Goal: Task Accomplishment & Management: Manage account settings

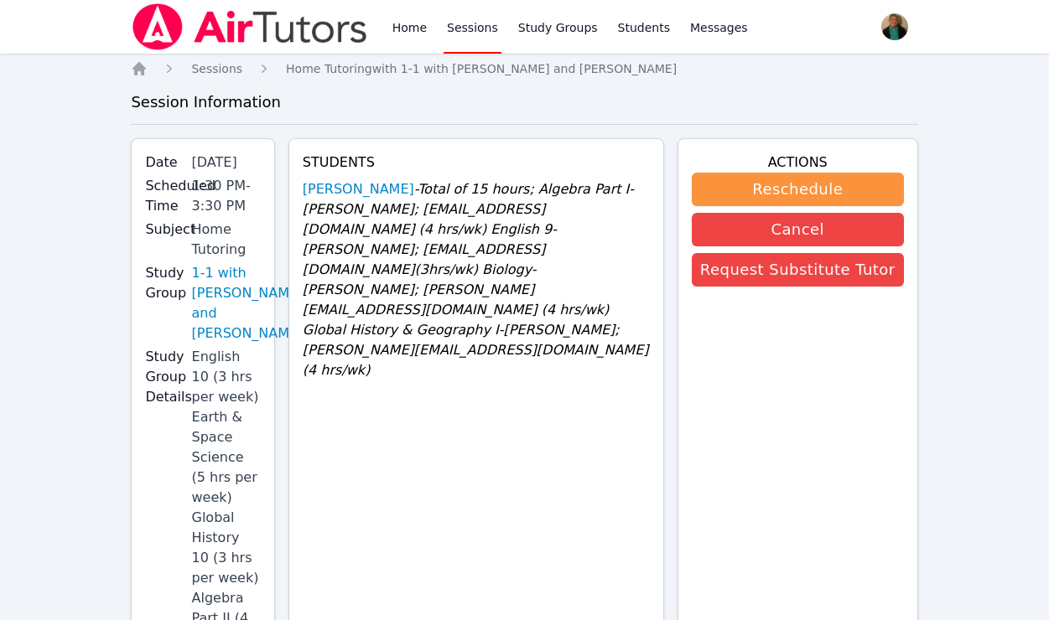
click at [458, 29] on link "Sessions" at bounding box center [472, 27] width 58 height 54
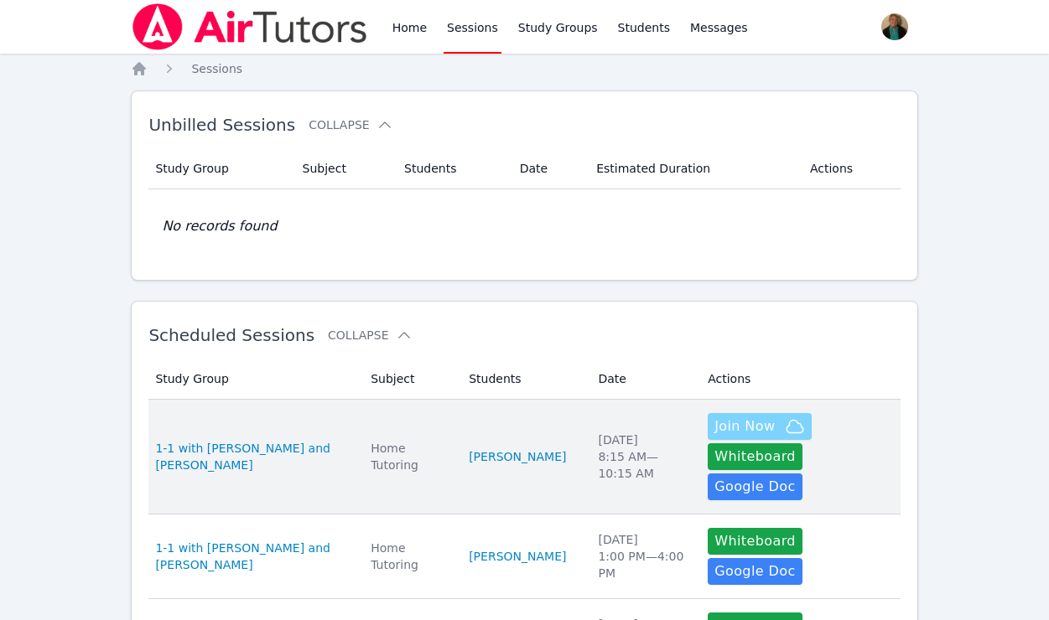
click at [714, 431] on span "Join Now" at bounding box center [744, 427] width 60 height 20
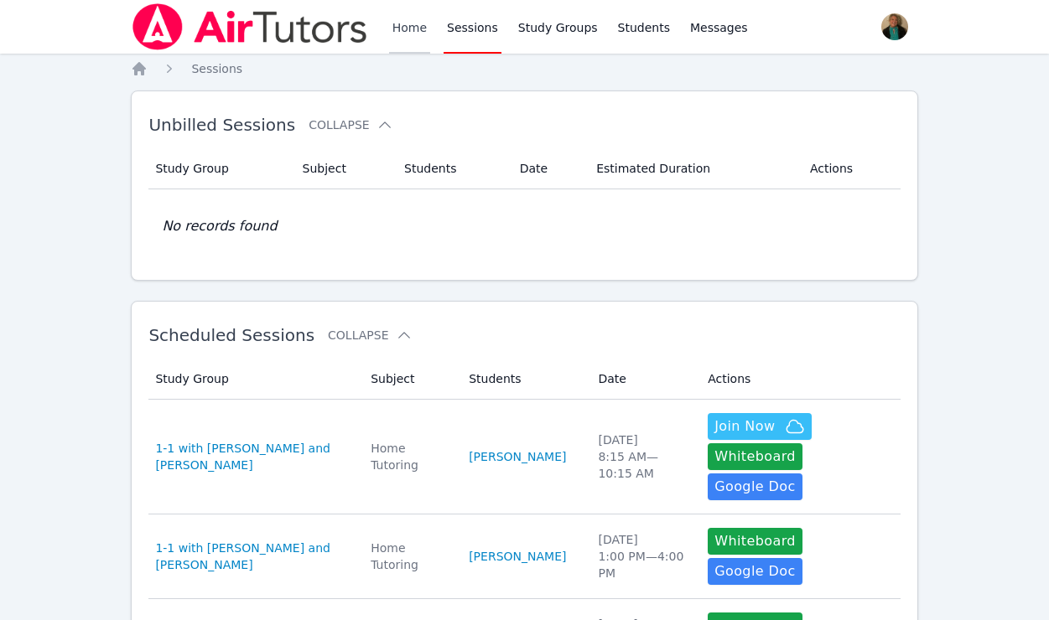
click at [402, 26] on link "Home" at bounding box center [409, 27] width 41 height 54
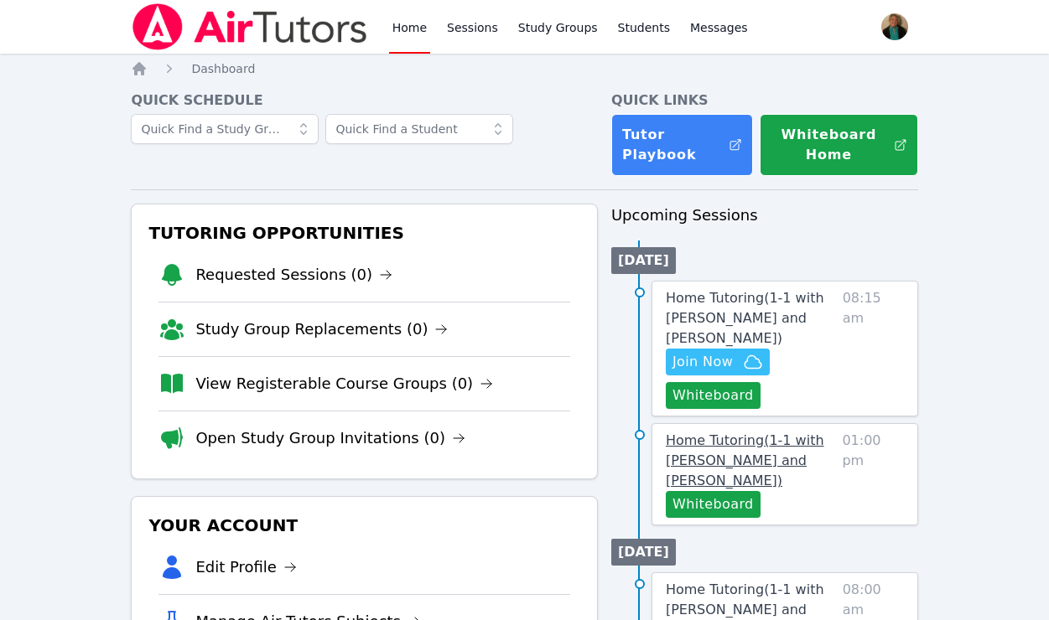
click at [681, 462] on span "Home Tutoring ( 1-1 with Blake Hafner and Amy Ayers )" at bounding box center [745, 461] width 158 height 56
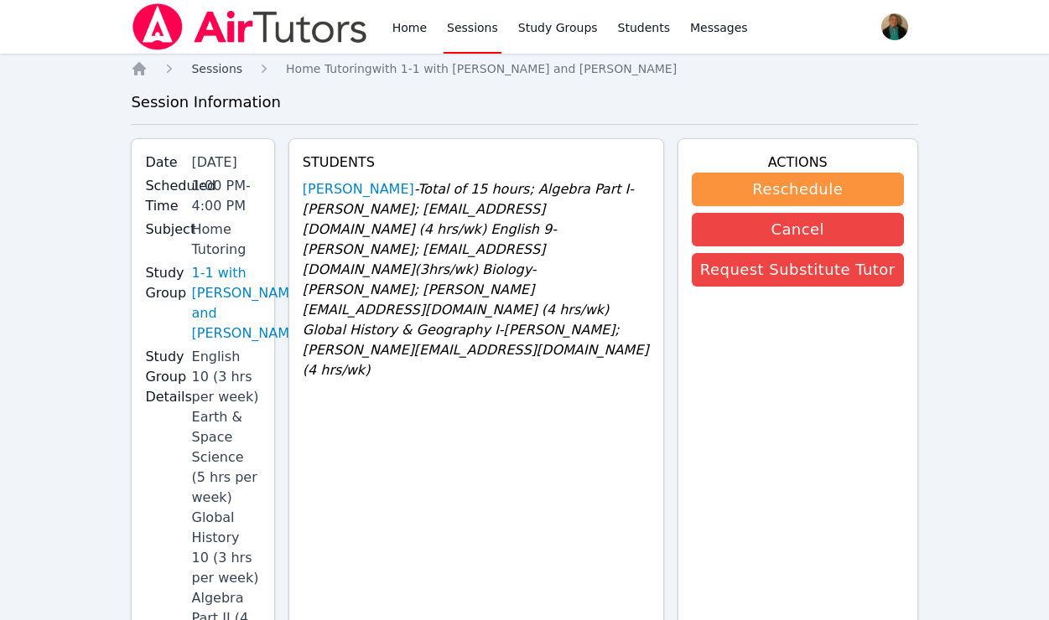
click at [225, 65] on span "Sessions" at bounding box center [216, 68] width 51 height 13
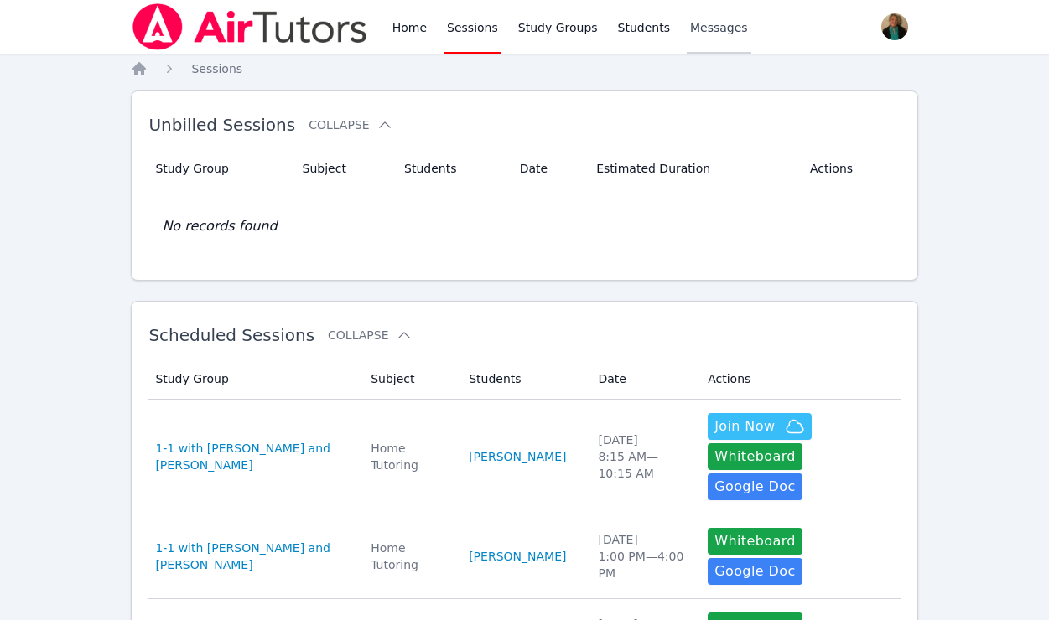
click at [702, 30] on span "Messages" at bounding box center [719, 27] width 58 height 17
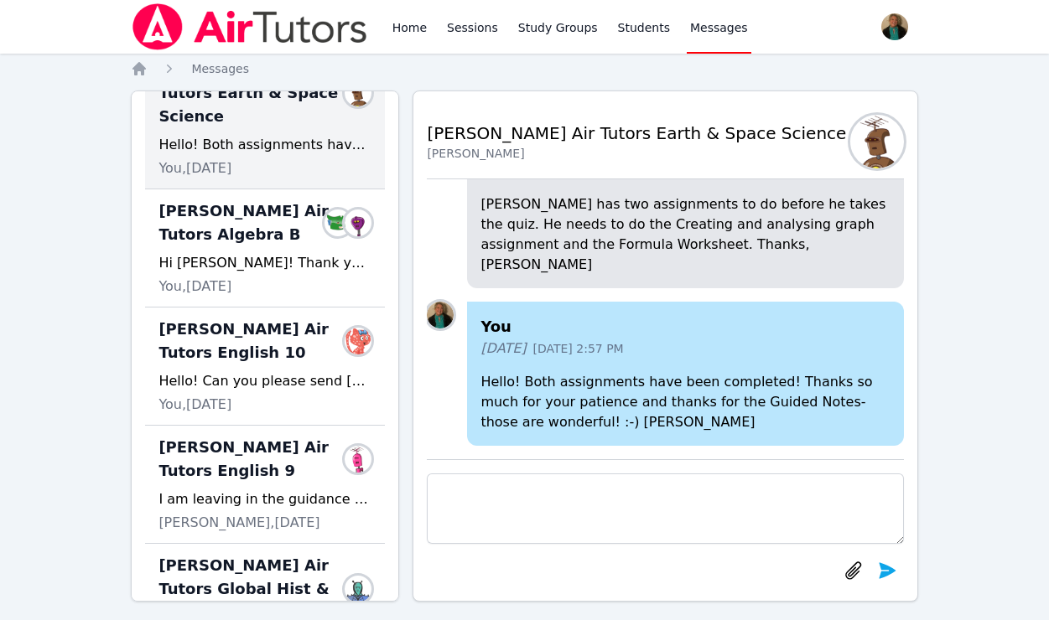
scroll to position [181, 0]
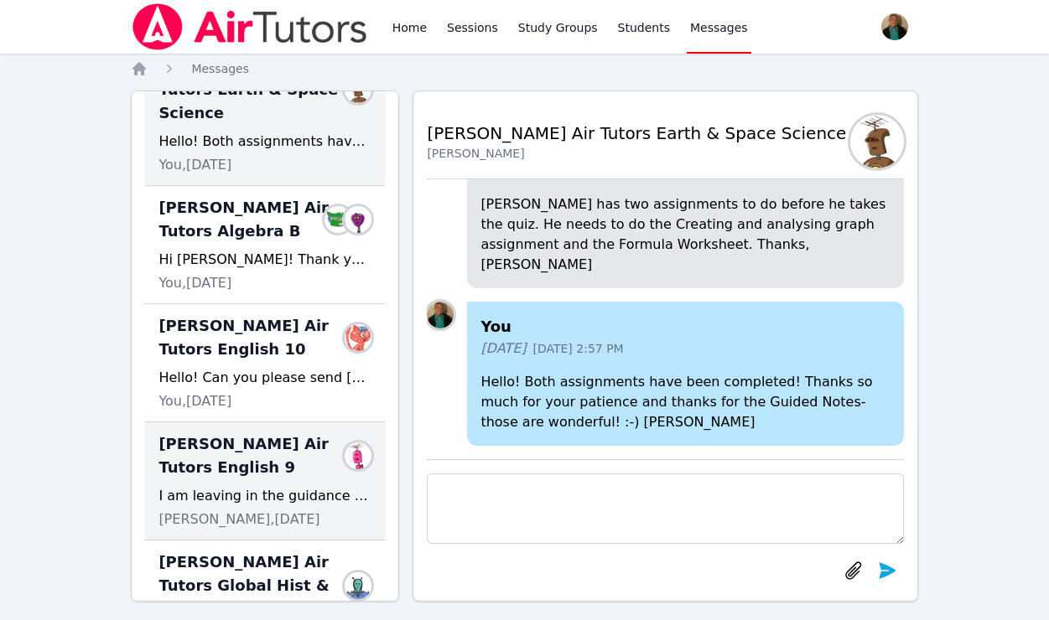
click at [244, 456] on div "Lacey Brunelle Air Tutors English 9 Members I am leaving in the guidance office…" at bounding box center [265, 482] width 240 height 118
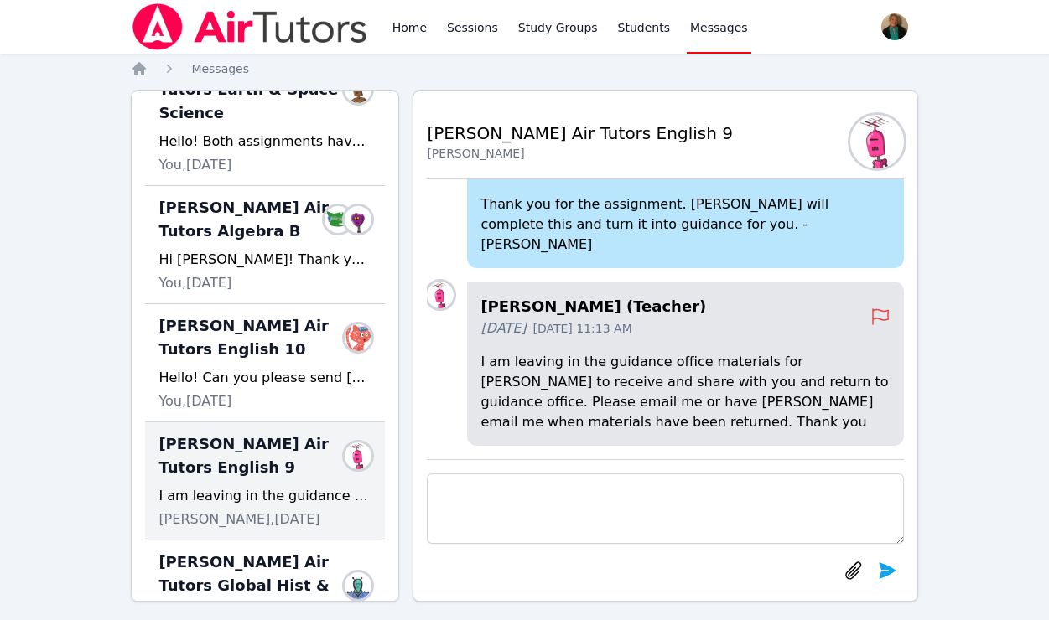
scroll to position [225, 0]
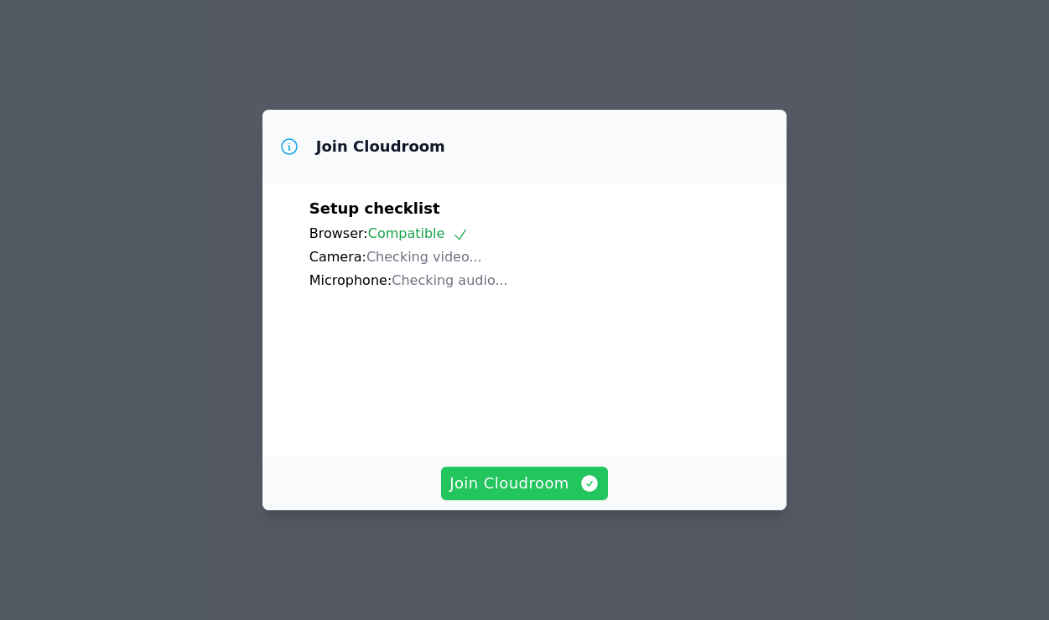
click at [526, 477] on span "Join Cloudroom" at bounding box center [524, 483] width 150 height 23
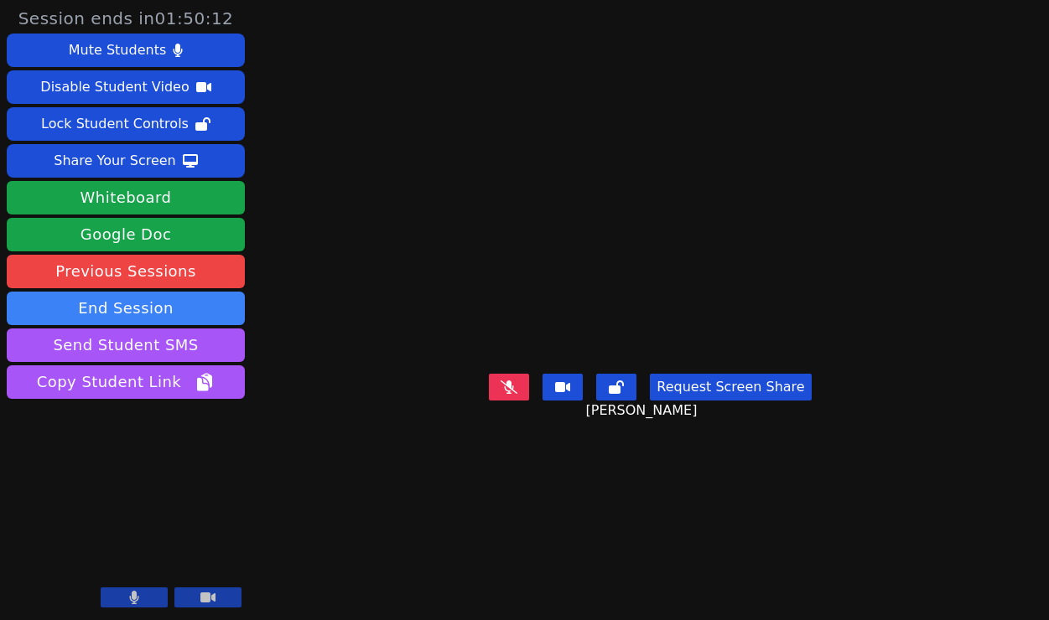
click at [147, 593] on button at bounding box center [134, 598] width 67 height 20
click at [147, 599] on button at bounding box center [134, 598] width 67 height 20
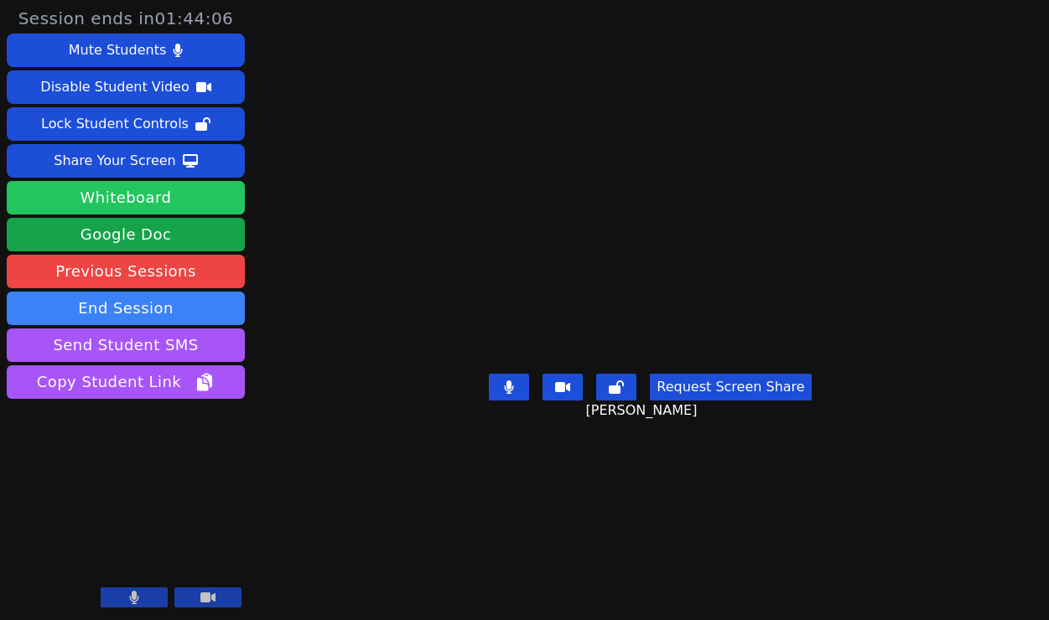
click at [191, 191] on button "Whiteboard" at bounding box center [126, 198] width 238 height 34
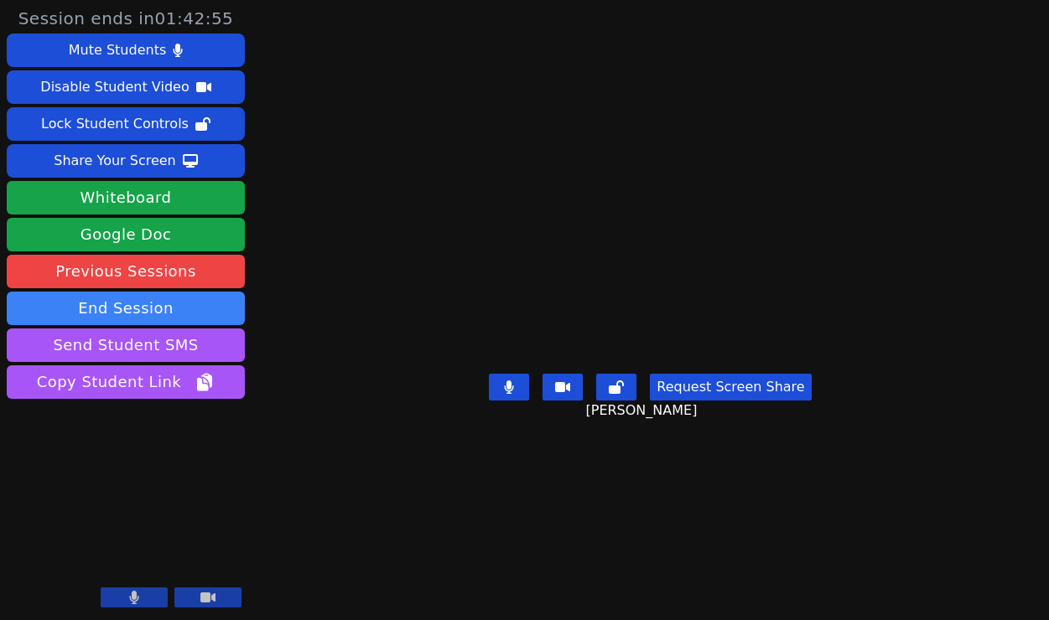
click at [112, 596] on button at bounding box center [134, 598] width 67 height 20
click at [116, 593] on button at bounding box center [134, 598] width 67 height 20
click at [127, 596] on button at bounding box center [134, 598] width 67 height 20
click at [128, 591] on button at bounding box center [134, 598] width 67 height 20
click at [137, 596] on icon at bounding box center [134, 597] width 10 height 13
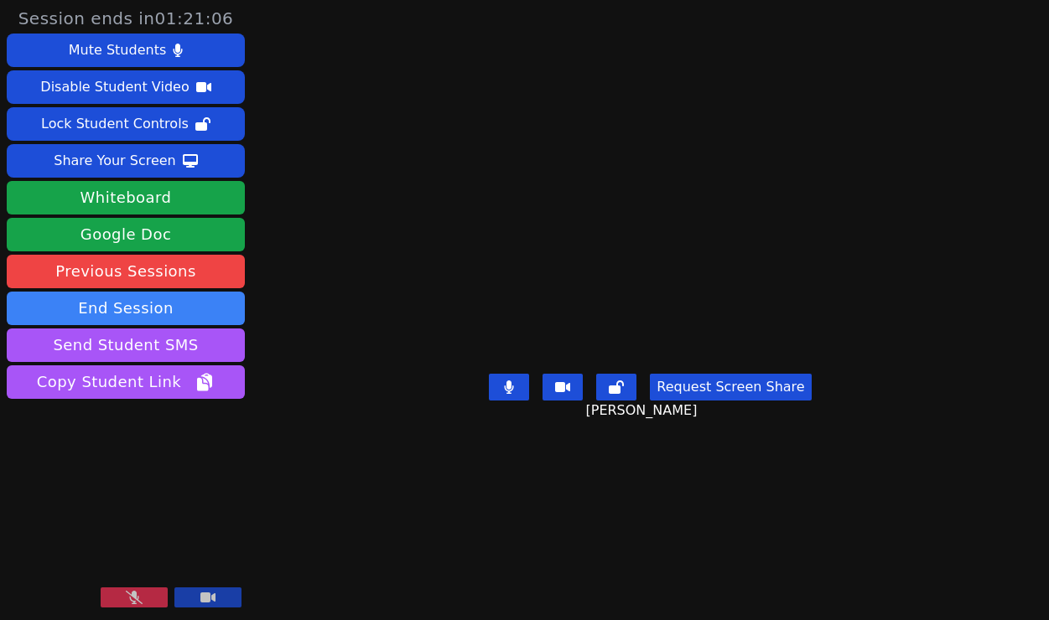
click at [137, 596] on icon at bounding box center [134, 597] width 17 height 13
click at [127, 594] on button at bounding box center [134, 598] width 67 height 20
click at [137, 599] on icon at bounding box center [134, 597] width 17 height 13
click at [127, 595] on button at bounding box center [134, 598] width 67 height 20
click at [127, 595] on icon at bounding box center [134, 597] width 17 height 13
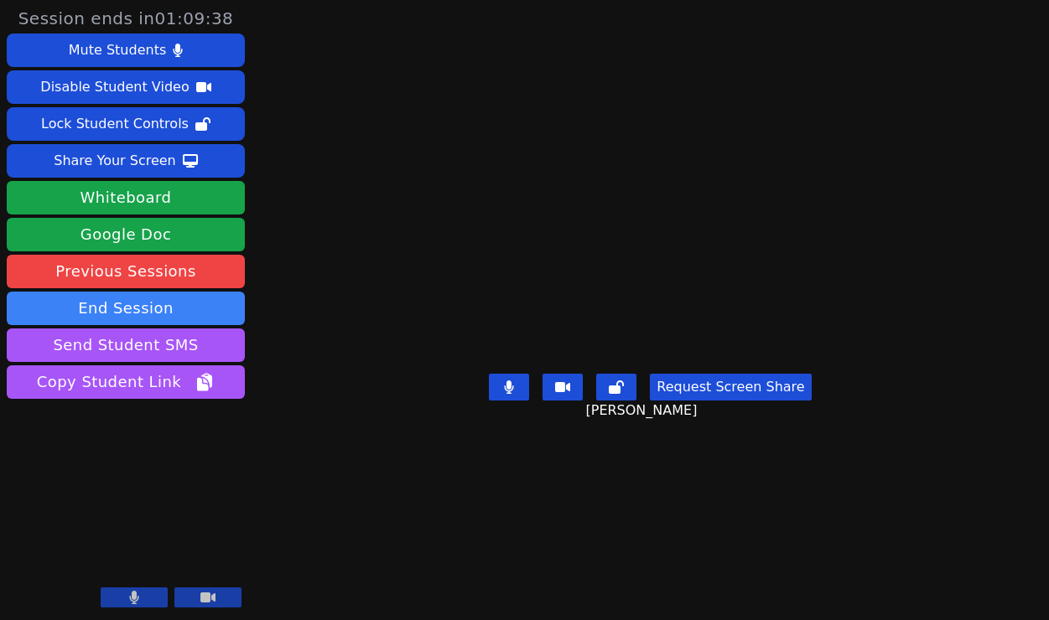
click at [124, 594] on button at bounding box center [134, 598] width 67 height 20
click at [136, 594] on icon at bounding box center [134, 597] width 9 height 13
click at [136, 594] on icon at bounding box center [134, 597] width 17 height 13
click at [141, 594] on button at bounding box center [134, 598] width 67 height 20
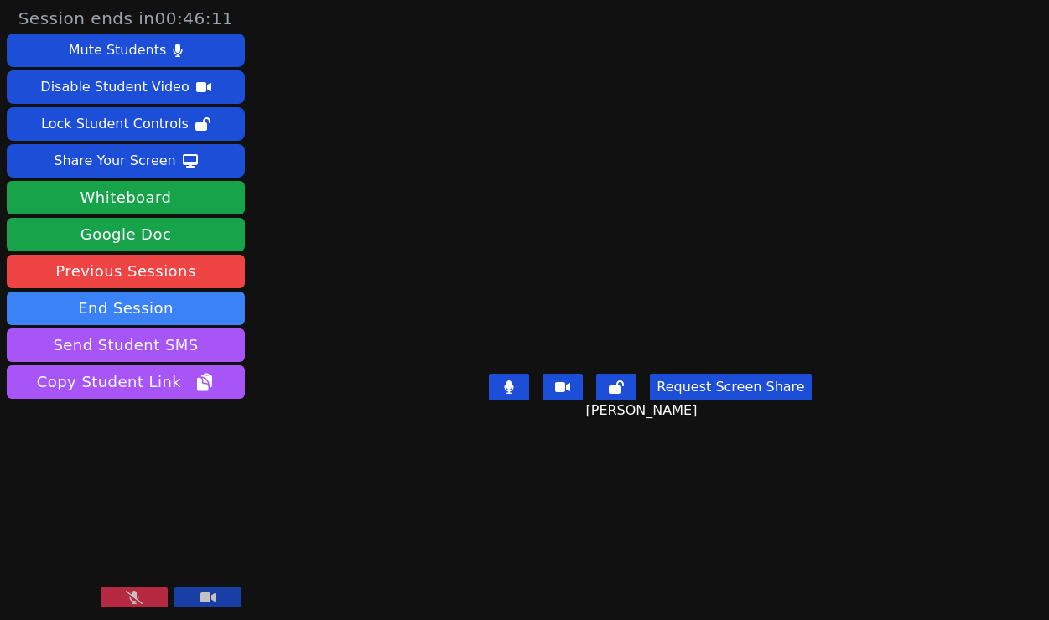
click at [140, 594] on icon at bounding box center [134, 597] width 17 height 13
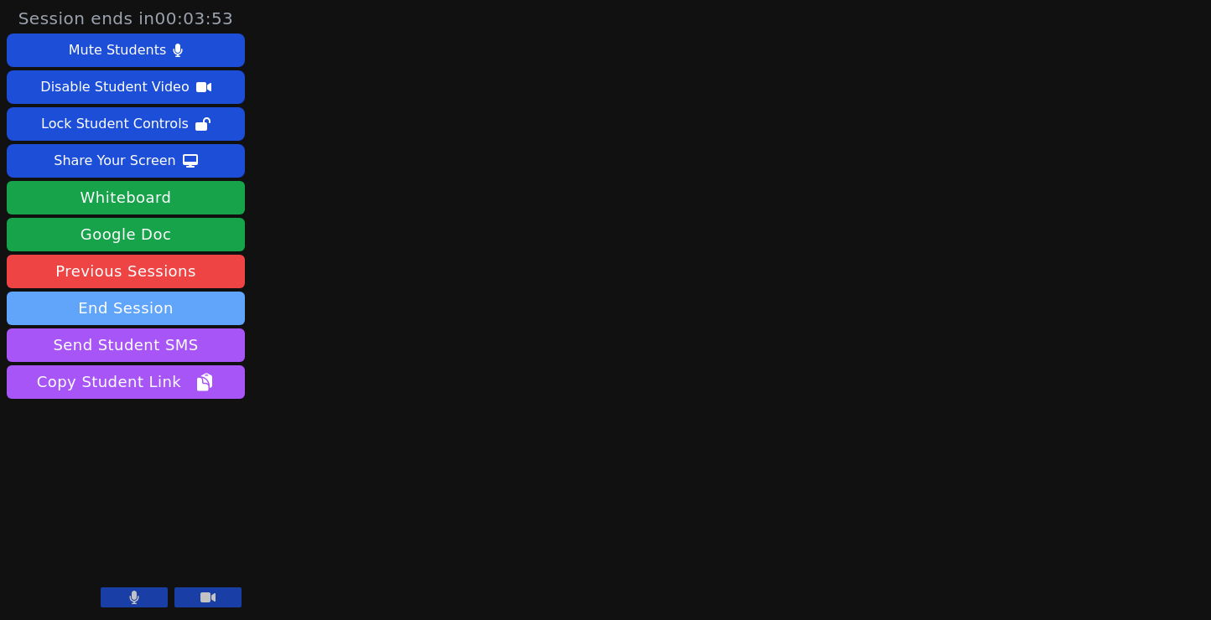
click at [159, 310] on button "End Session" at bounding box center [126, 309] width 238 height 34
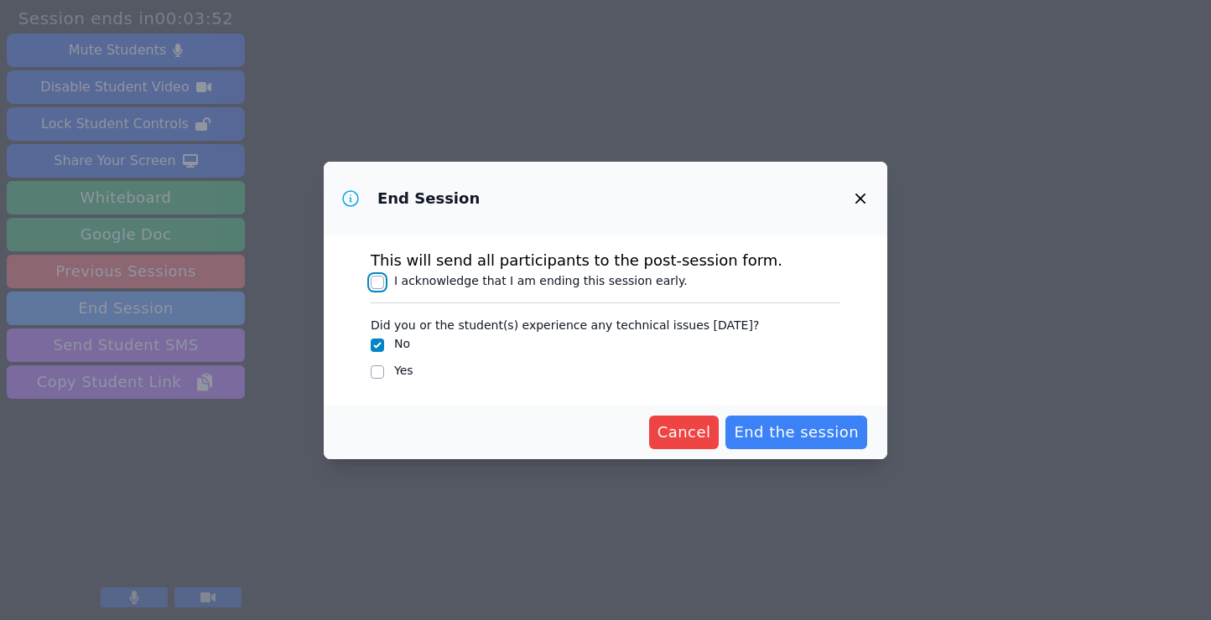
click at [376, 281] on input "I acknowledge that I am ending this session early." at bounding box center [377, 282] width 13 height 13
checkbox input "true"
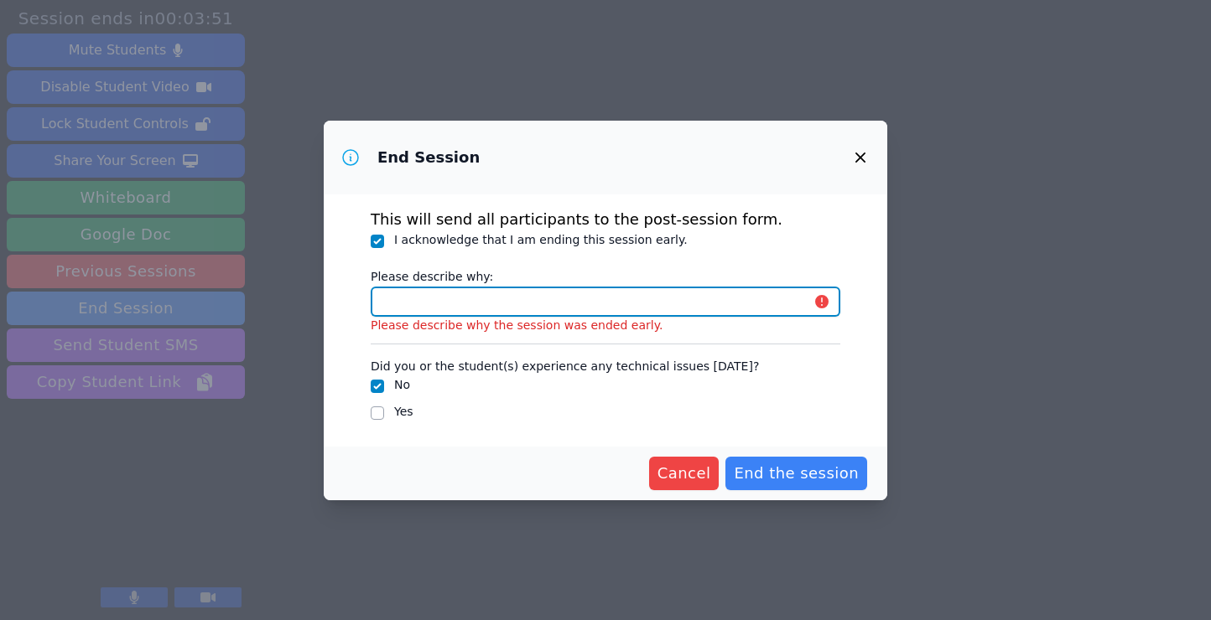
click at [434, 313] on input "Please describe why:" at bounding box center [605, 302] width 469 height 30
type input "session is over"
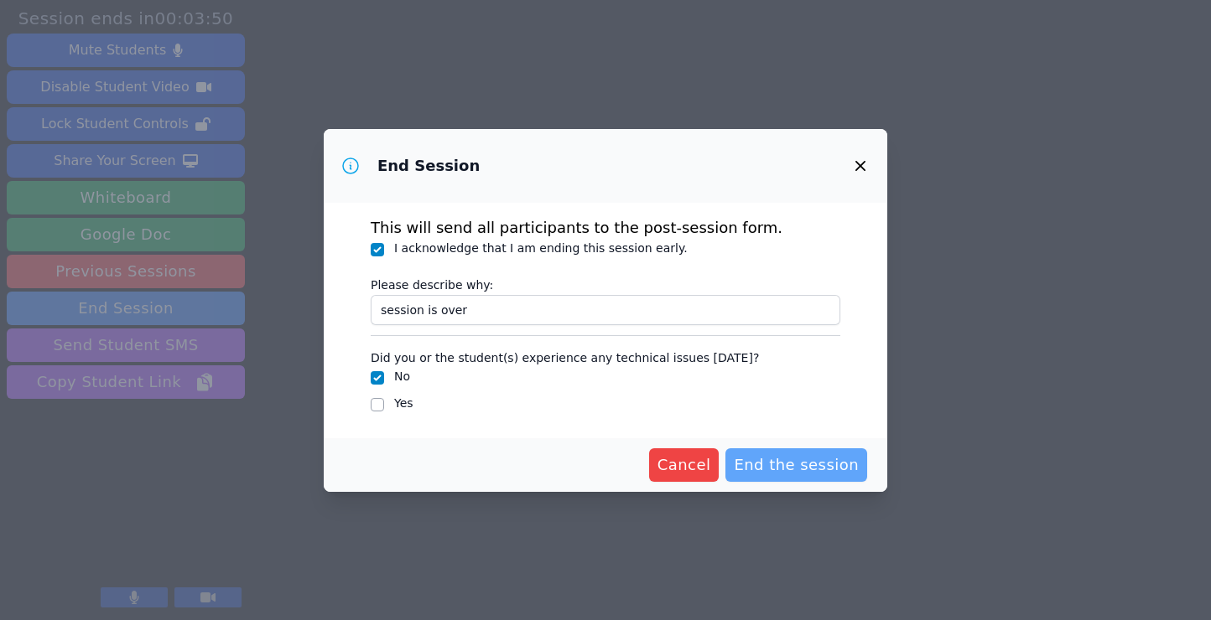
click at [817, 469] on span "End the session" at bounding box center [796, 465] width 125 height 23
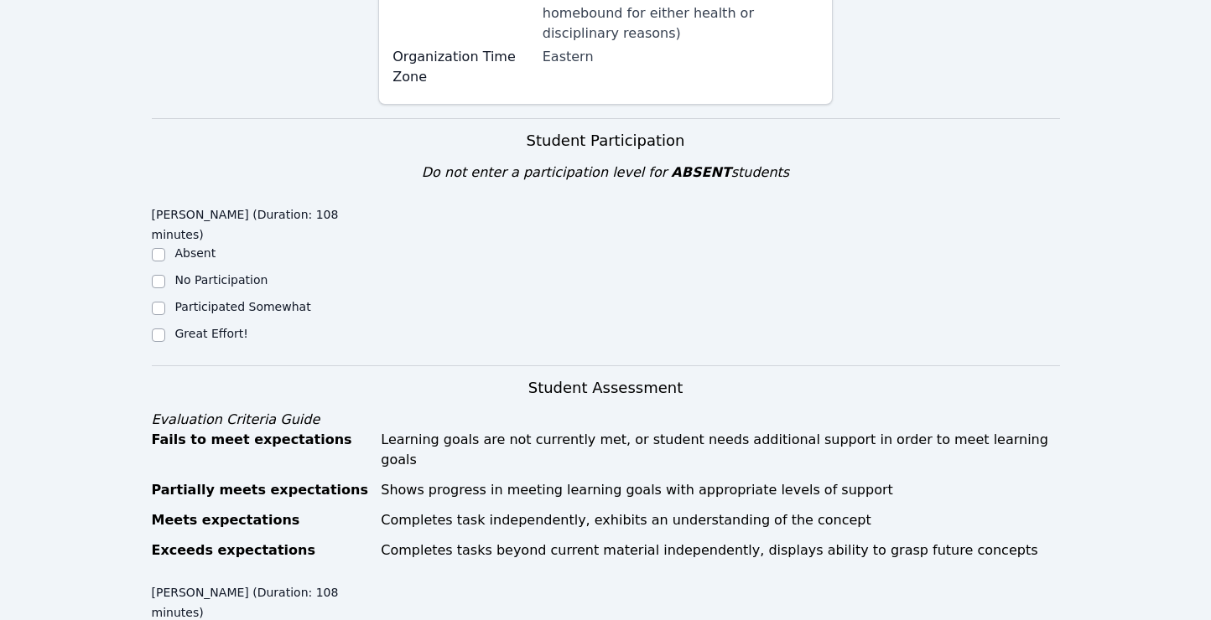
scroll to position [429, 0]
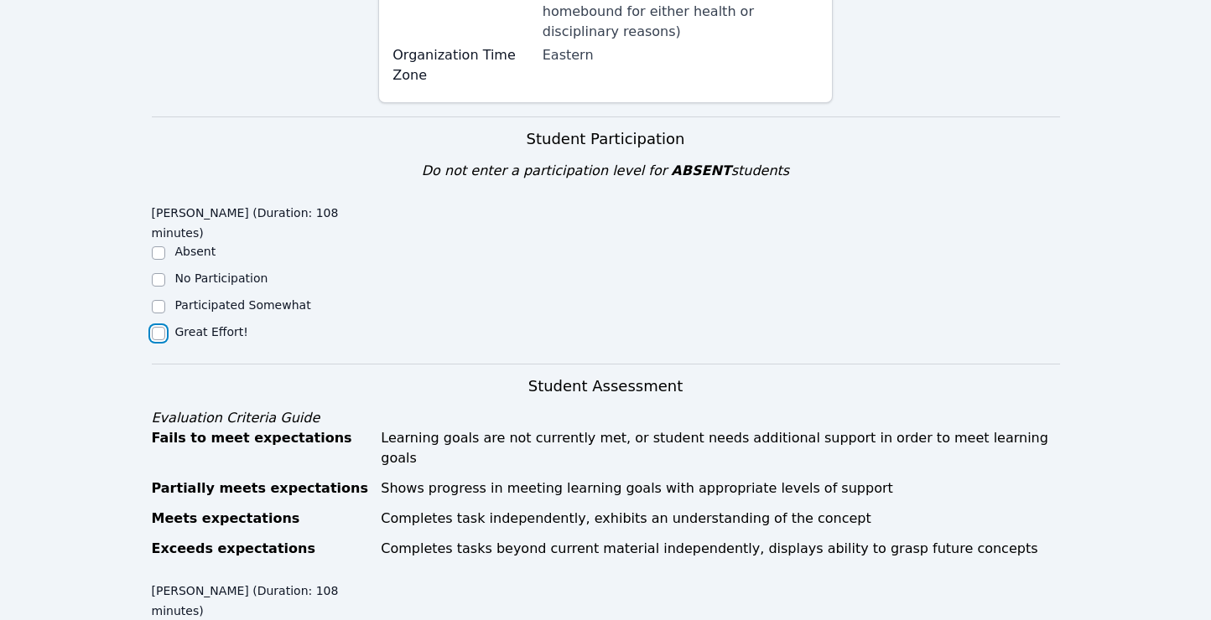
click at [157, 327] on input "Great Effort!" at bounding box center [158, 333] width 13 height 13
checkbox input "true"
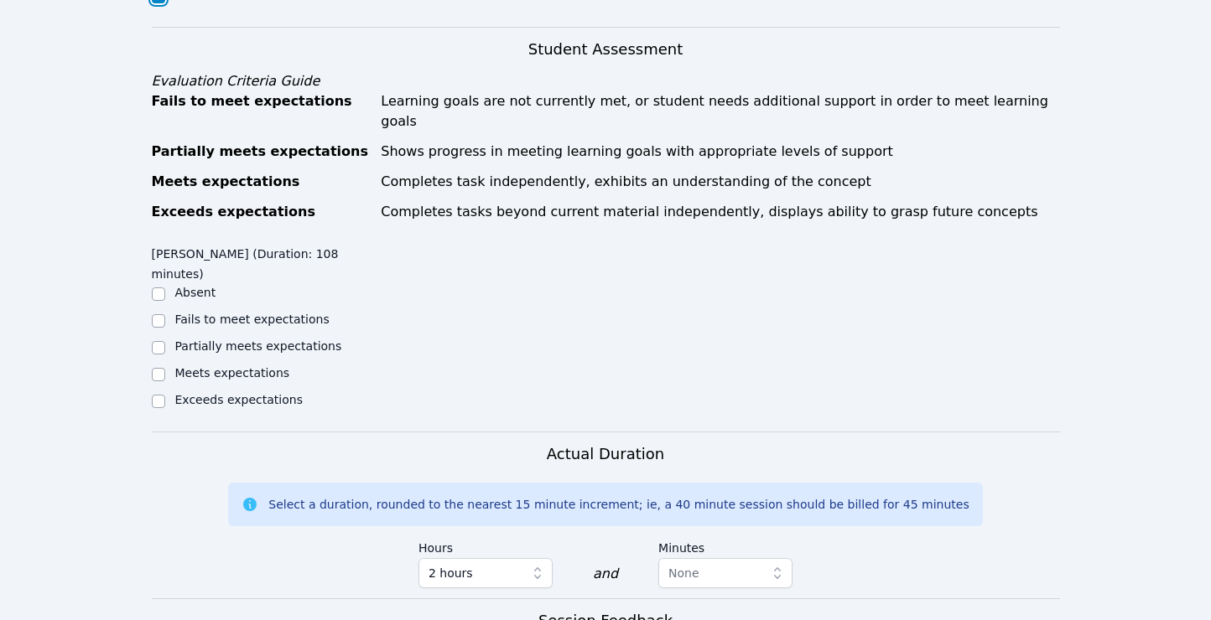
scroll to position [809, 0]
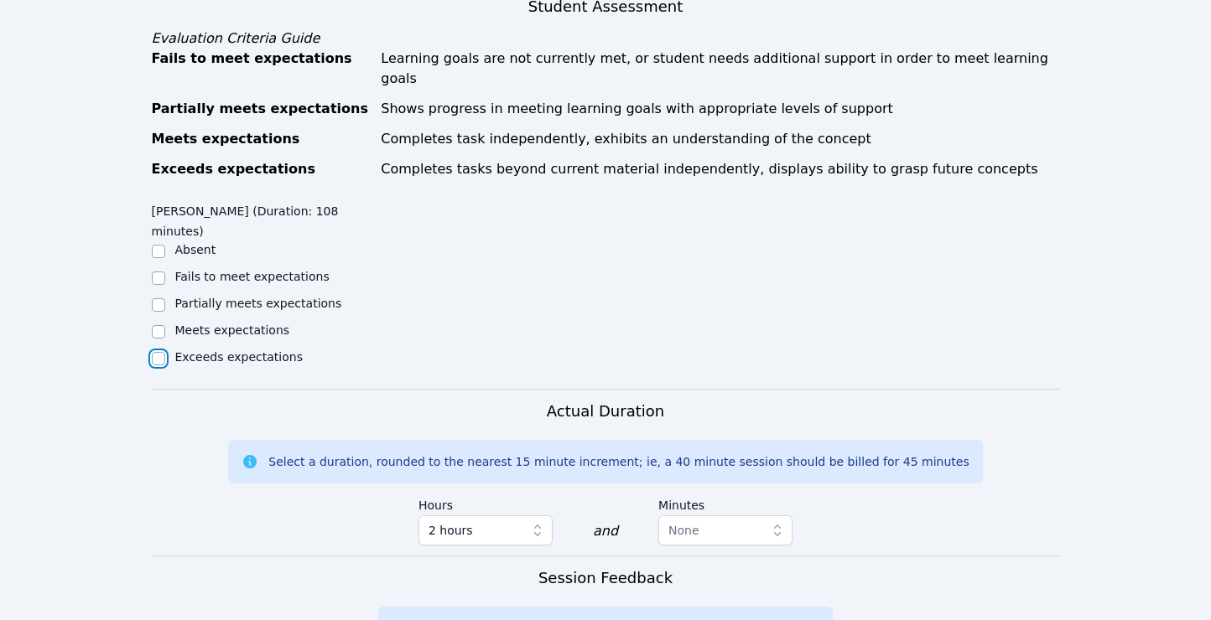
click at [156, 352] on input "Exceeds expectations" at bounding box center [158, 358] width 13 height 13
checkbox input "true"
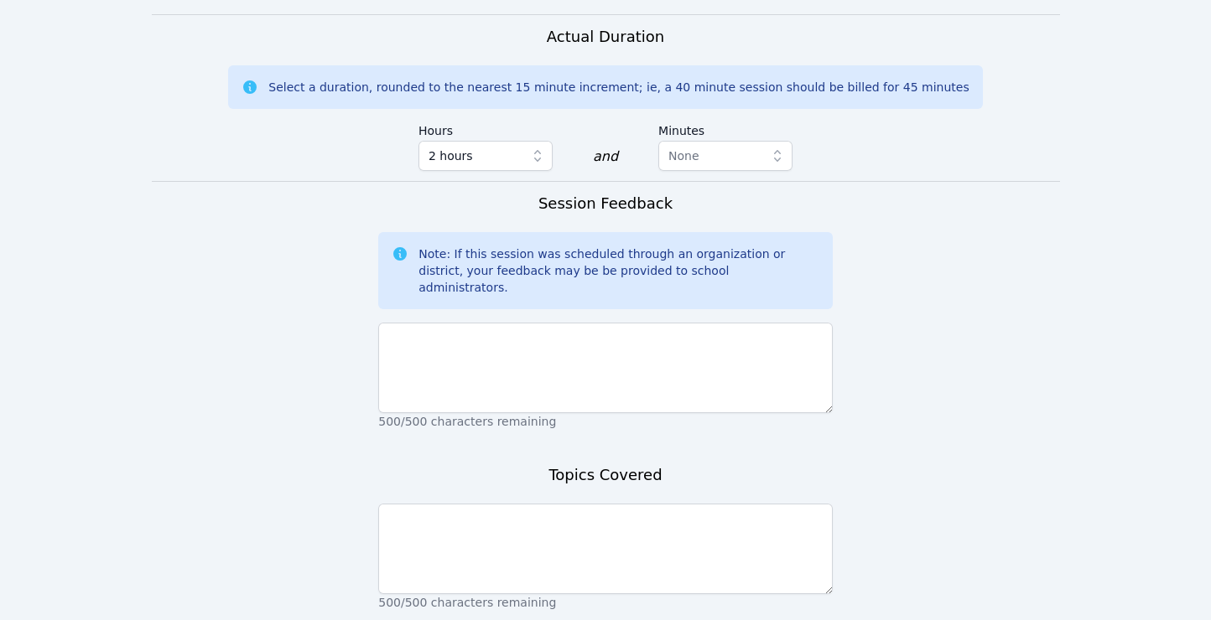
scroll to position [1212, 0]
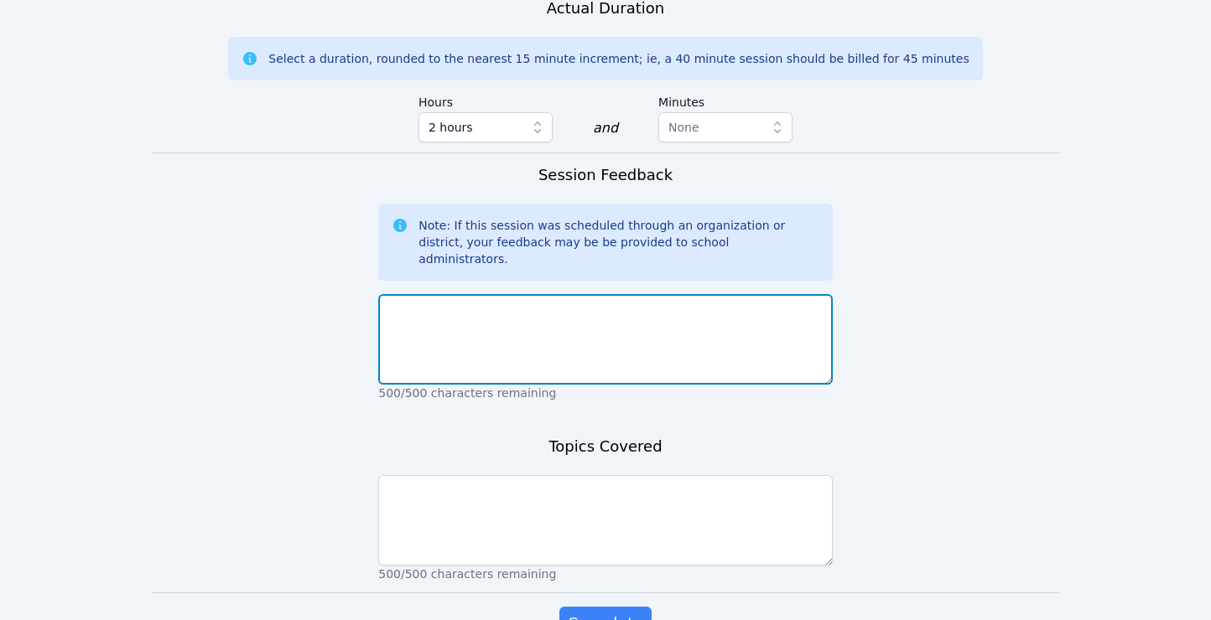
click at [422, 294] on textarea at bounding box center [605, 339] width 454 height 91
type textarea "p"
click at [393, 294] on textarea "felt like a Monday but we did all the work that needed to be completed!" at bounding box center [605, 339] width 454 height 91
type textarea "Felt like a Monday but we did all the work that needed to be completed!"
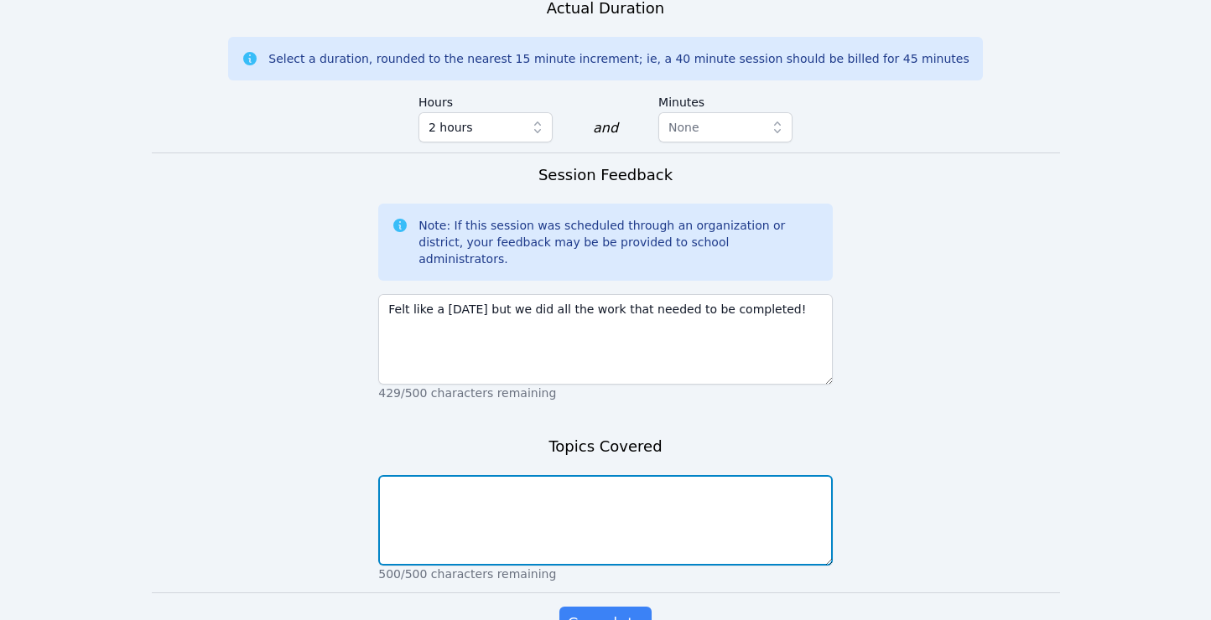
click at [458, 475] on textarea at bounding box center [605, 520] width 454 height 91
type textarea "English and global"
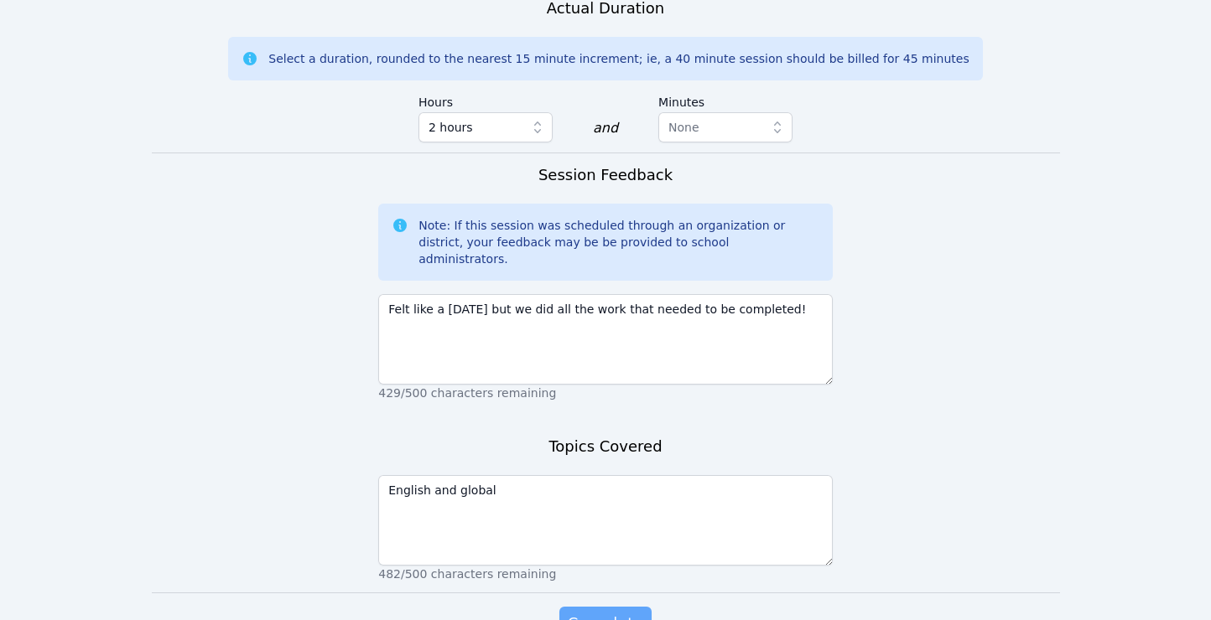
click at [594, 612] on span "Complete" at bounding box center [605, 623] width 75 height 23
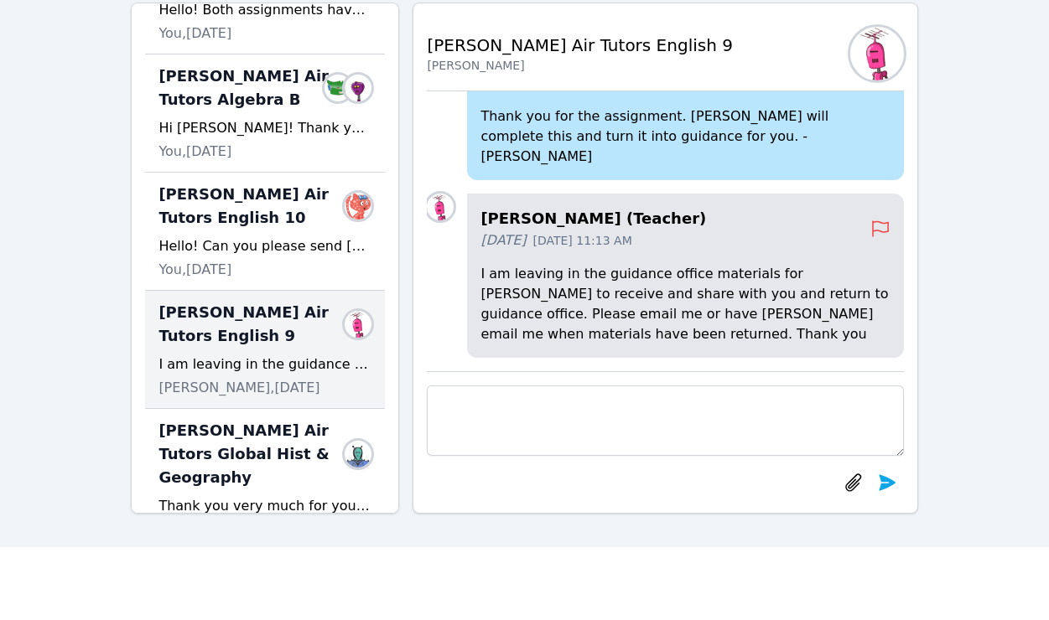
scroll to position [89, 0]
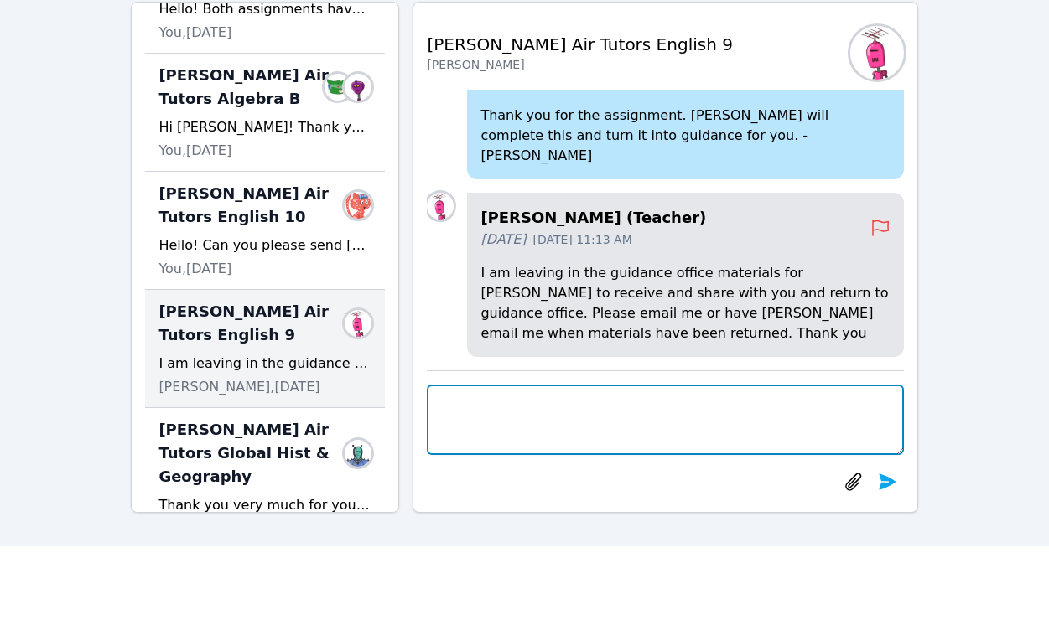
click at [427, 412] on textarea at bounding box center [665, 420] width 476 height 70
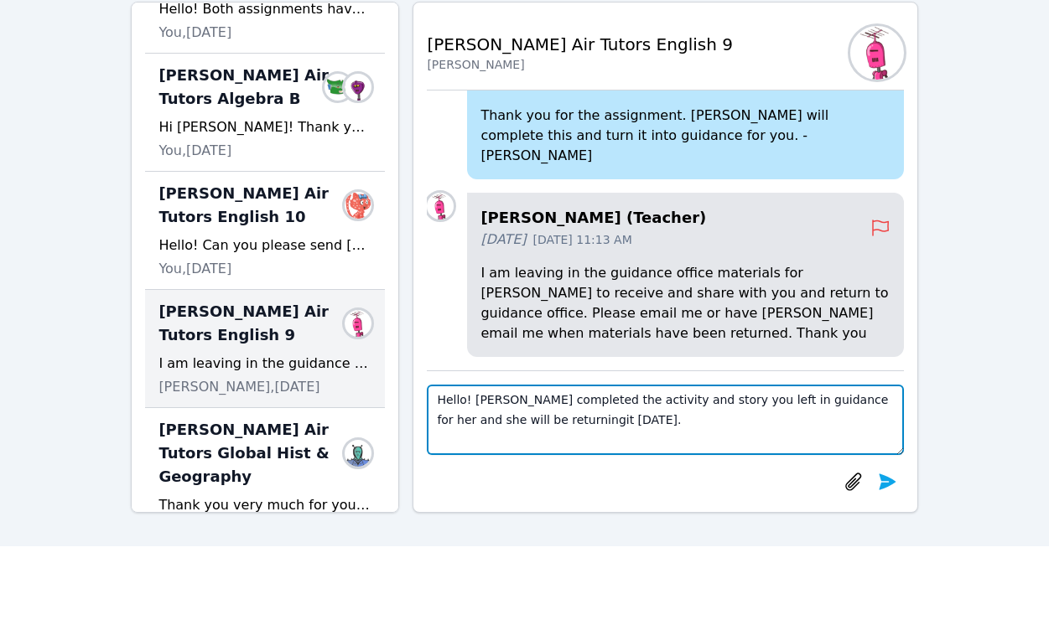
click at [801, 400] on textarea "Hello! Lacey completed the activity and story you left in guidance for her and …" at bounding box center [665, 420] width 476 height 70
click at [869, 400] on textarea "Hello! Lacey completed the activity and story you left in guidance for her and …" at bounding box center [665, 420] width 476 height 70
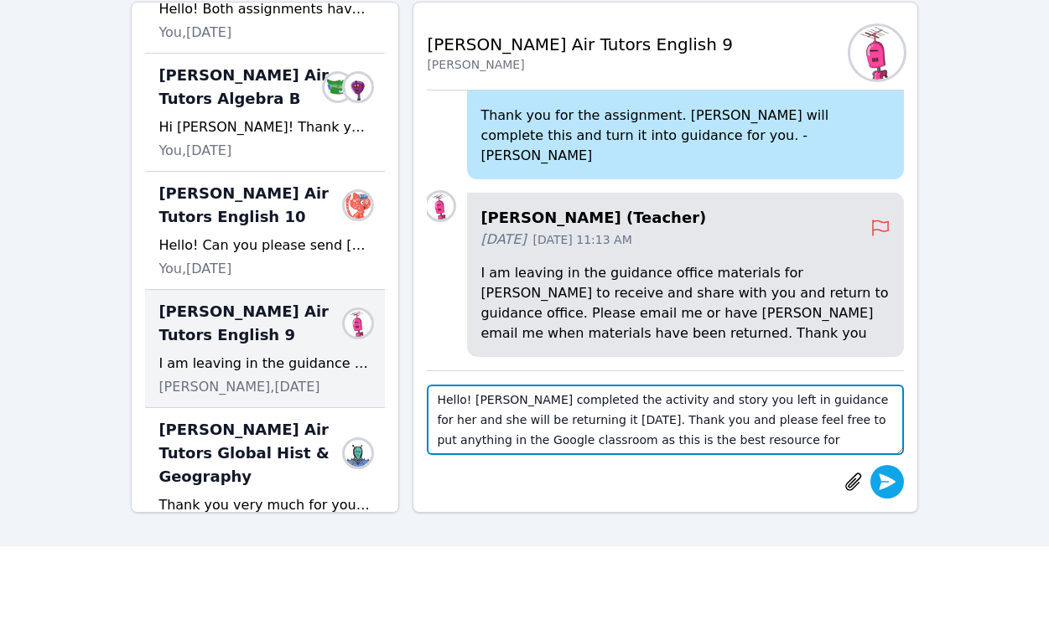
type textarea "Hello! Lacey completed the activity and story you left in guidance for her and …"
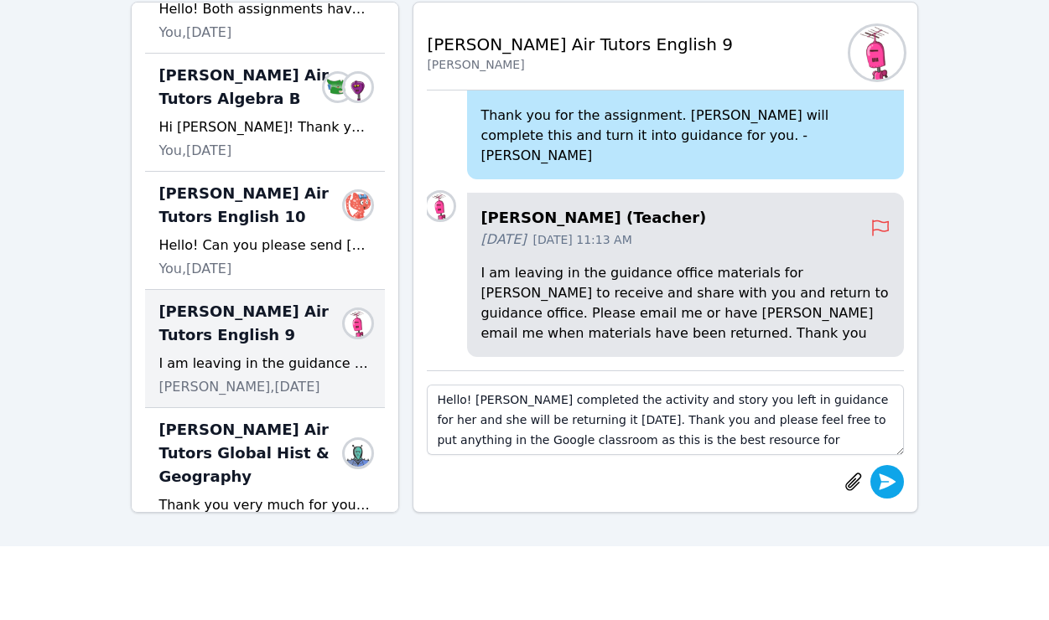
click at [889, 484] on icon "submit" at bounding box center [887, 482] width 17 height 16
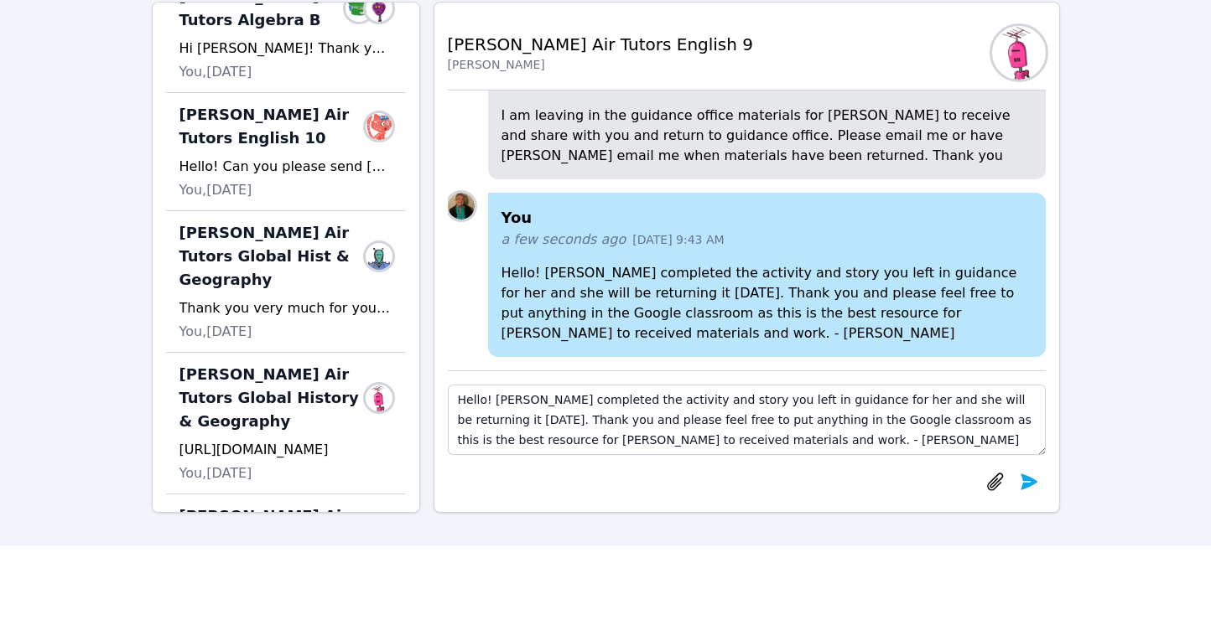
scroll to position [423, 0]
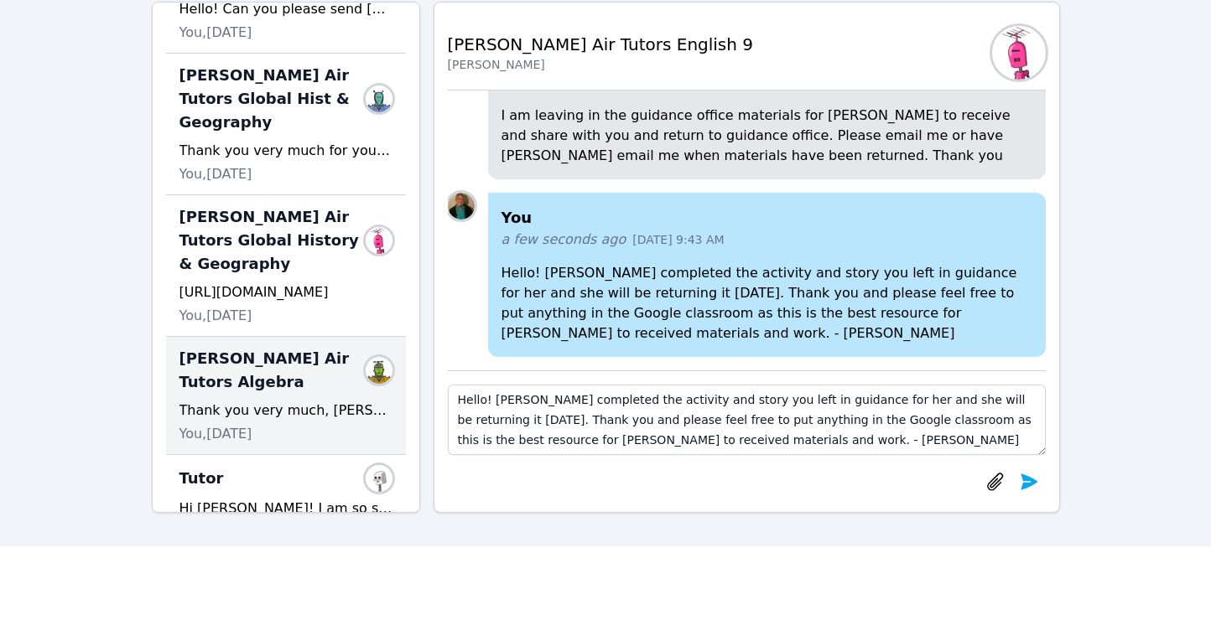
click at [239, 392] on span "Lacey Brunelle Air Tutors Algebra" at bounding box center [275, 370] width 193 height 47
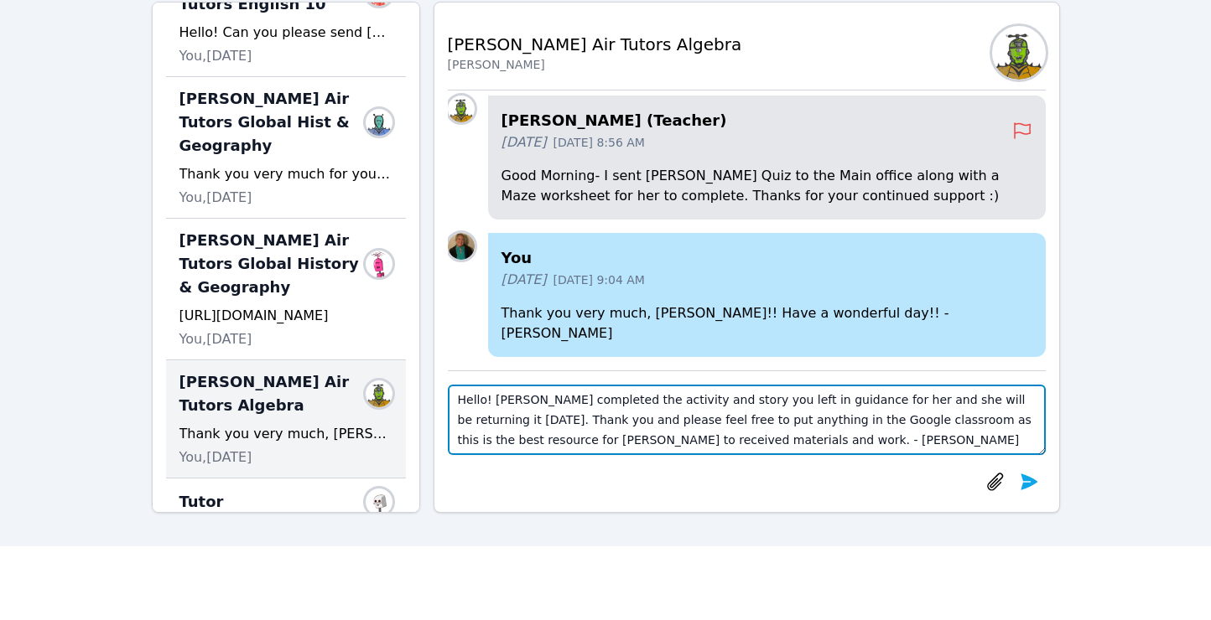
click at [556, 398] on textarea "Hello! Lacey completed the activity and story you left in guidance for her and …" at bounding box center [747, 420] width 598 height 70
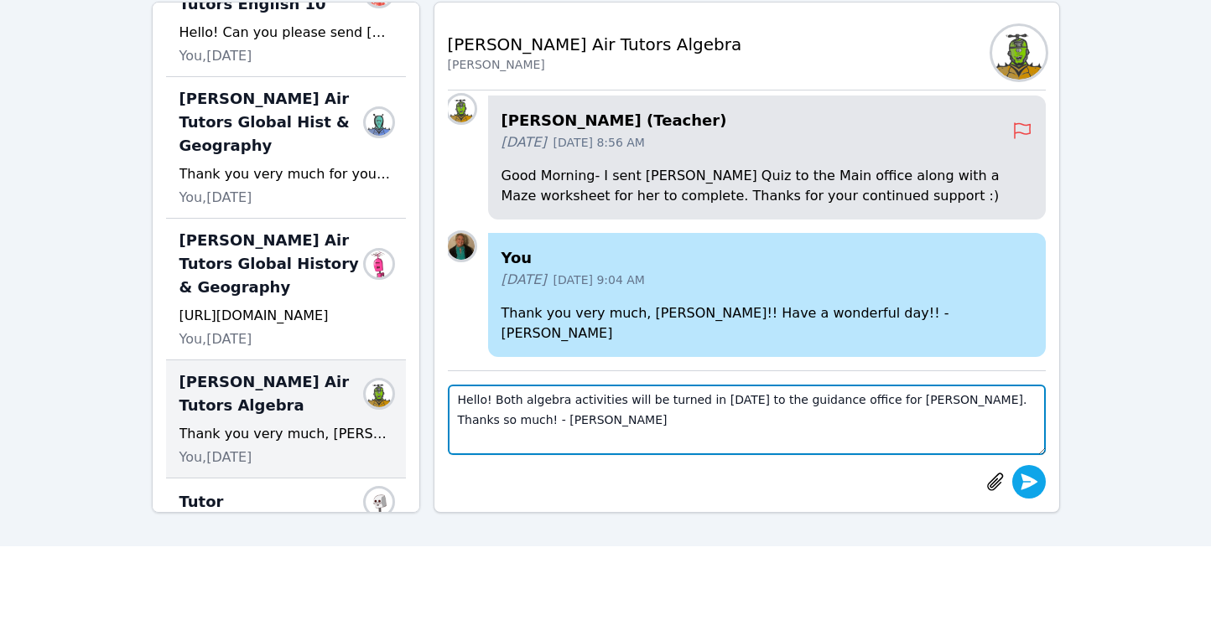
type textarea "Hello! Both algebra activities will be turned in today to the guidance office f…"
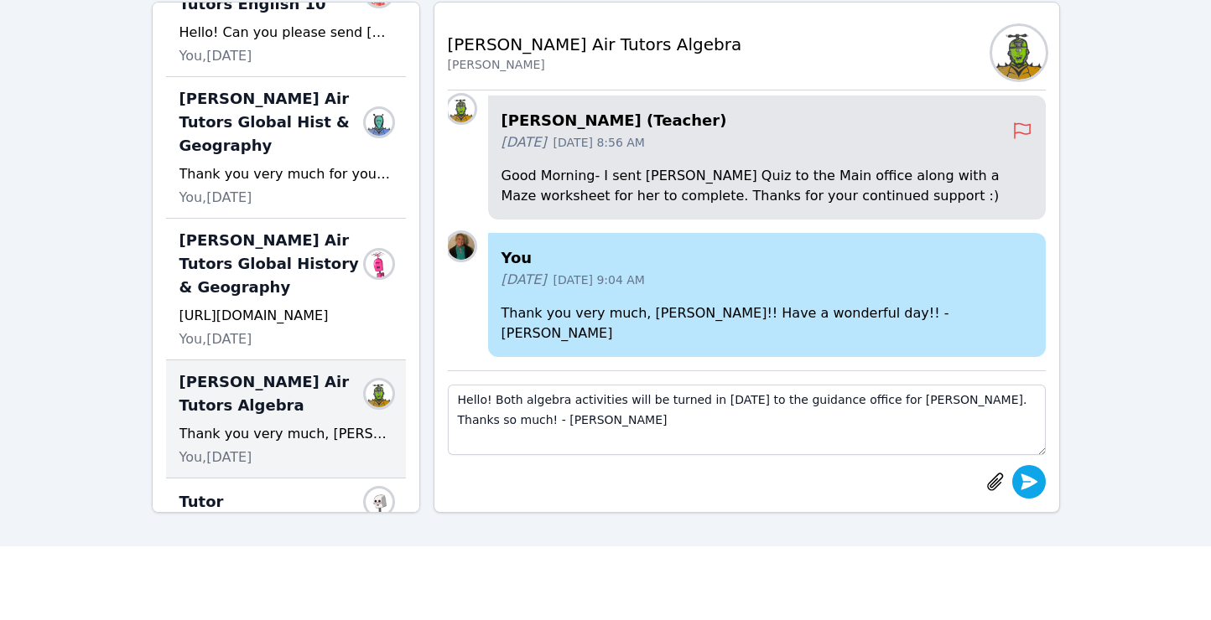
click at [1029, 483] on icon "submit" at bounding box center [1028, 482] width 17 height 16
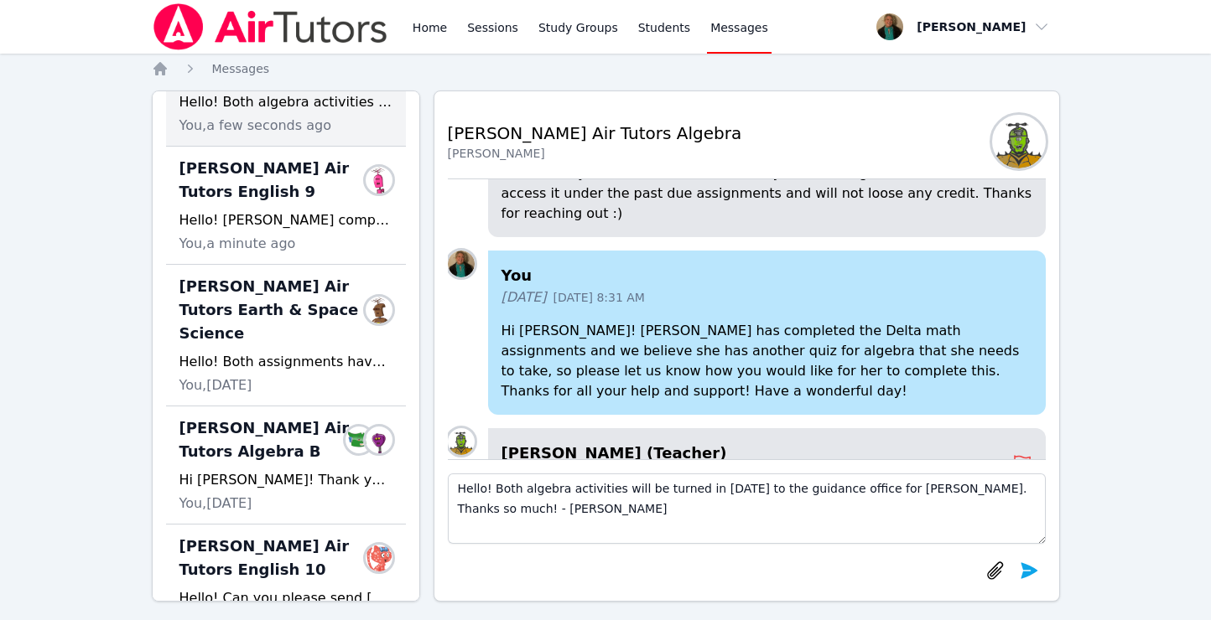
scroll to position [0, 0]
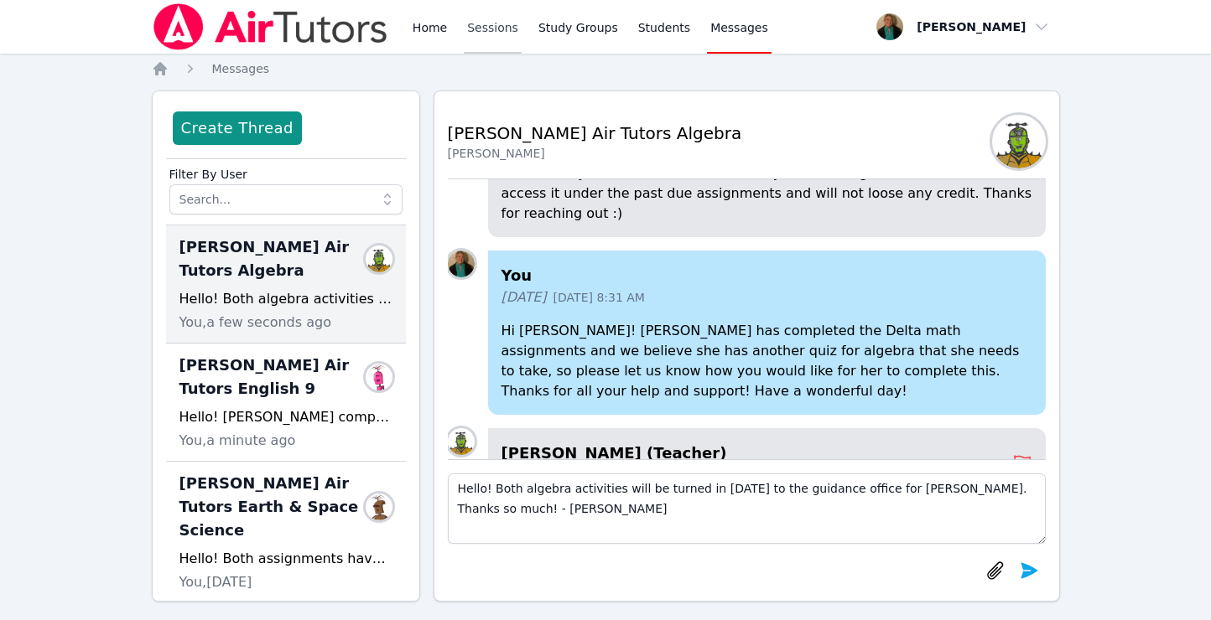
click at [491, 25] on link "Sessions" at bounding box center [493, 27] width 58 height 54
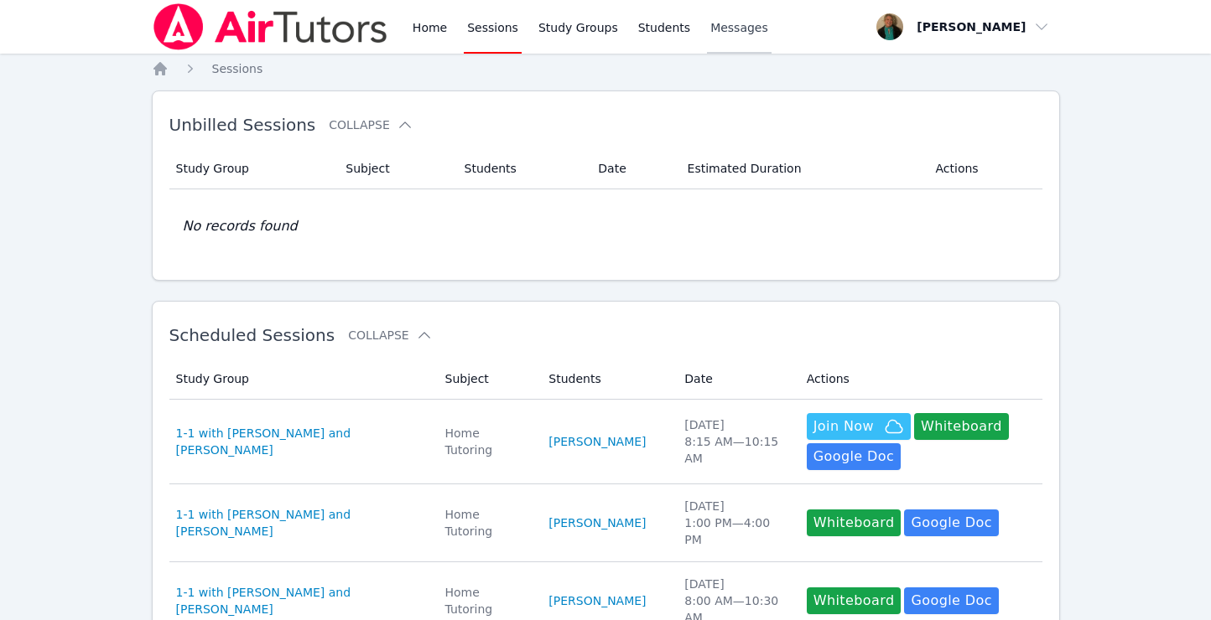
click at [727, 32] on span "Messages" at bounding box center [739, 27] width 58 height 17
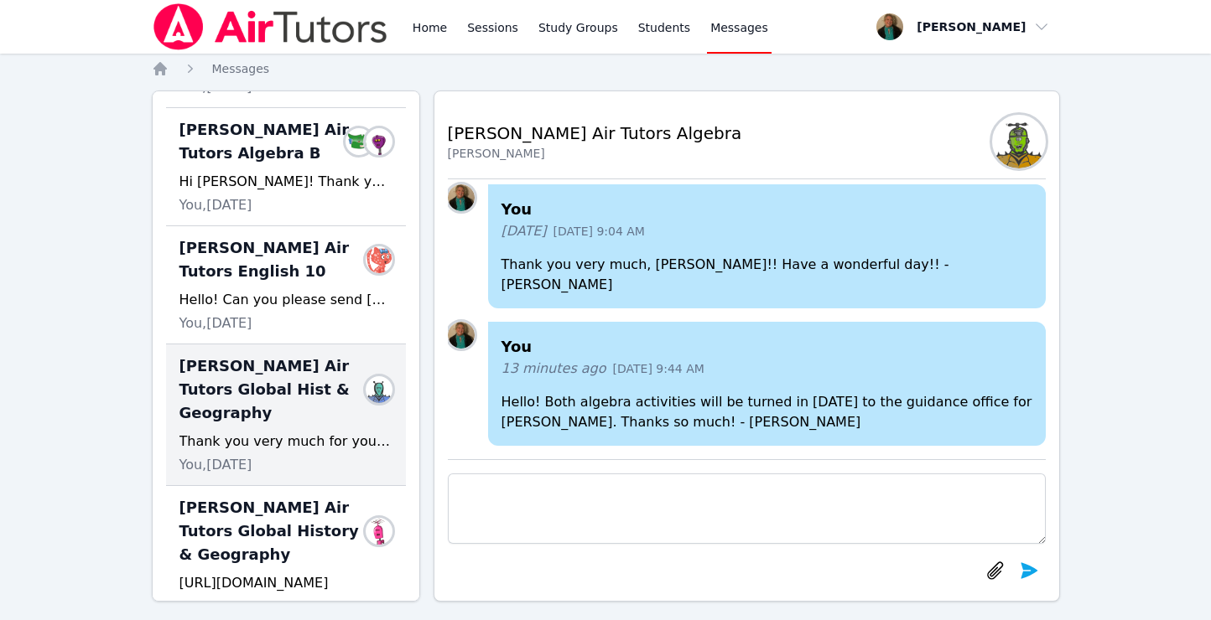
scroll to position [497, 0]
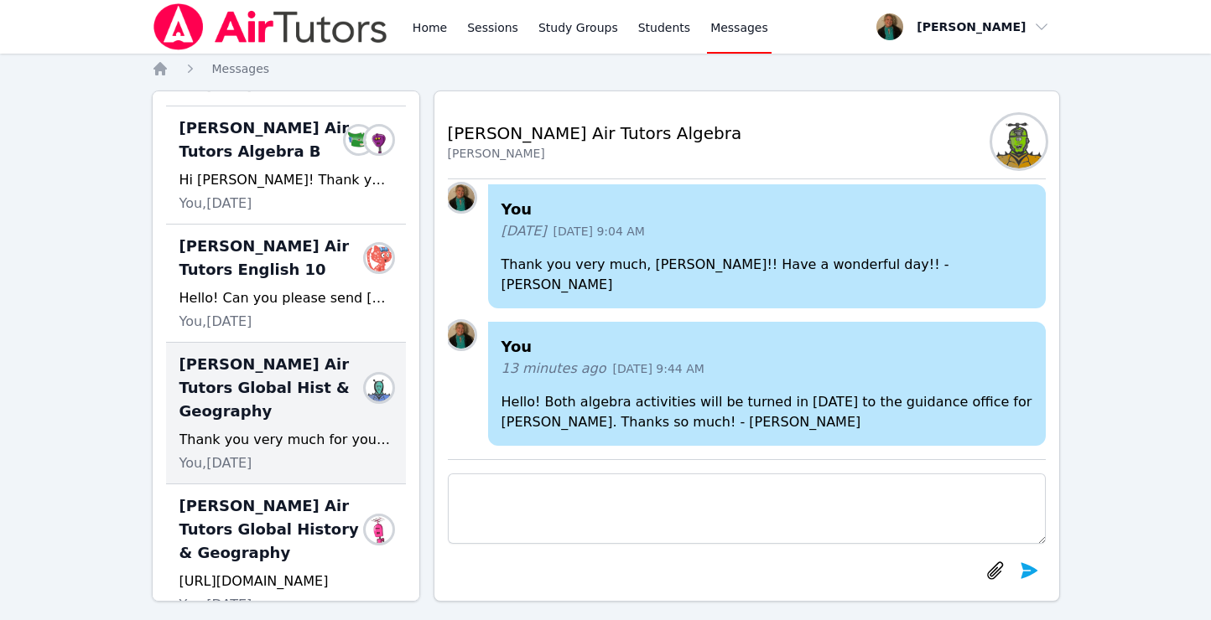
click at [241, 376] on div "Blake Hafner Air Tutors Global Hist & Geography Members Thank you very much for…" at bounding box center [286, 414] width 240 height 142
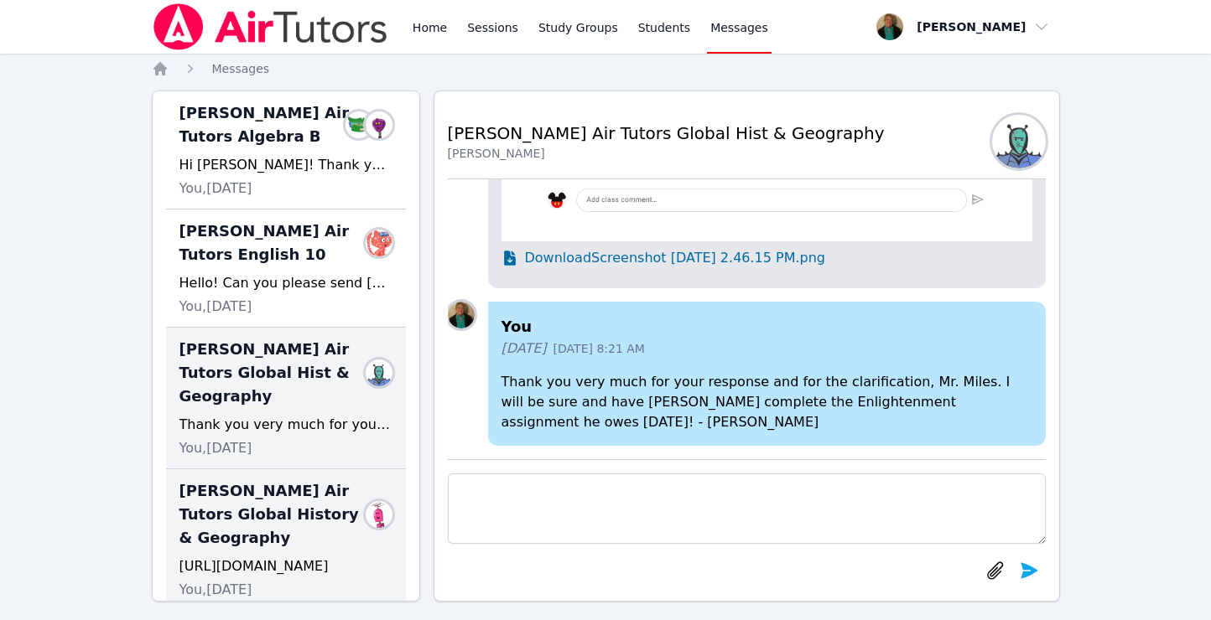
scroll to position [521, 0]
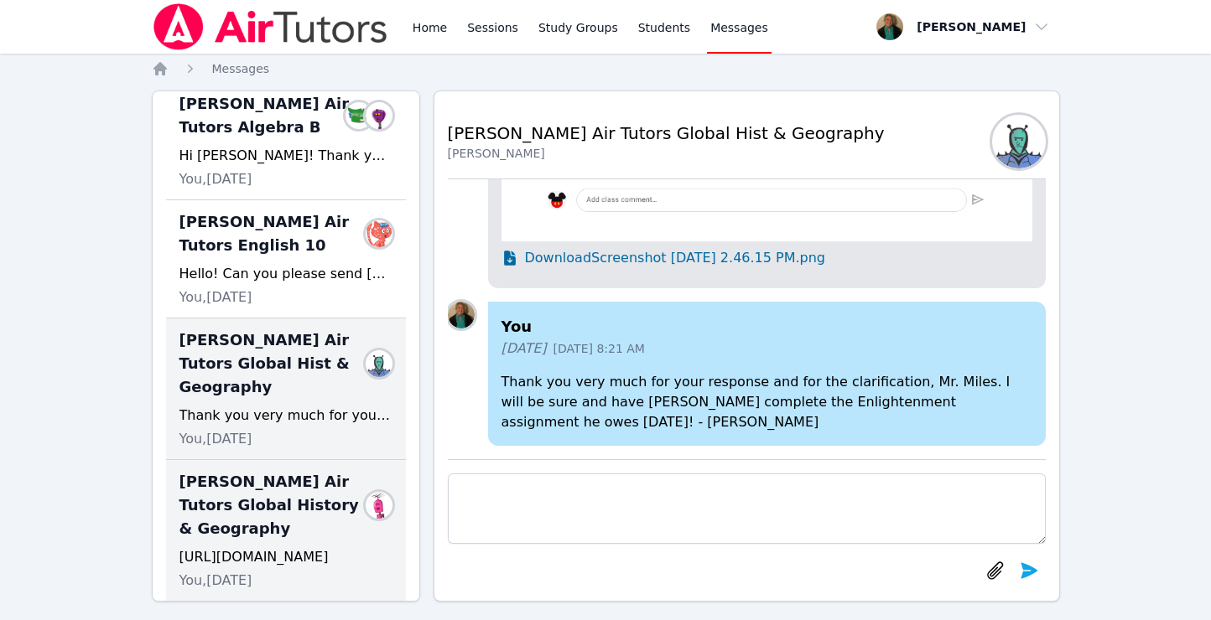
click at [283, 483] on span "Lacey Brunelle Air Tutors Global History & Geography" at bounding box center [275, 505] width 193 height 70
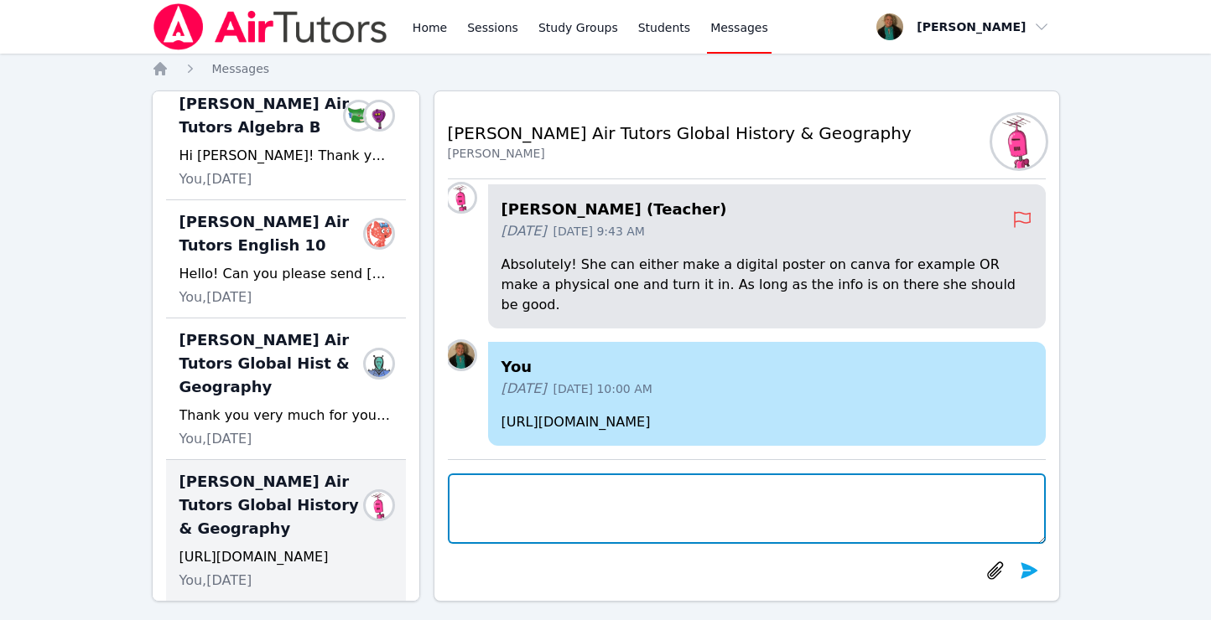
click at [495, 493] on textarea at bounding box center [747, 509] width 598 height 70
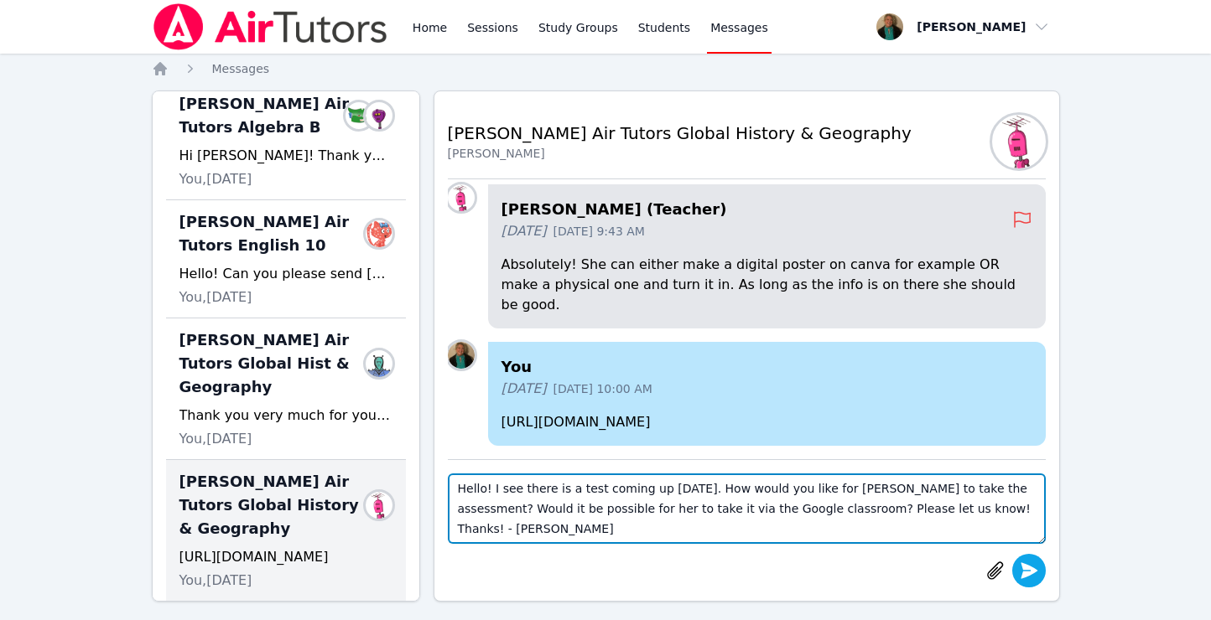
type textarea "Hello! I see there is a test coming up on Thursday. How would you like for Lace…"
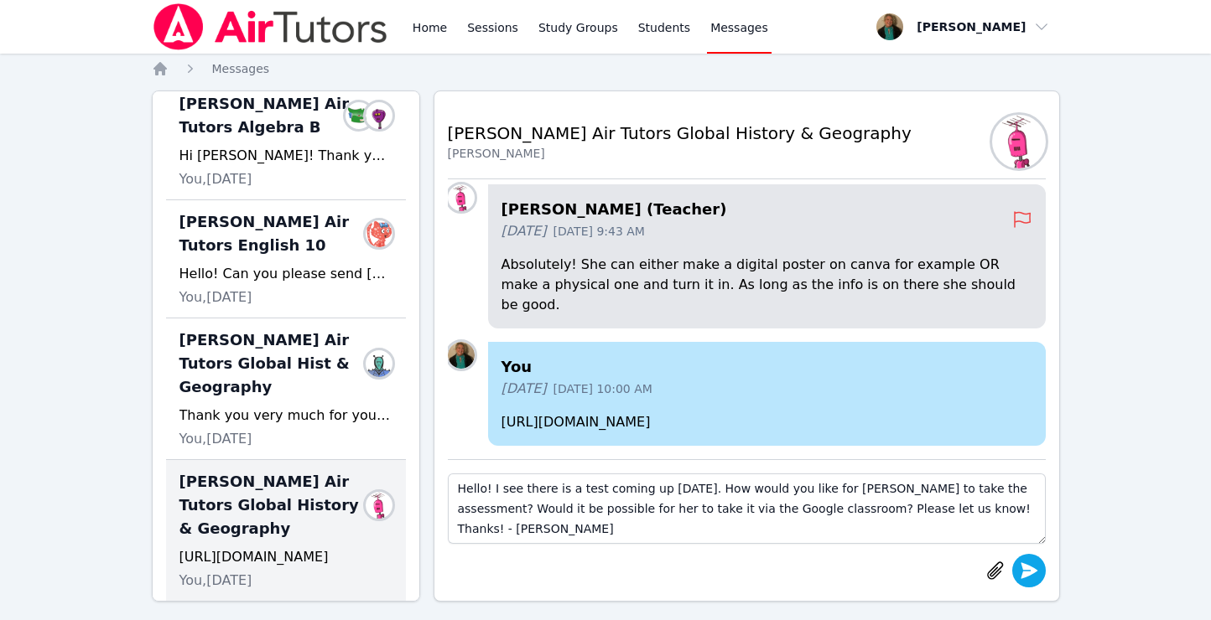
click at [1020, 568] on icon "submit" at bounding box center [1029, 571] width 20 height 20
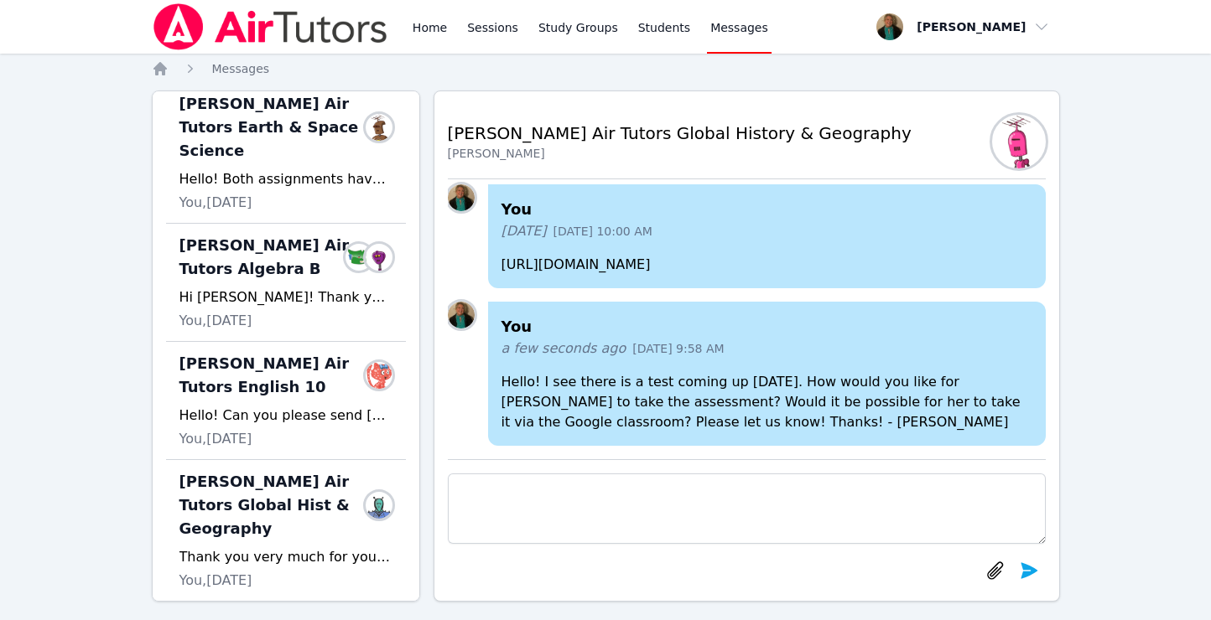
scroll to position [0, 0]
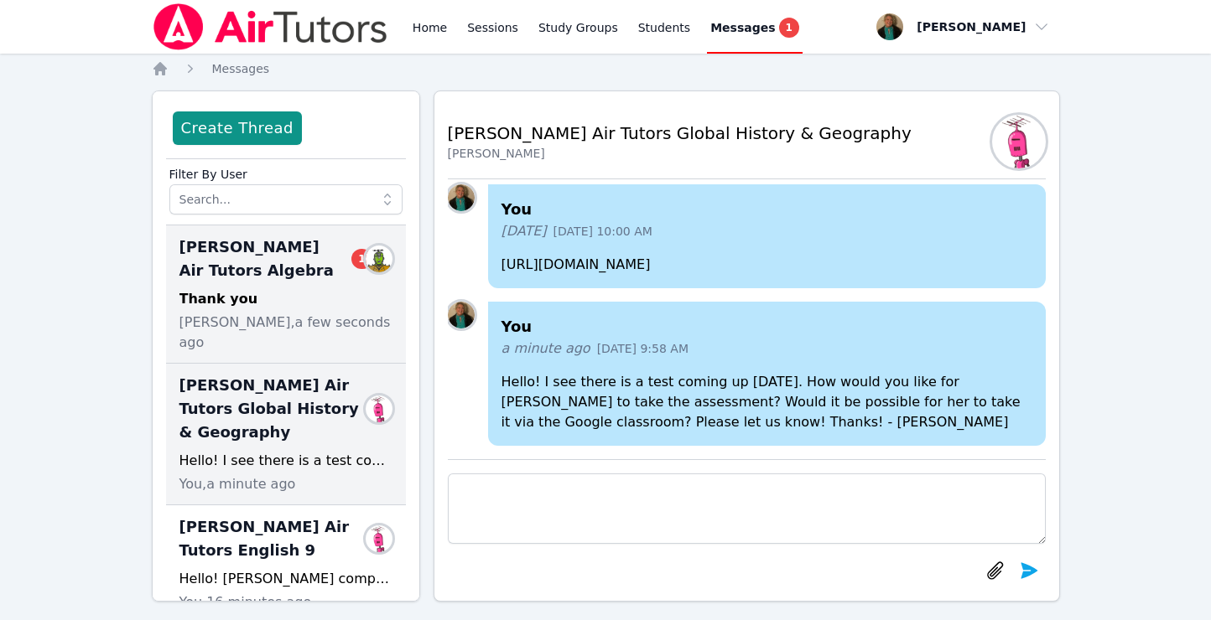
click at [277, 298] on div "Thank you" at bounding box center [285, 299] width 213 height 20
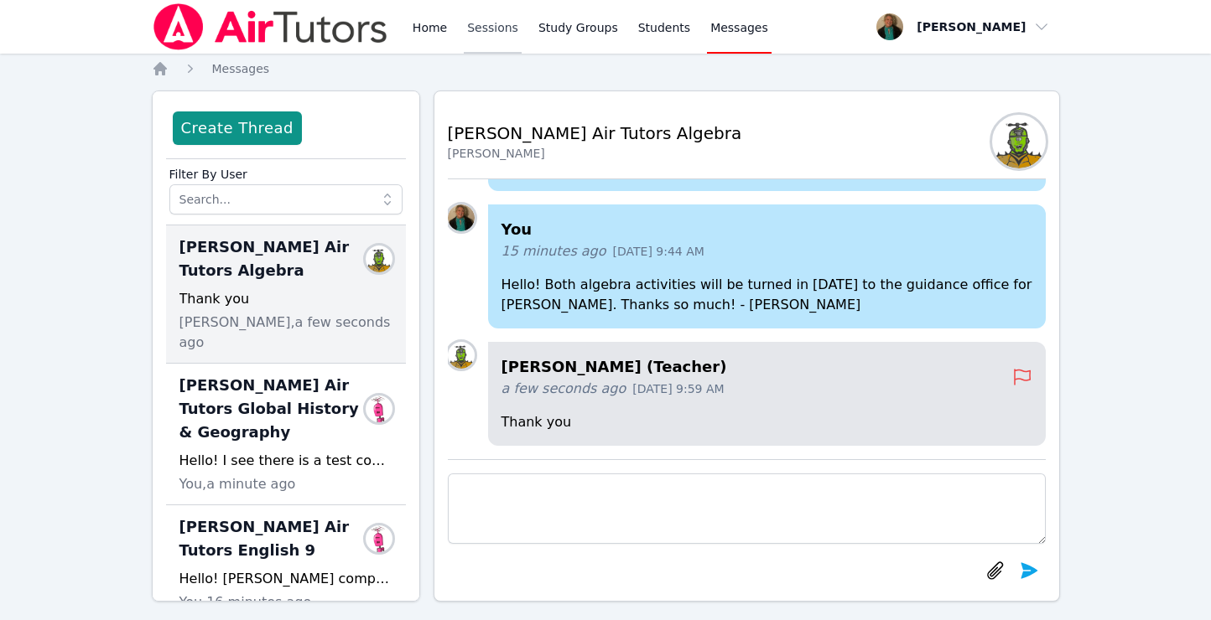
click at [479, 25] on link "Sessions" at bounding box center [493, 27] width 58 height 54
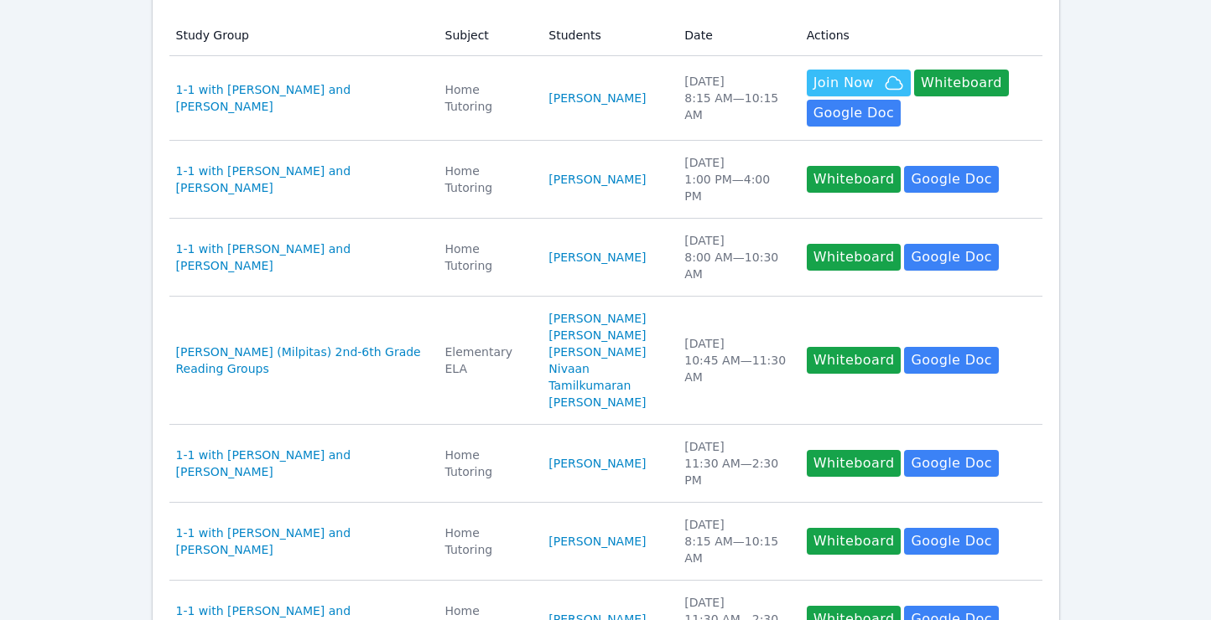
scroll to position [349, 0]
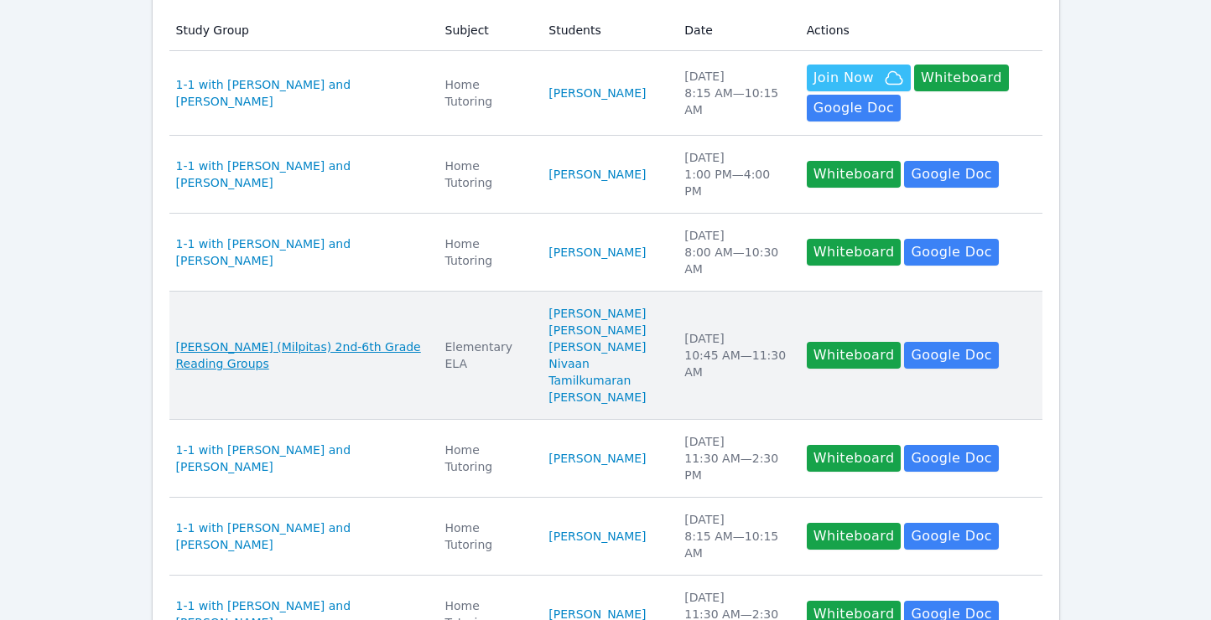
click at [281, 339] on span "[PERSON_NAME] (Milpitas) 2nd-6th Grade Reading Groups" at bounding box center [300, 356] width 249 height 34
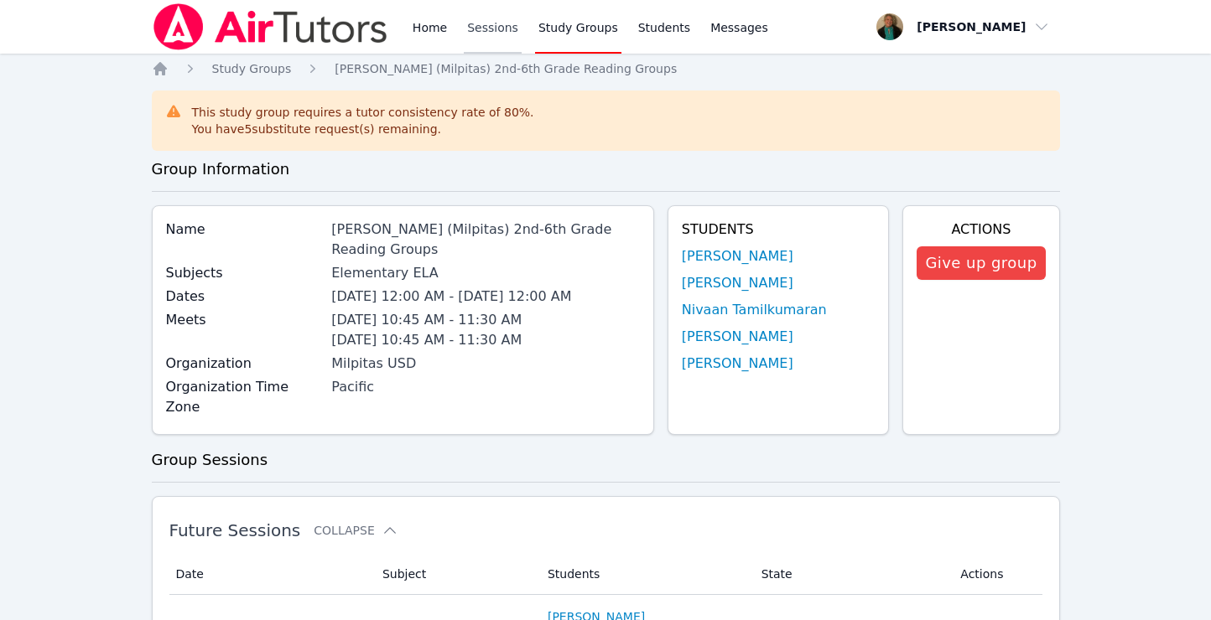
click at [481, 30] on link "Sessions" at bounding box center [493, 27] width 58 height 54
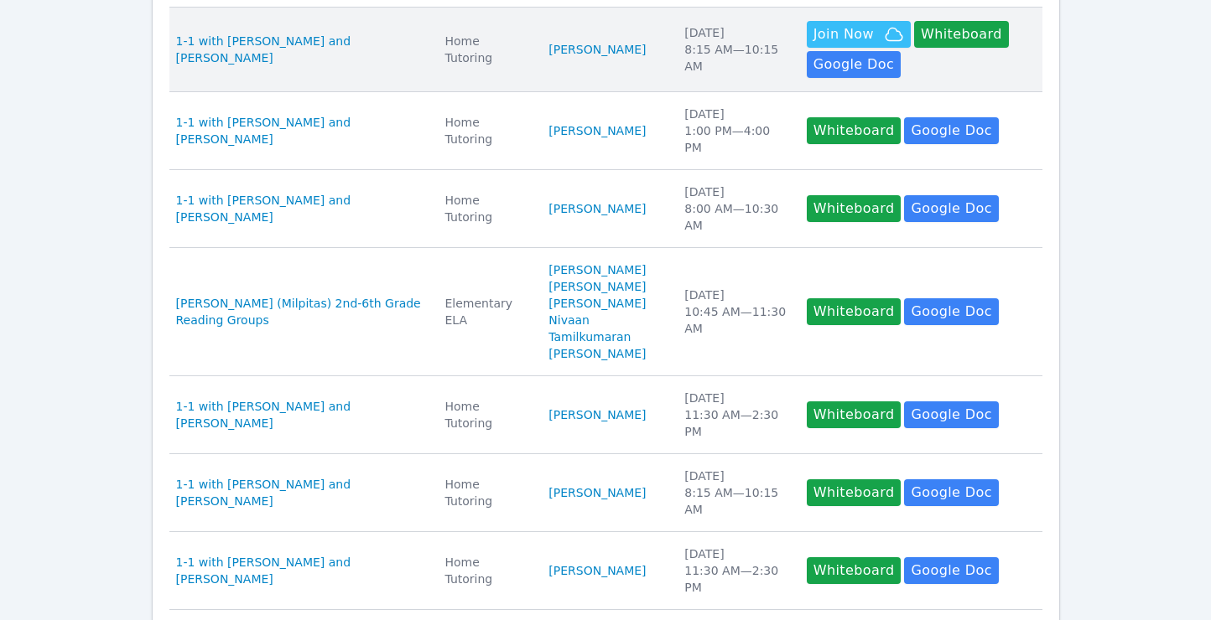
scroll to position [404, 0]
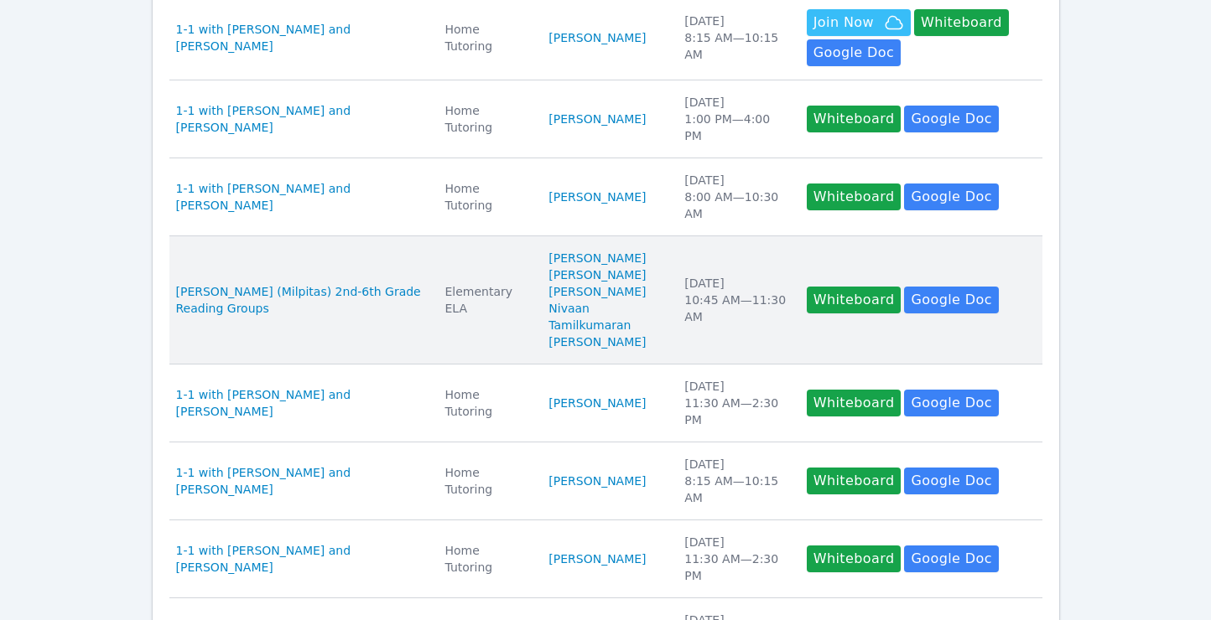
click at [723, 318] on td "Date Tue Sep 30 10:45 AM — 11:30 AM" at bounding box center [735, 300] width 122 height 128
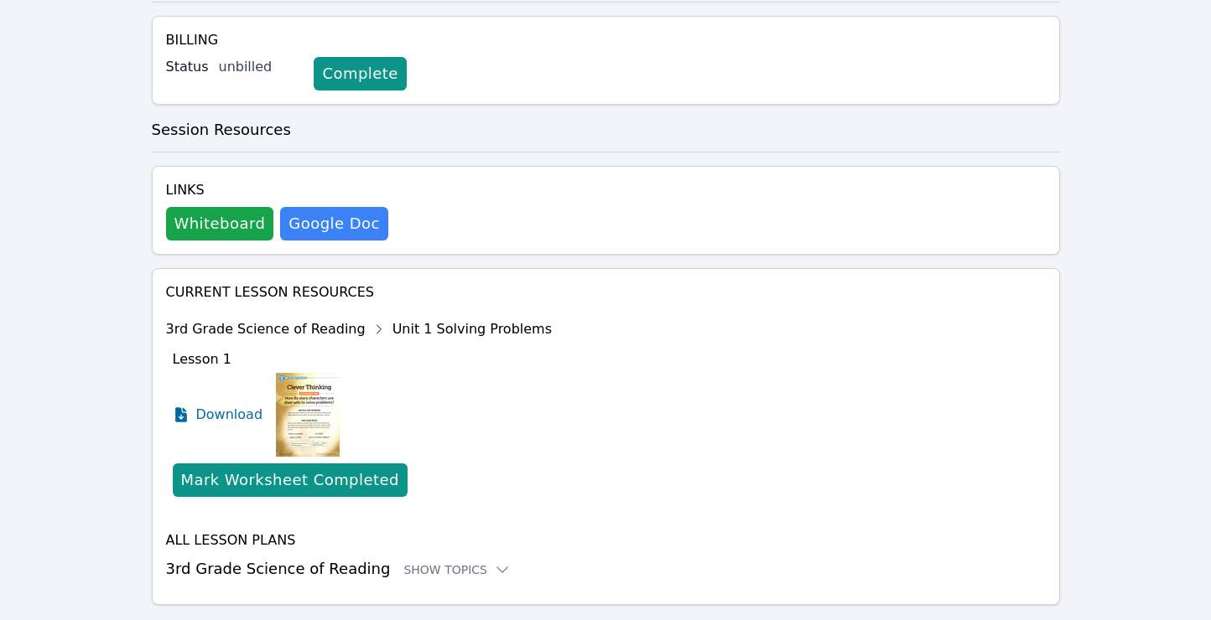
scroll to position [432, 0]
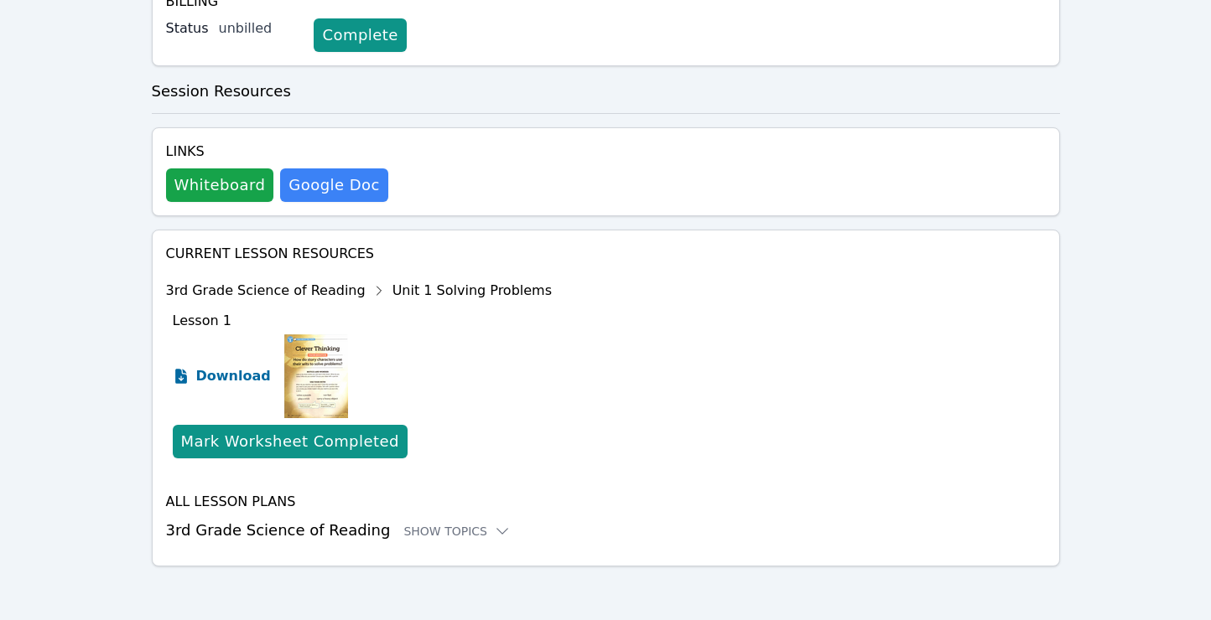
click at [227, 371] on span "Download" at bounding box center [233, 376] width 75 height 20
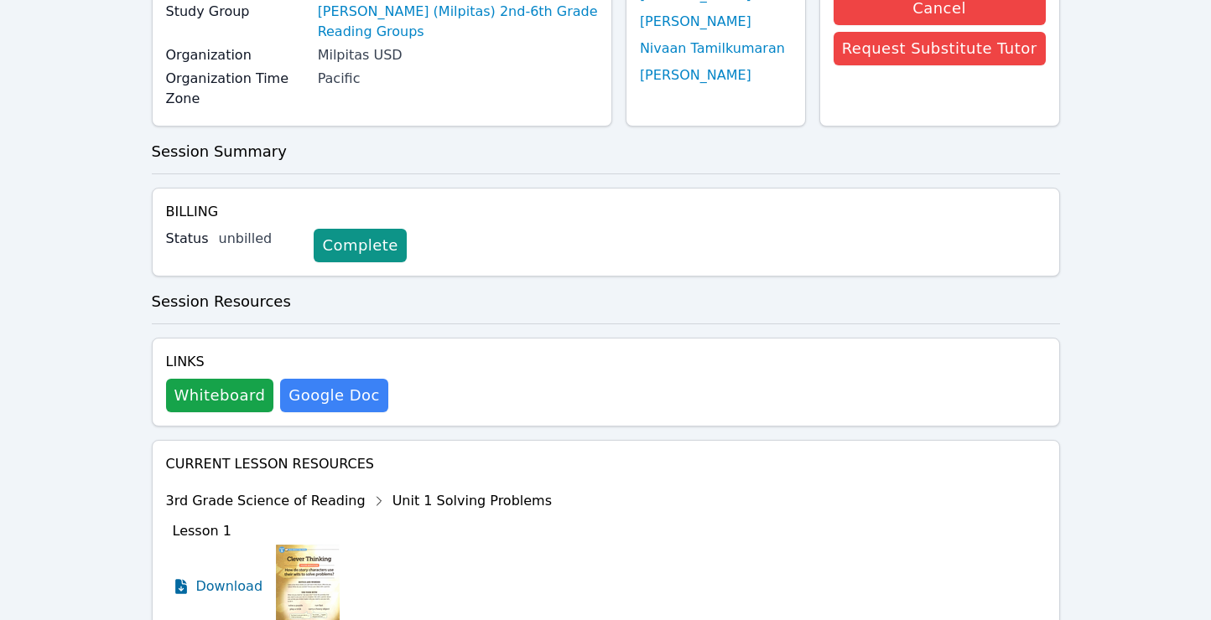
scroll to position [236, 0]
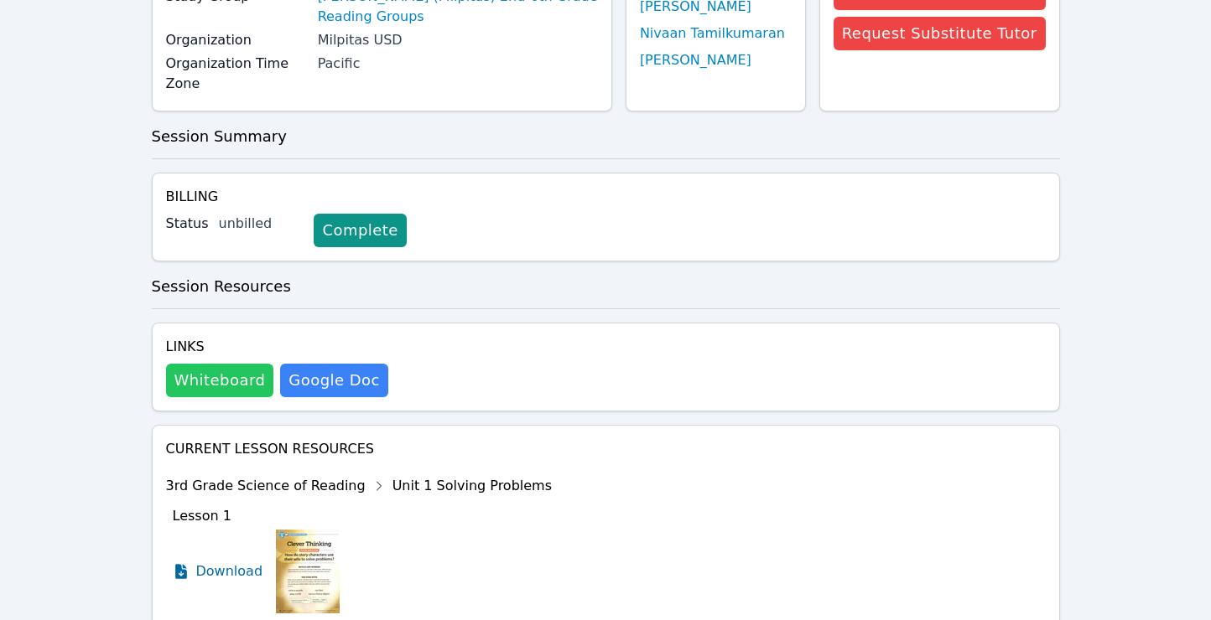
click at [191, 377] on button "Whiteboard" at bounding box center [220, 381] width 108 height 34
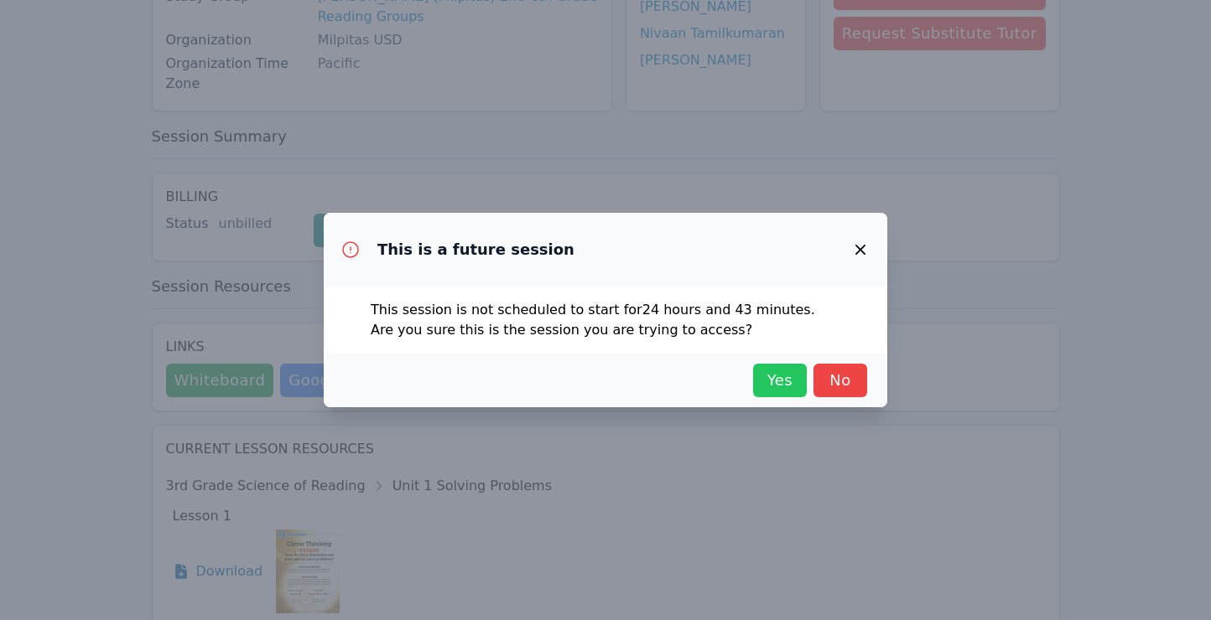
click at [770, 374] on span "Yes" at bounding box center [779, 380] width 37 height 23
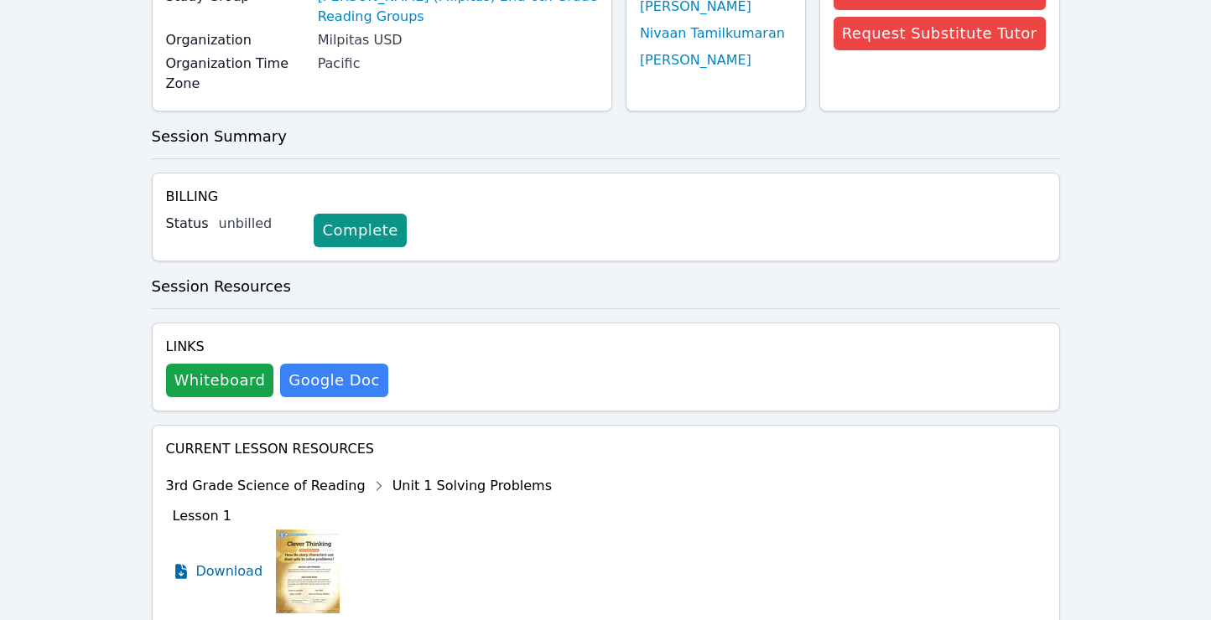
scroll to position [0, 0]
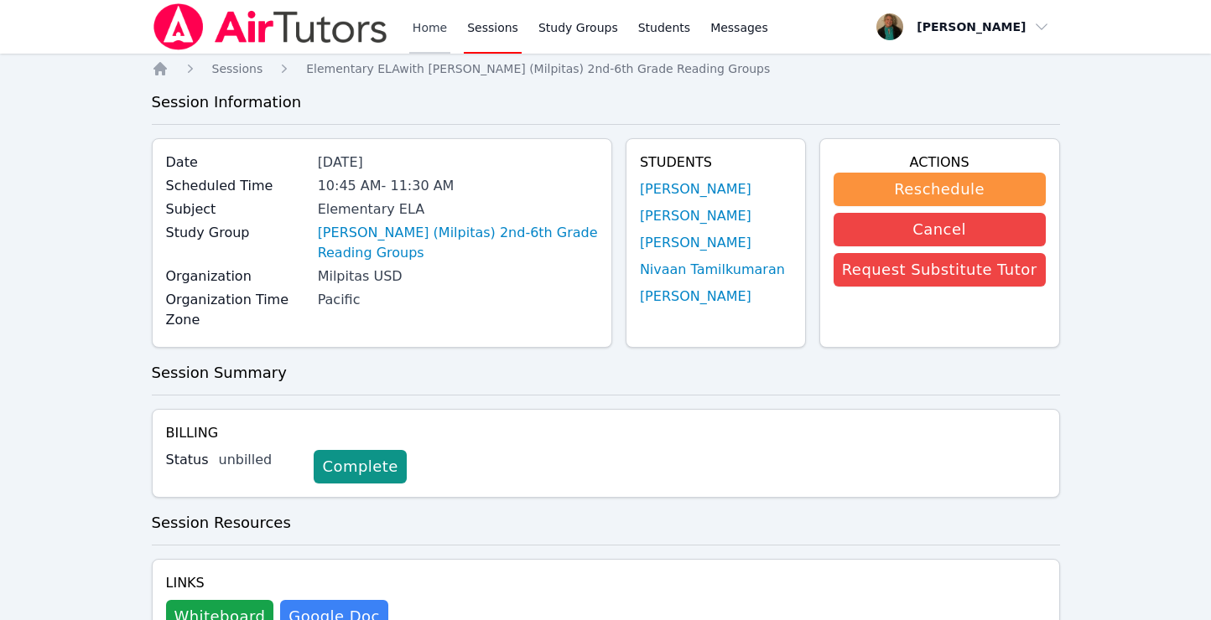
click at [418, 29] on link "Home" at bounding box center [429, 27] width 41 height 54
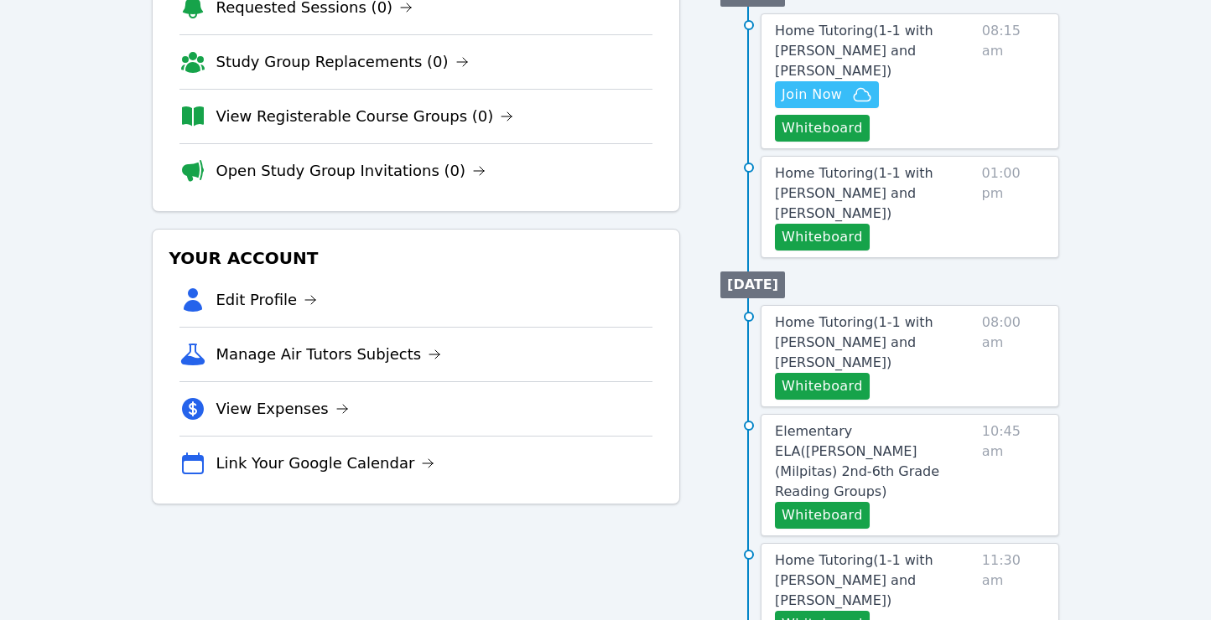
scroll to position [271, 0]
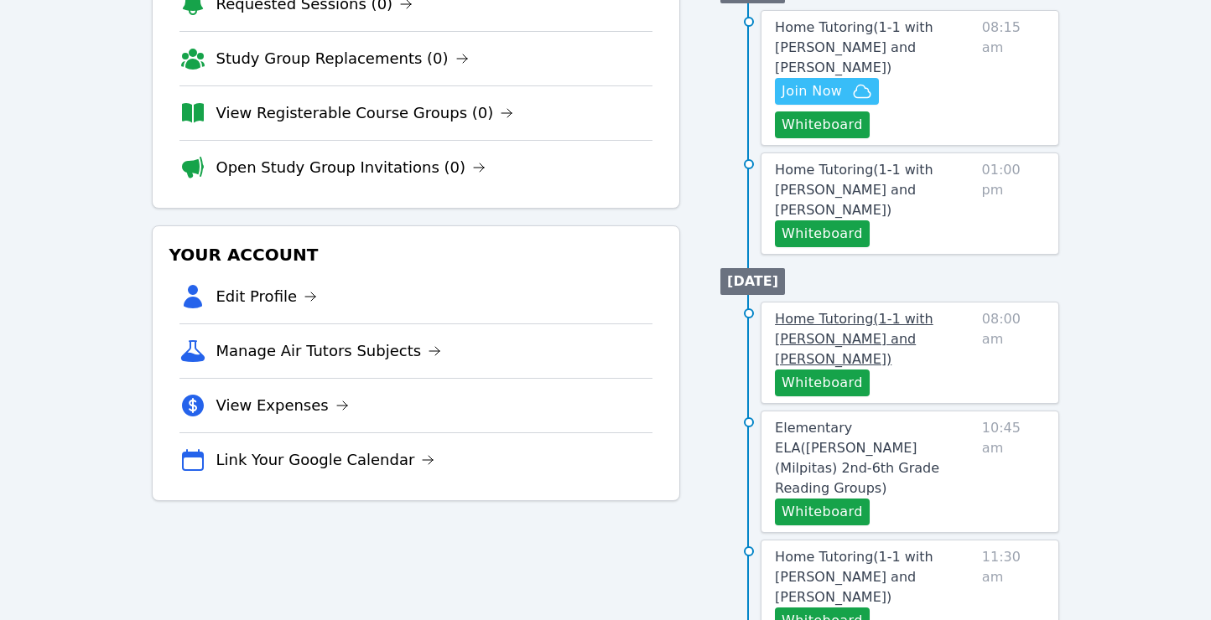
click at [872, 311] on span "Home Tutoring ( 1-1 with Lacey Brunelle and Amy Ayers )" at bounding box center [854, 339] width 158 height 56
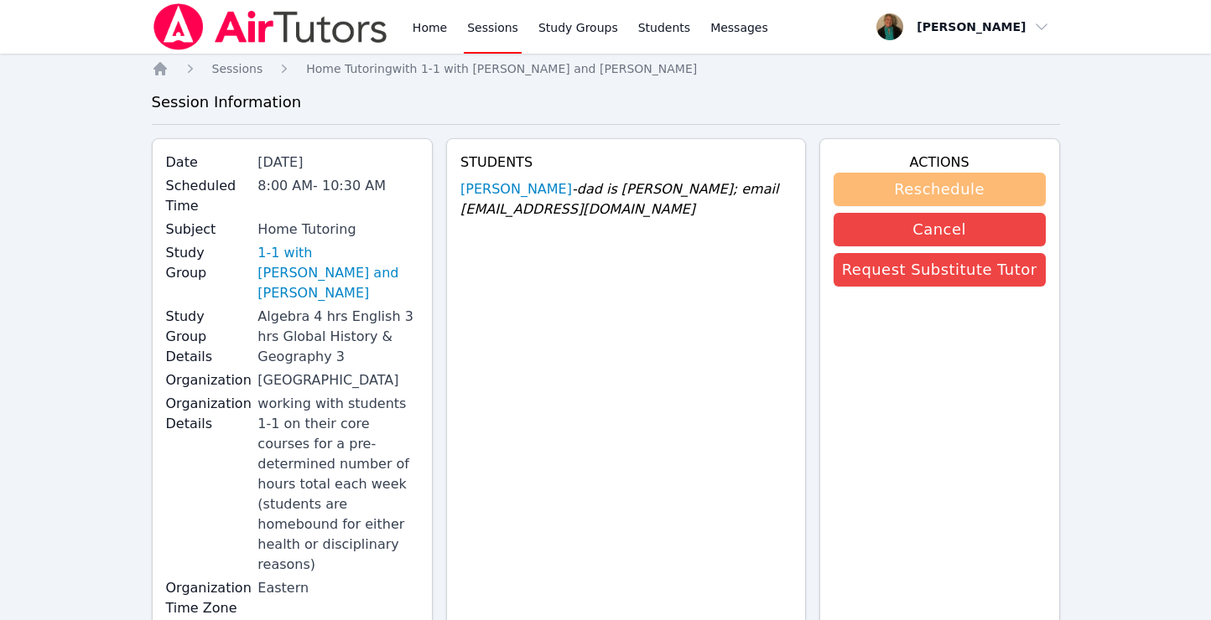
click at [879, 194] on button "Reschedule" at bounding box center [939, 190] width 212 height 34
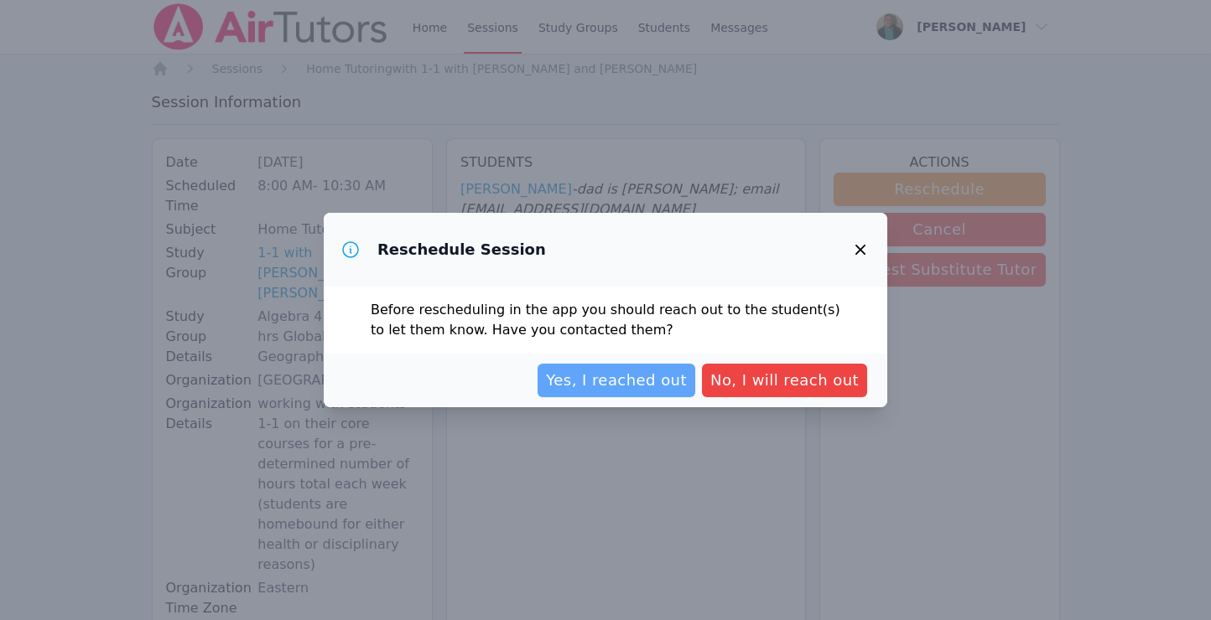
click at [661, 366] on button "Yes, I reached out" at bounding box center [616, 381] width 158 height 34
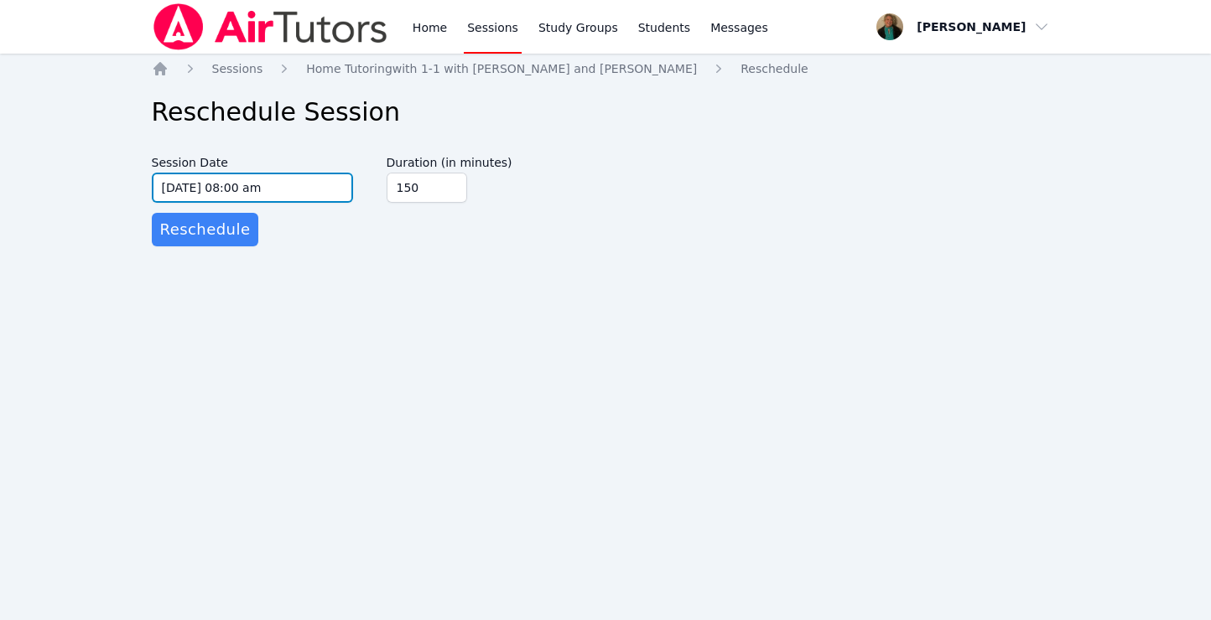
click at [337, 191] on input "09/30/2025 08:00 am" at bounding box center [252, 188] width 201 height 30
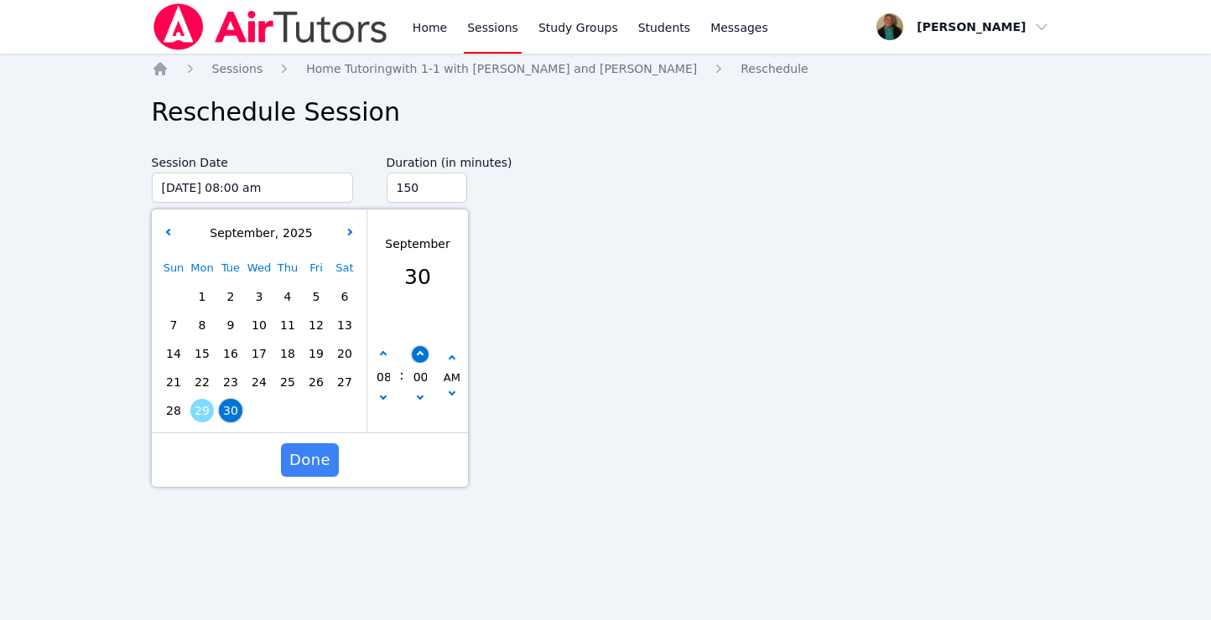
click at [423, 359] on button "button" at bounding box center [419, 354] width 17 height 17
type input "09/30/2025 08:05 am"
type input "05"
click at [423, 359] on button "button" at bounding box center [419, 354] width 17 height 17
type input "09/30/2025 08:10 am"
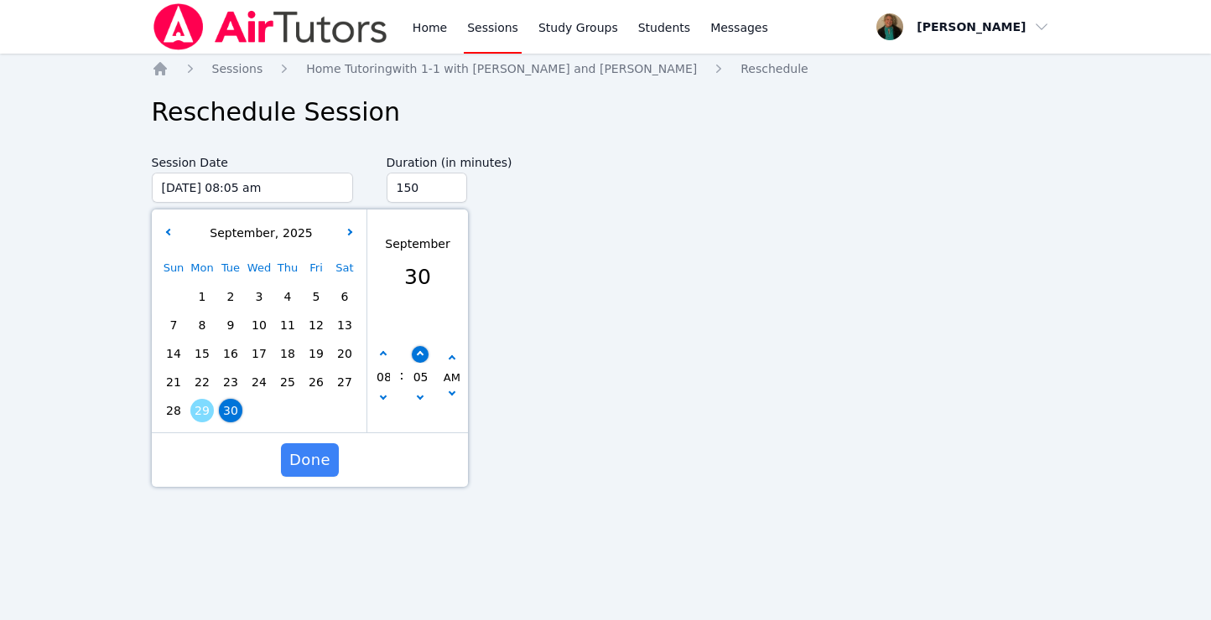
type input "10"
click at [423, 359] on button "button" at bounding box center [419, 354] width 17 height 17
type input "[DATE] 08:15 am"
type input "15"
click at [303, 464] on span "Done" at bounding box center [308, 460] width 41 height 23
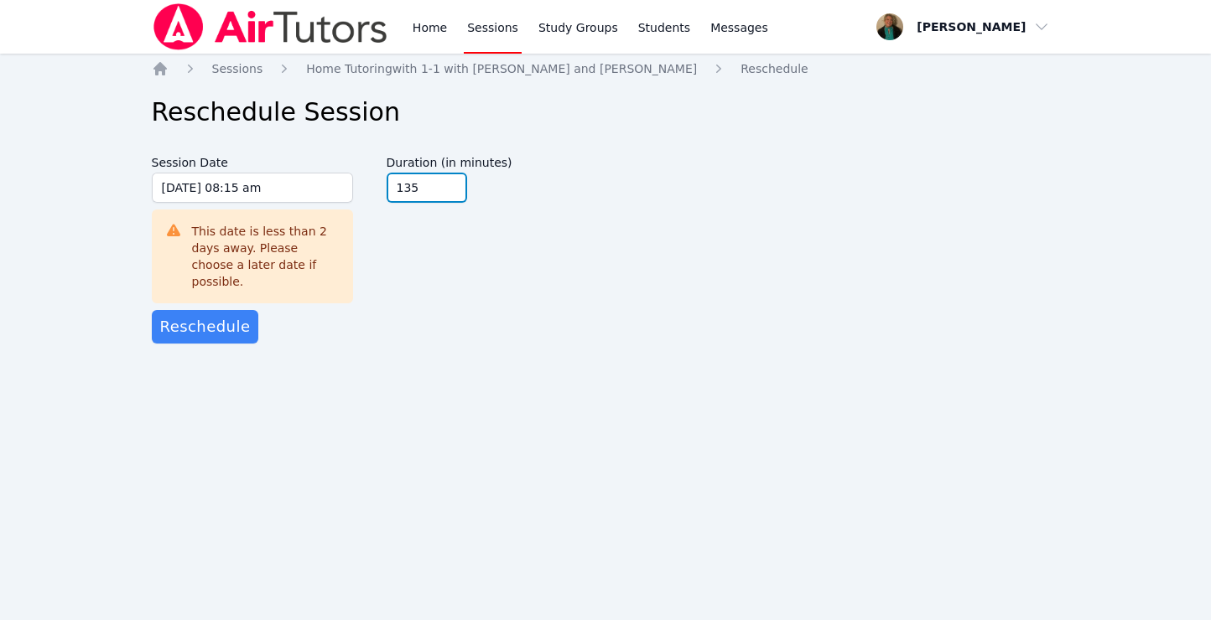
type input "135"
click at [448, 193] on input "135" at bounding box center [426, 188] width 80 height 30
click at [218, 315] on span "Reschedule" at bounding box center [205, 326] width 91 height 23
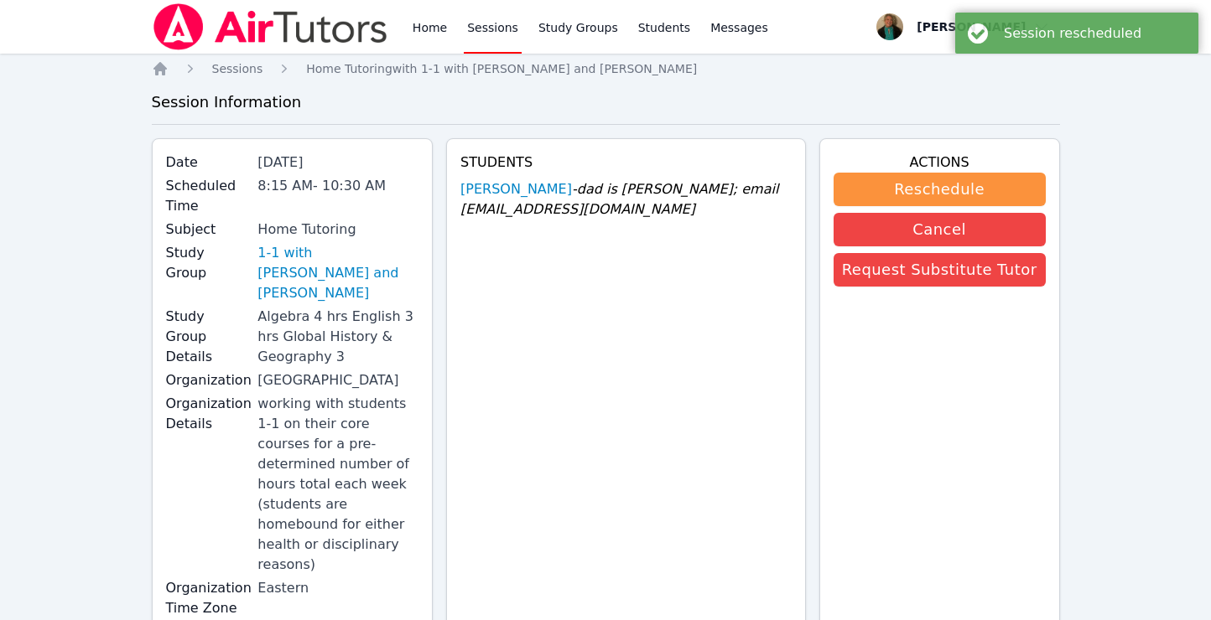
click at [95, 200] on div "Home Sessions Study Groups Students Messages Open user menu Amy Ayers Open main…" at bounding box center [605, 491] width 1211 height 983
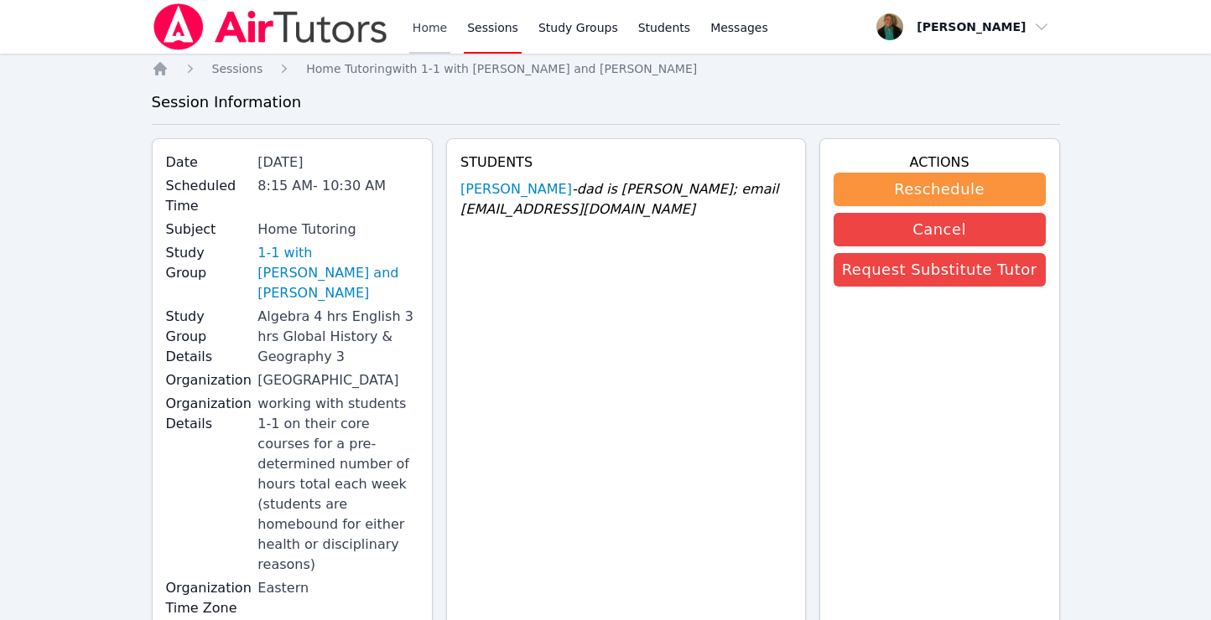
click at [434, 32] on link "Home" at bounding box center [429, 27] width 41 height 54
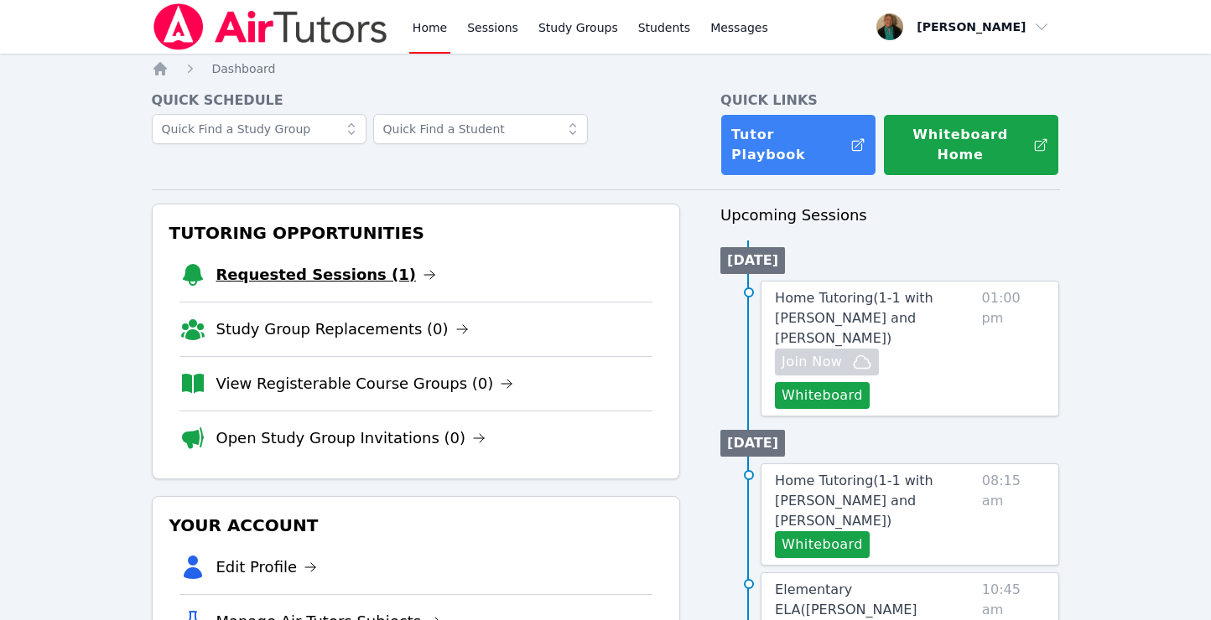
click at [353, 263] on link "Requested Sessions (1)" at bounding box center [326, 274] width 220 height 23
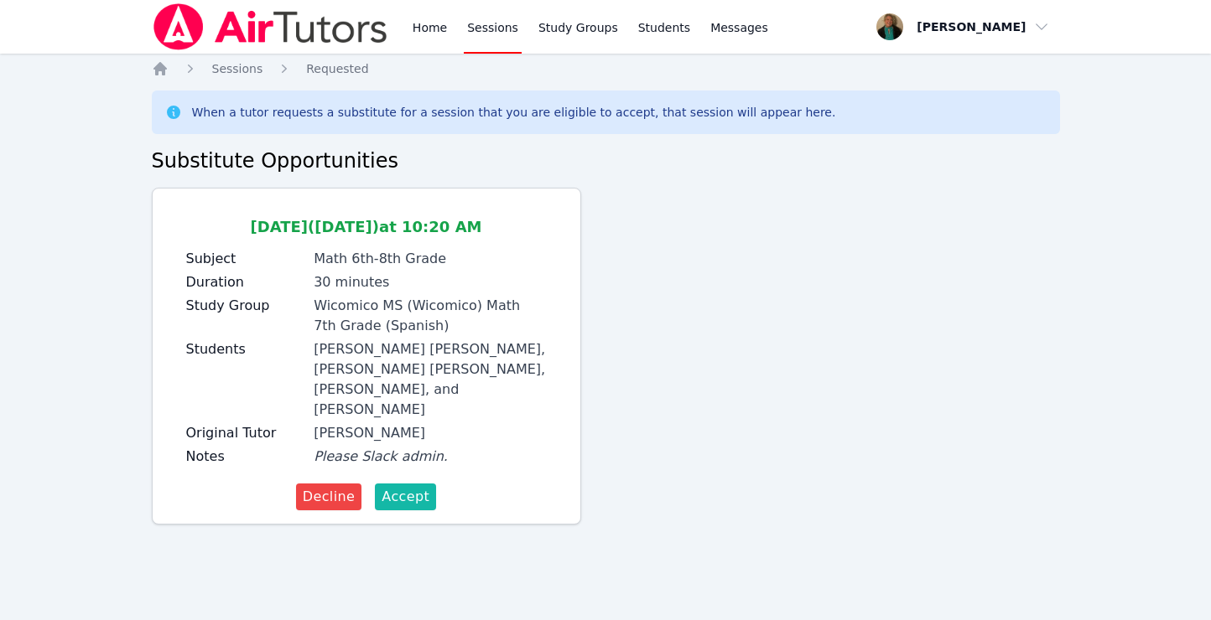
click at [412, 495] on span "Accept" at bounding box center [405, 497] width 48 height 20
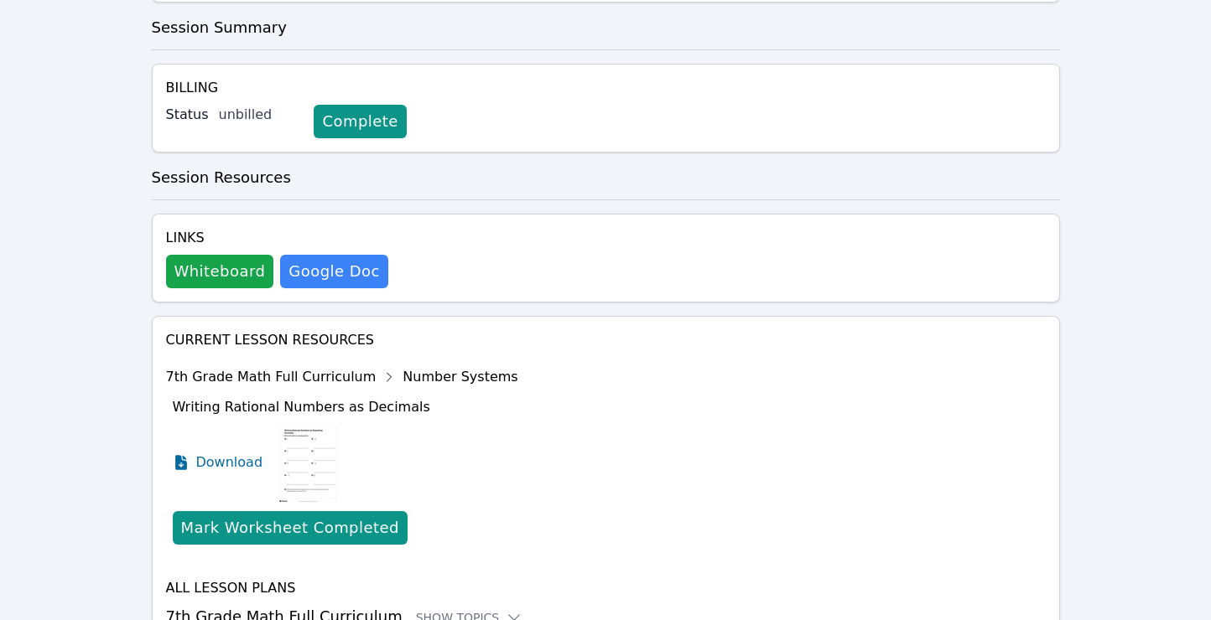
scroll to position [620, 0]
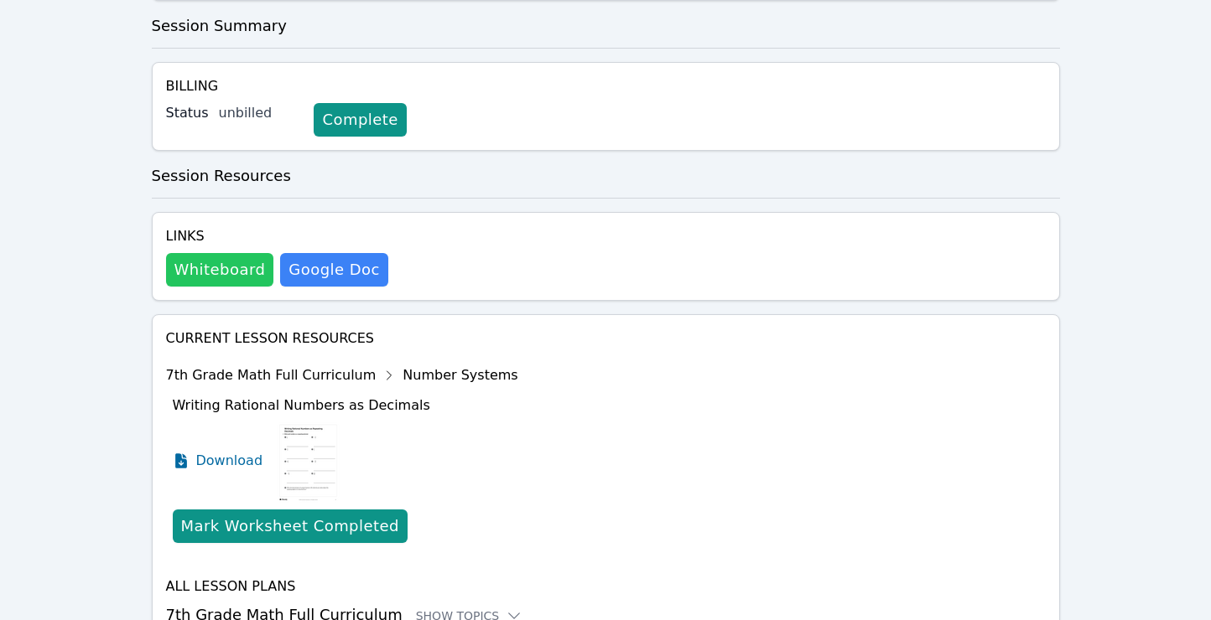
click at [237, 253] on button "Whiteboard" at bounding box center [220, 270] width 108 height 34
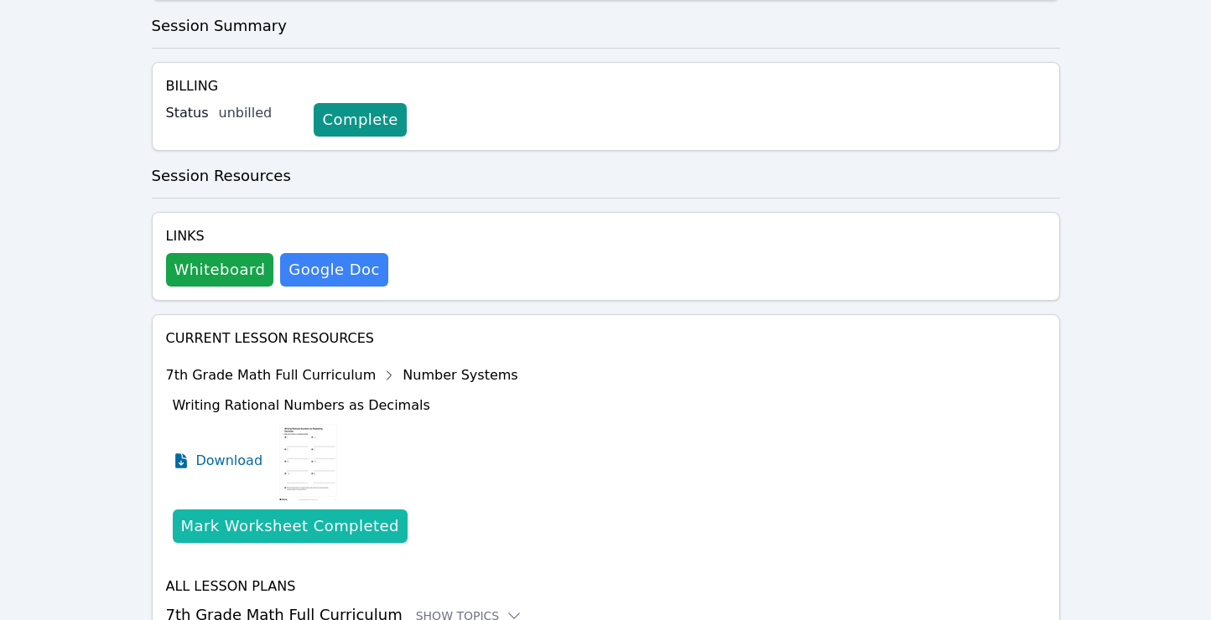
click at [270, 515] on div "Mark Worksheet Completed" at bounding box center [290, 526] width 218 height 23
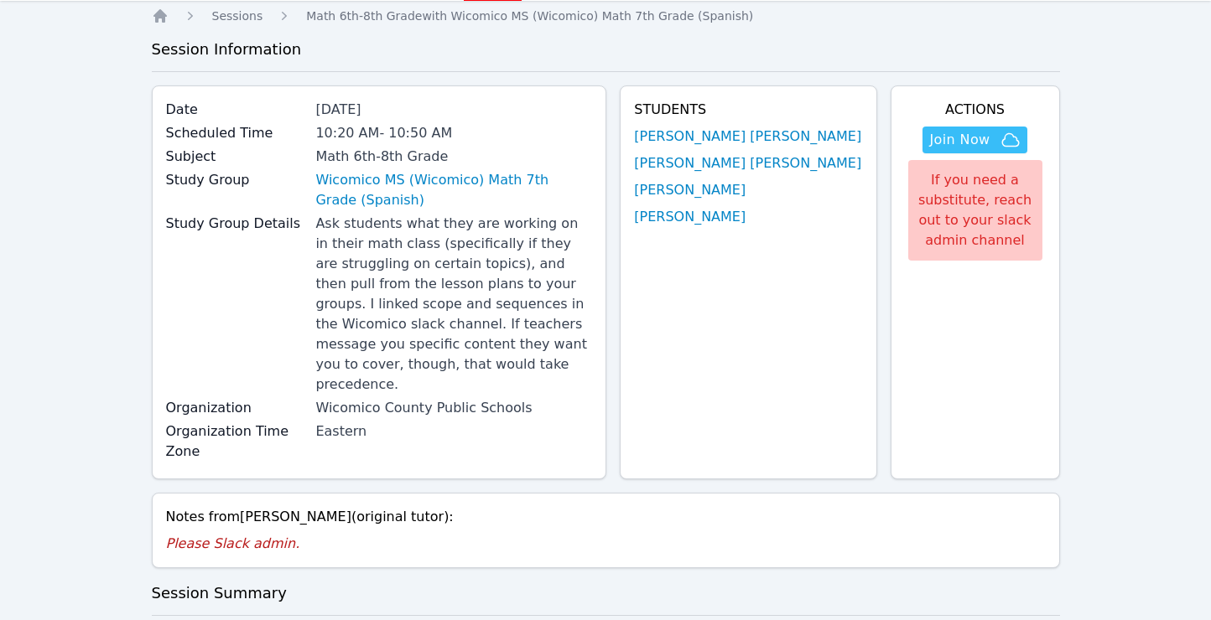
scroll to position [0, 0]
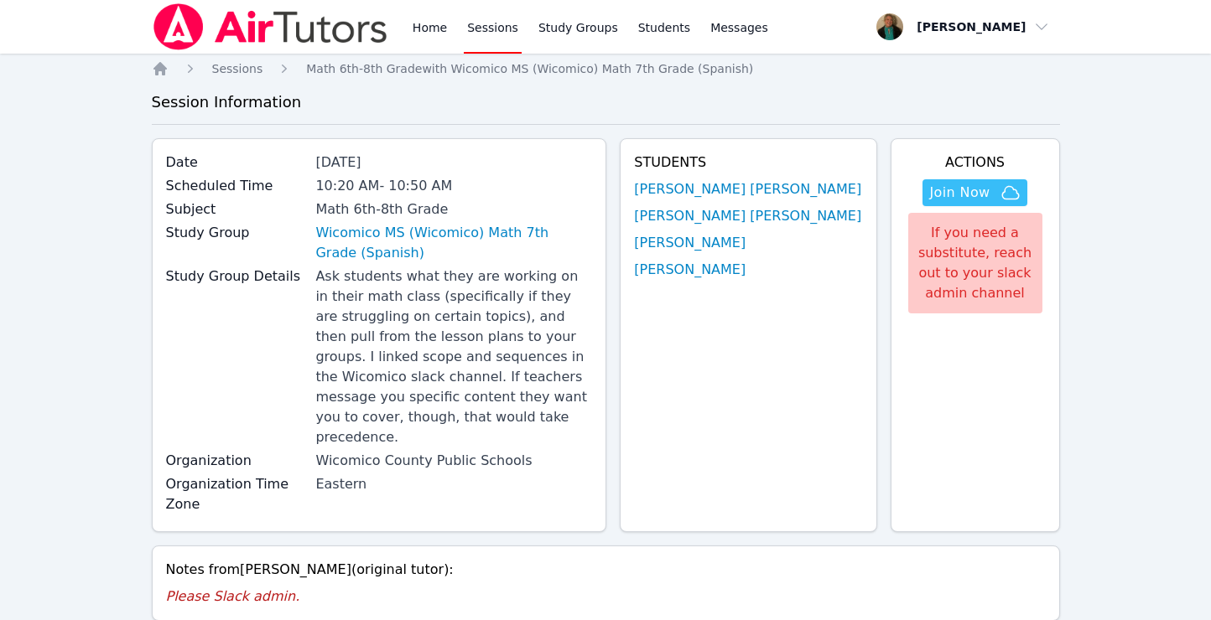
click at [498, 29] on link "Sessions" at bounding box center [493, 27] width 58 height 54
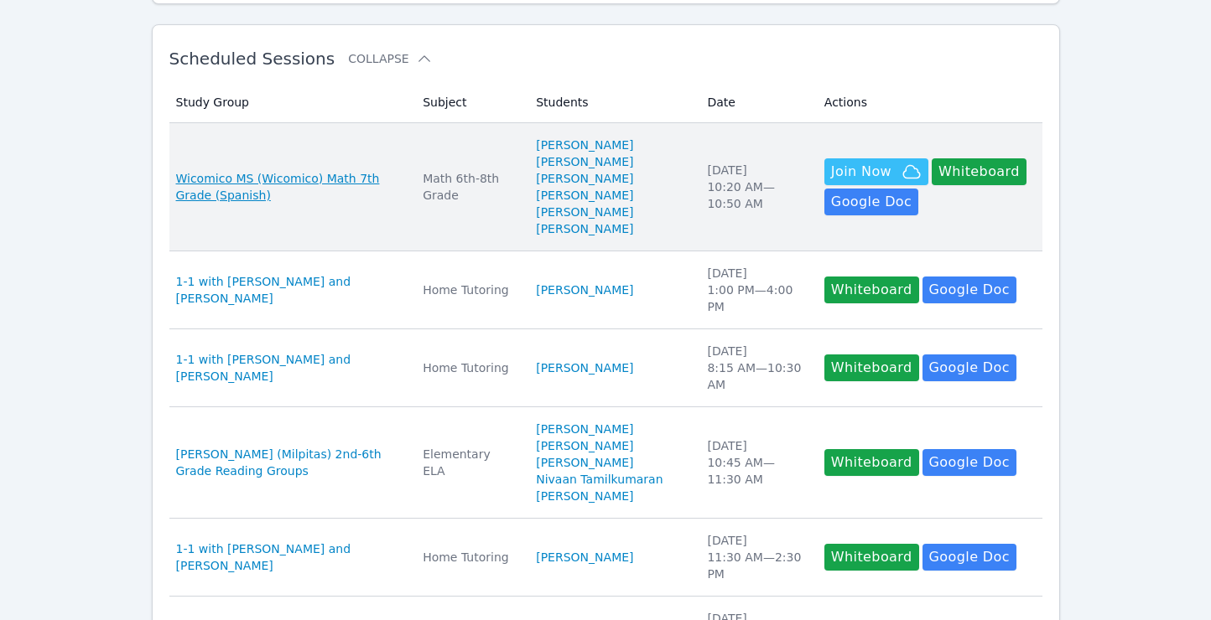
scroll to position [277, 0]
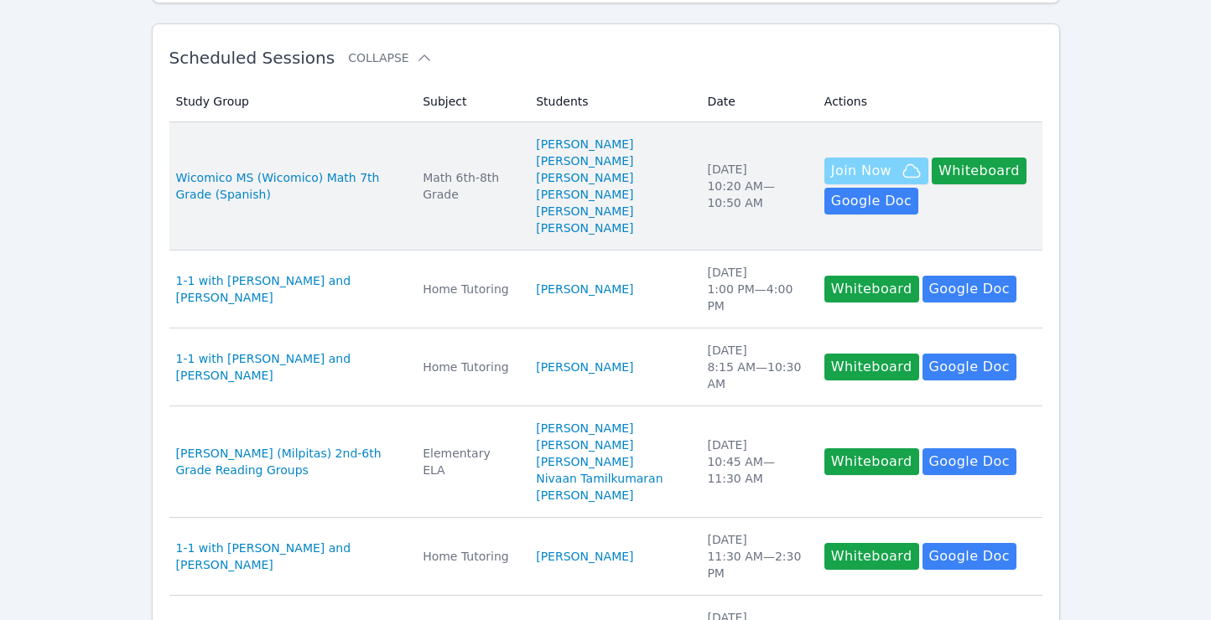
click at [831, 179] on span "Join Now" at bounding box center [861, 171] width 60 height 20
click at [542, 205] on link "[PERSON_NAME]" at bounding box center [584, 211] width 97 height 17
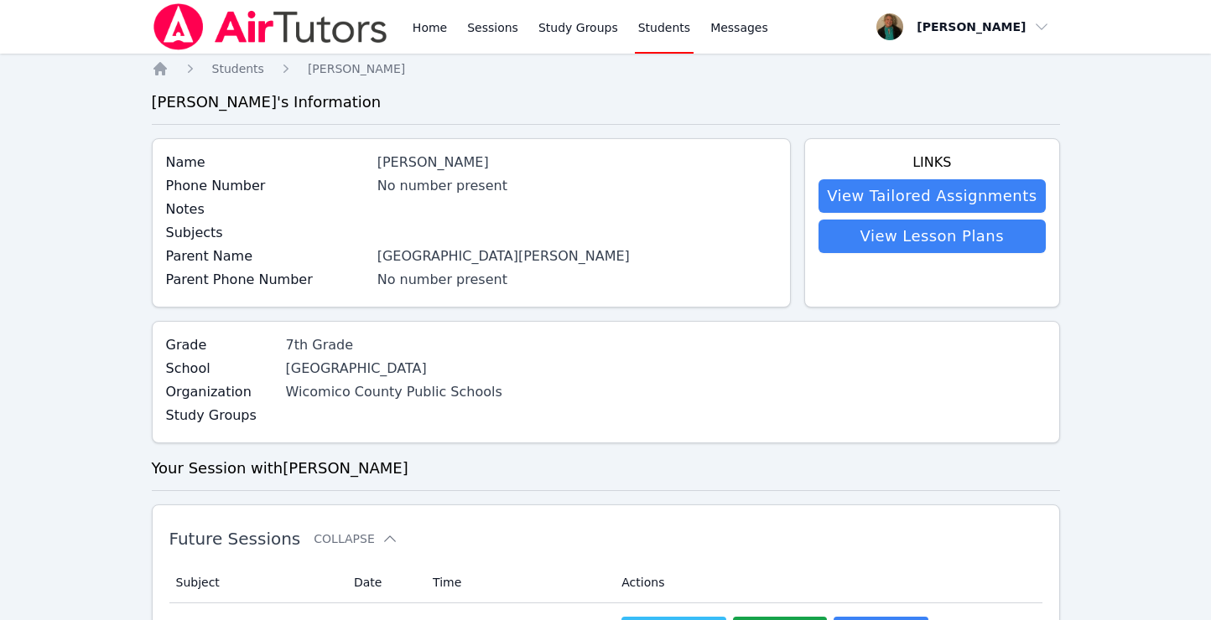
scroll to position [277, 0]
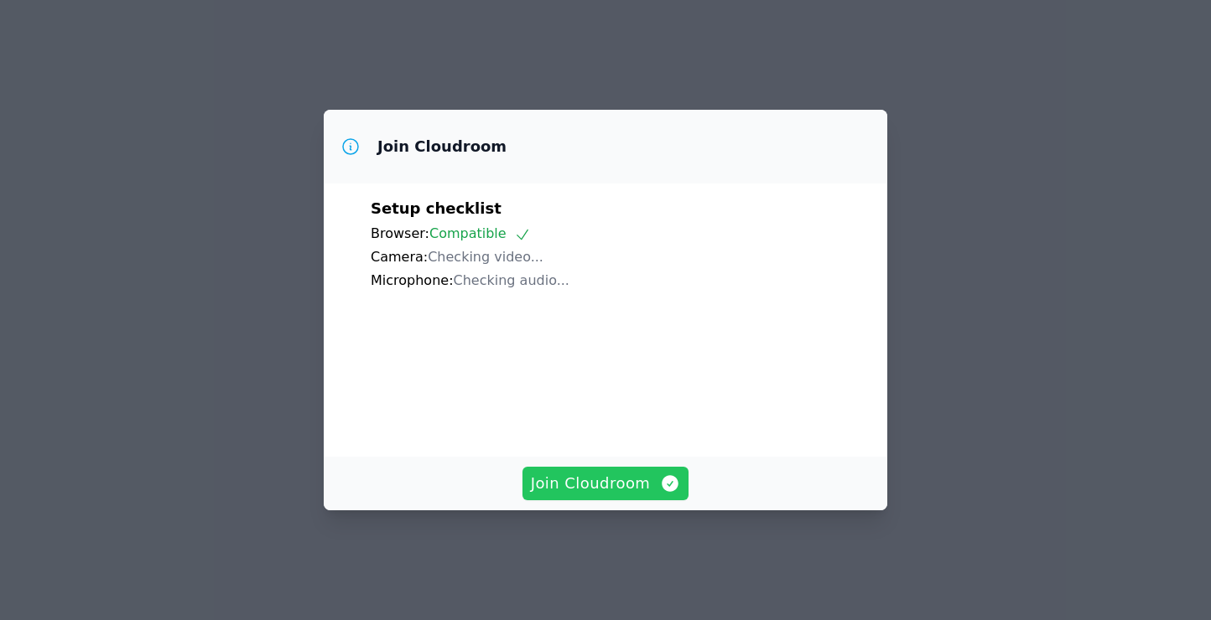
click at [572, 478] on span "Join Cloudroom" at bounding box center [606, 483] width 150 height 23
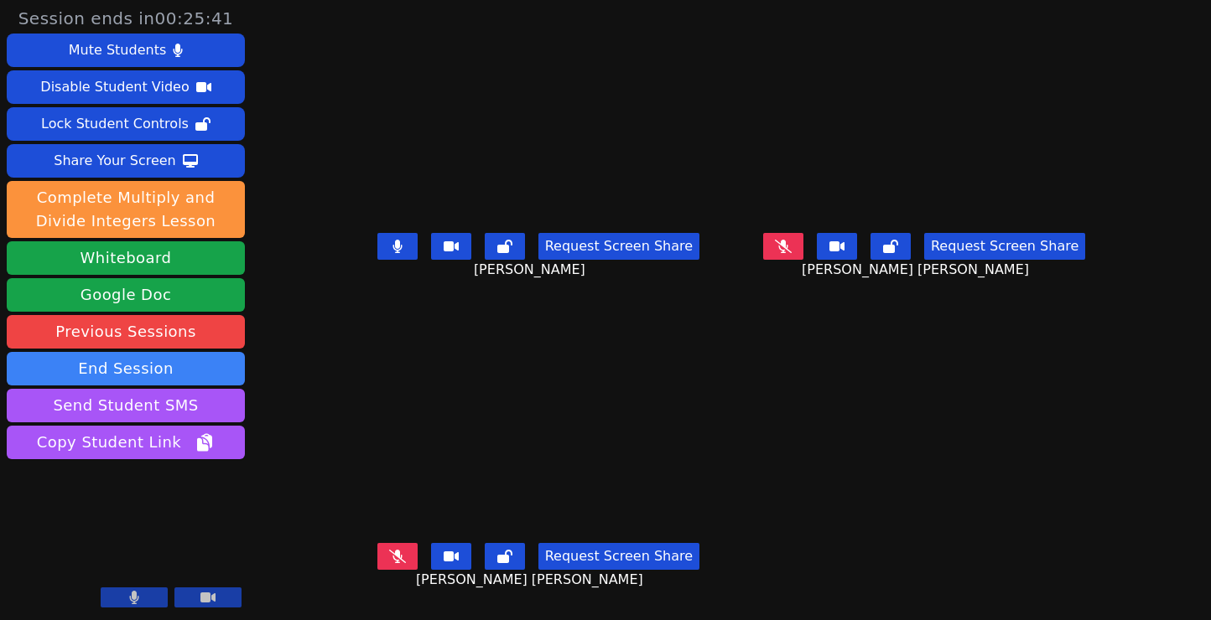
click at [127, 595] on button at bounding box center [134, 598] width 67 height 20
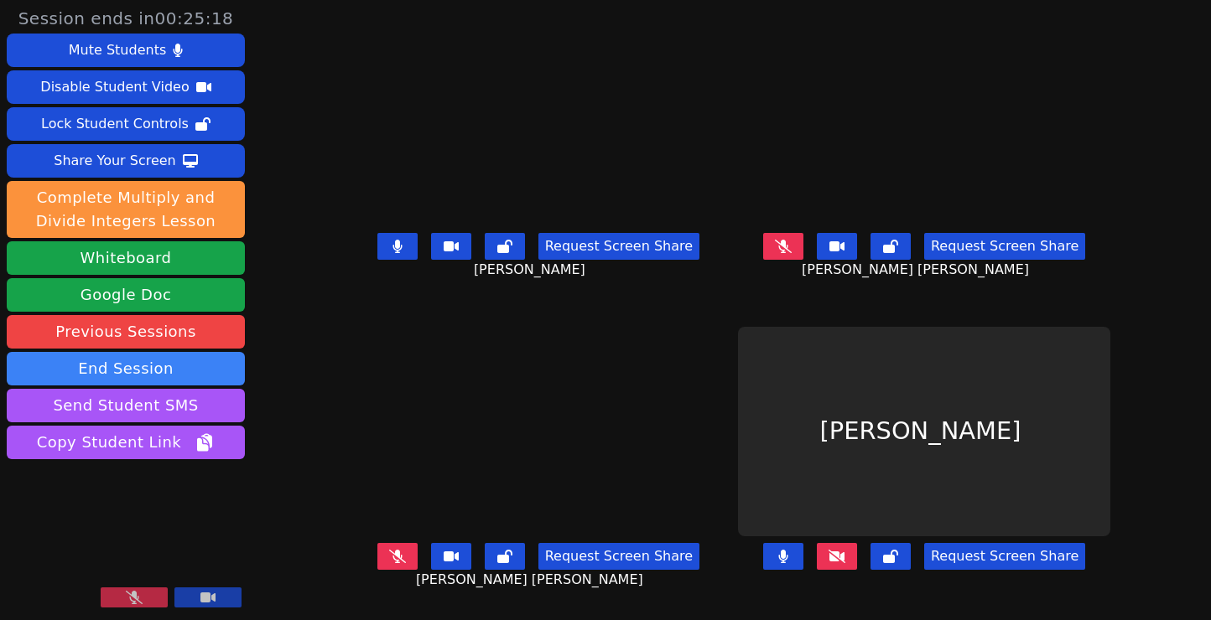
click at [133, 597] on icon at bounding box center [134, 597] width 17 height 13
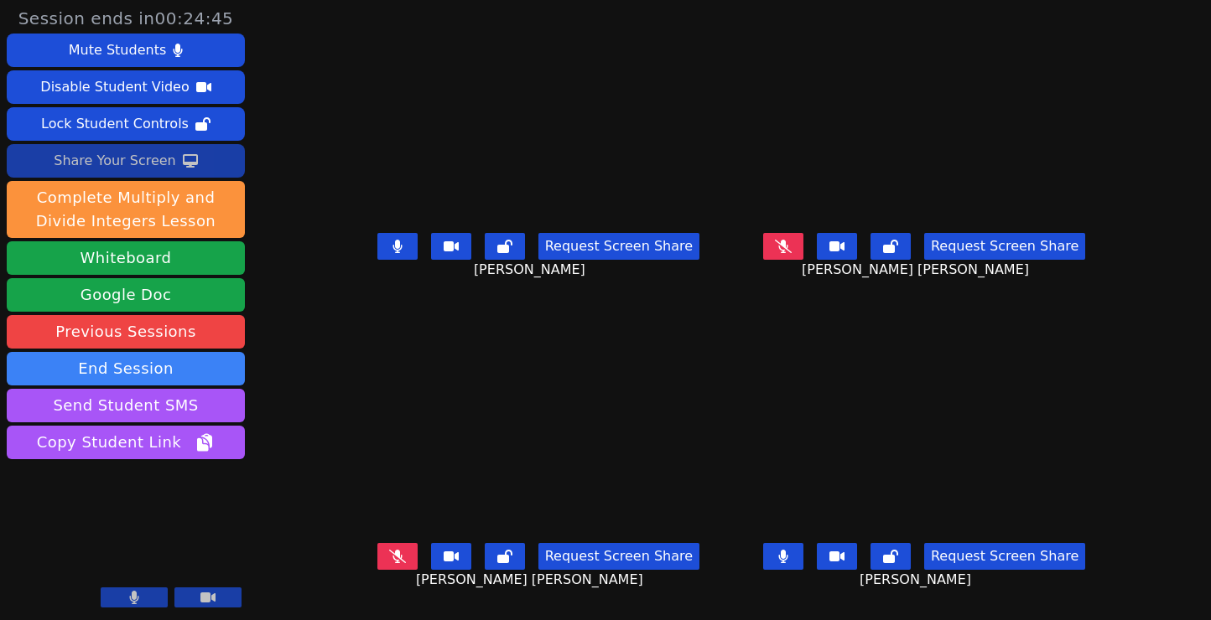
click at [122, 164] on div "Share Your Screen" at bounding box center [115, 161] width 122 height 27
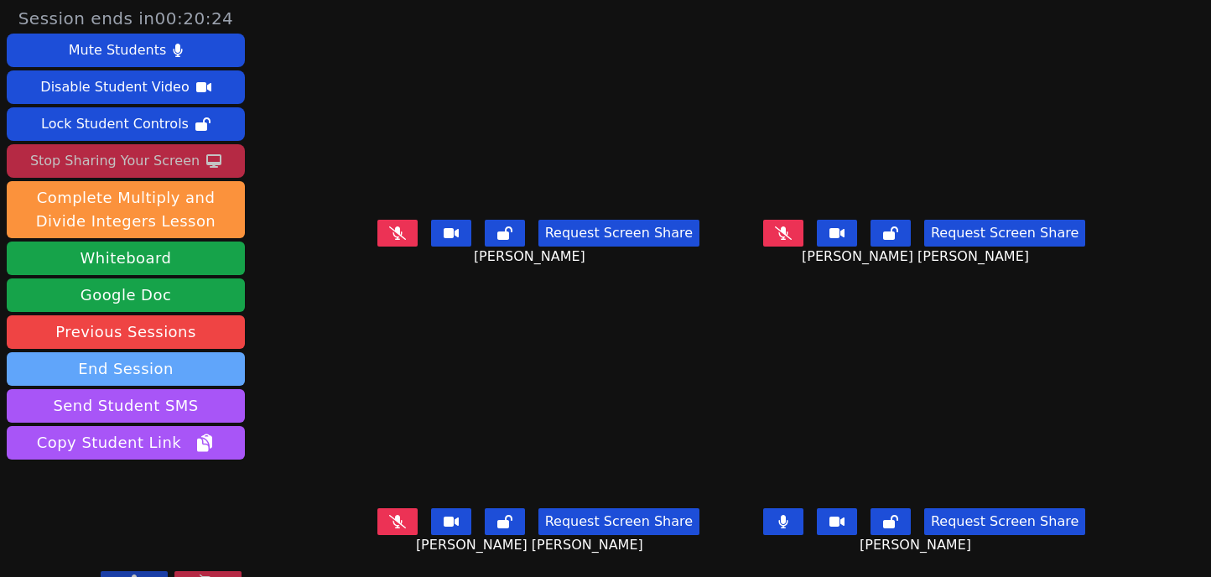
scroll to position [27, 0]
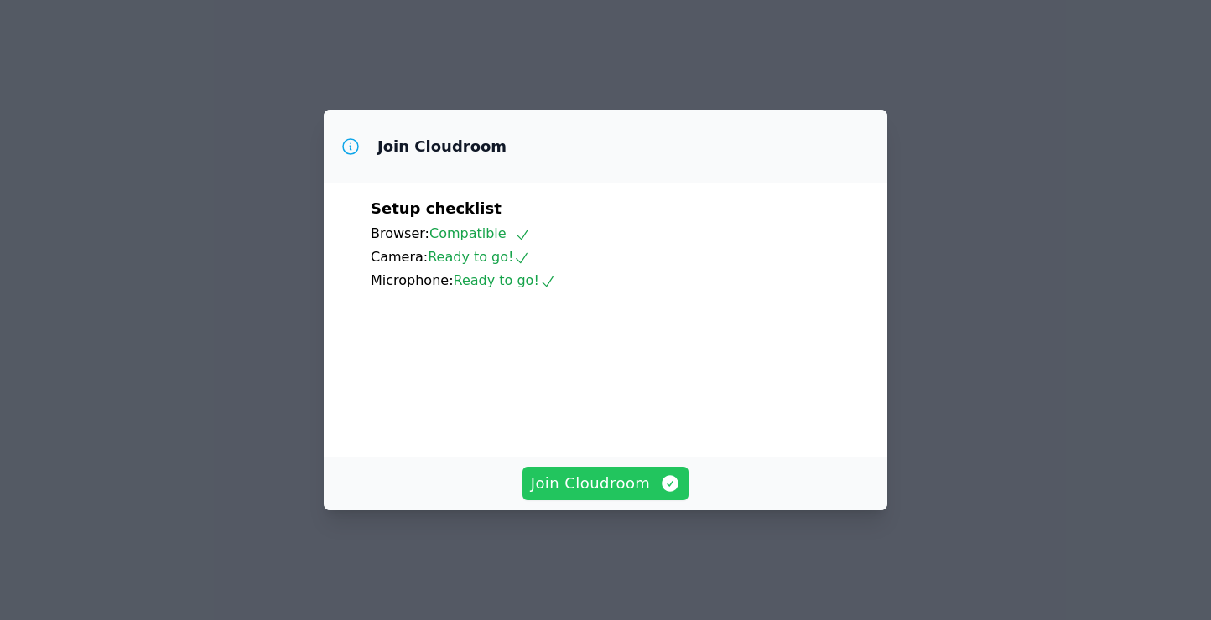
click at [623, 495] on span "Join Cloudroom" at bounding box center [606, 483] width 150 height 23
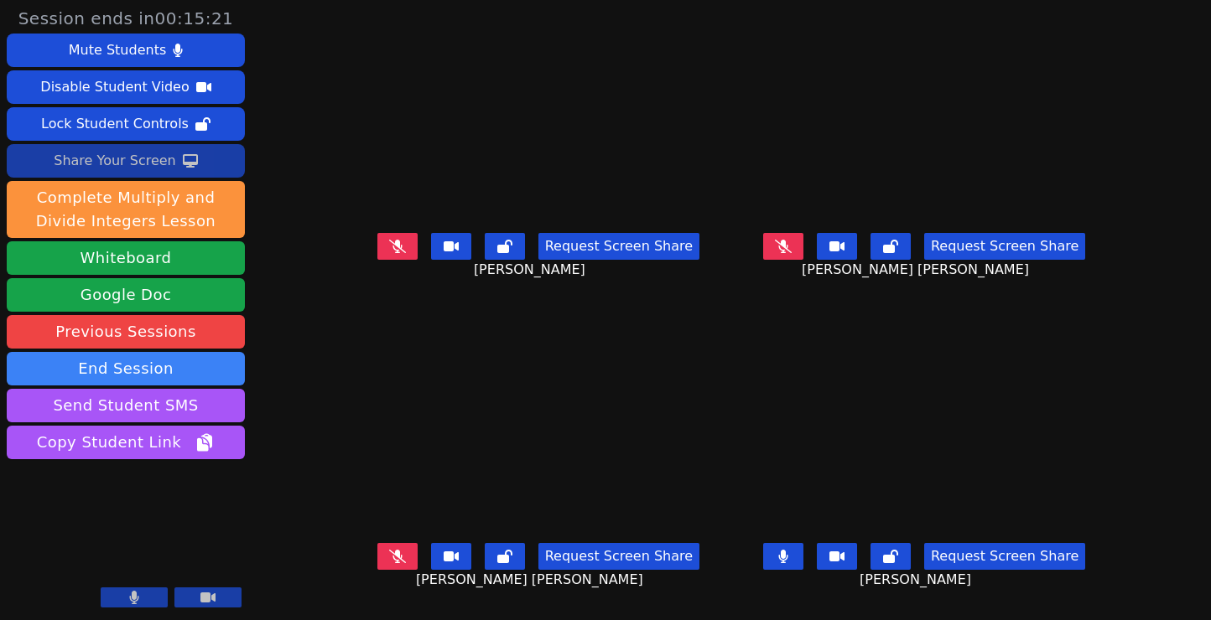
click at [123, 157] on div "Share Your Screen" at bounding box center [115, 161] width 122 height 27
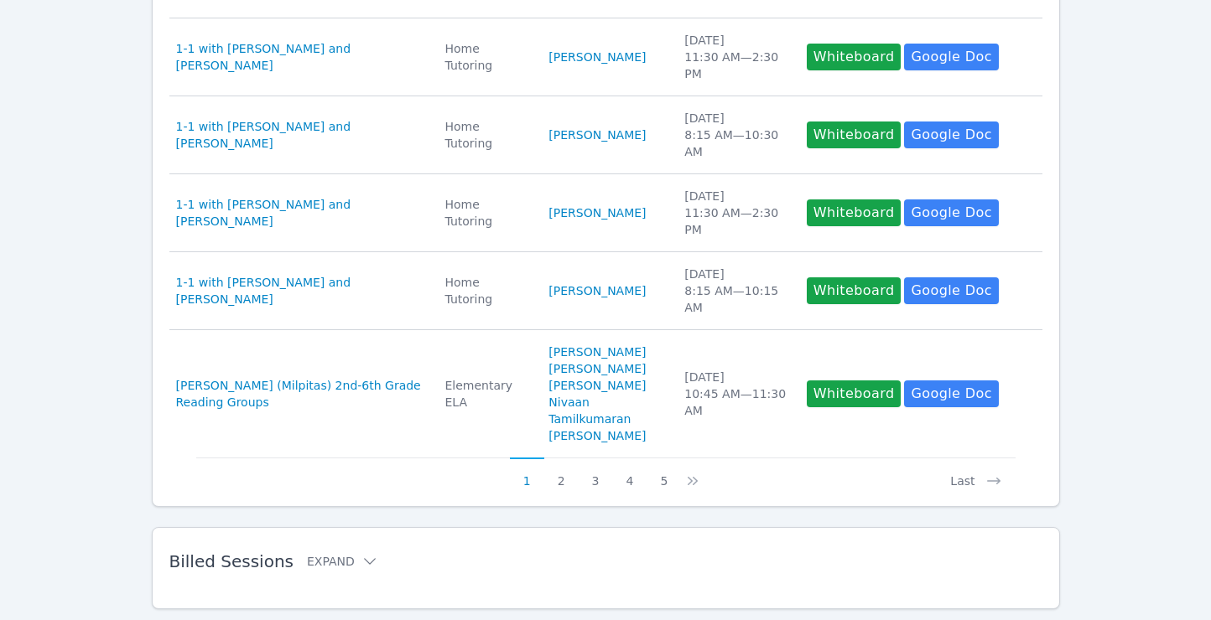
scroll to position [871, 0]
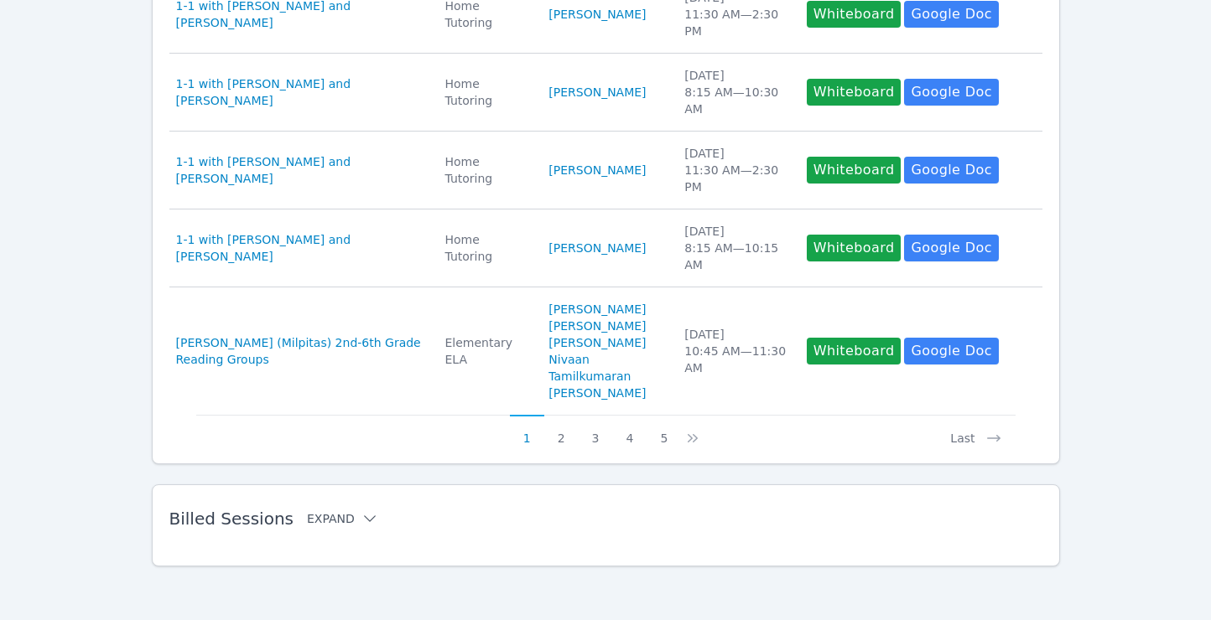
click at [361, 515] on icon at bounding box center [369, 519] width 17 height 17
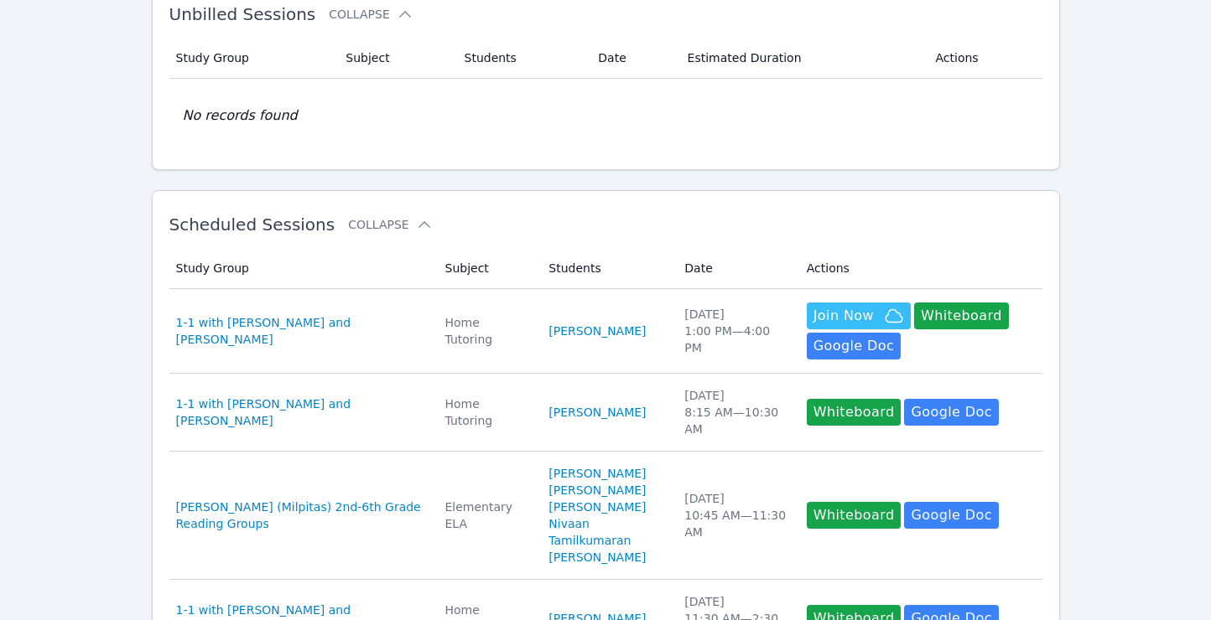
scroll to position [106, 0]
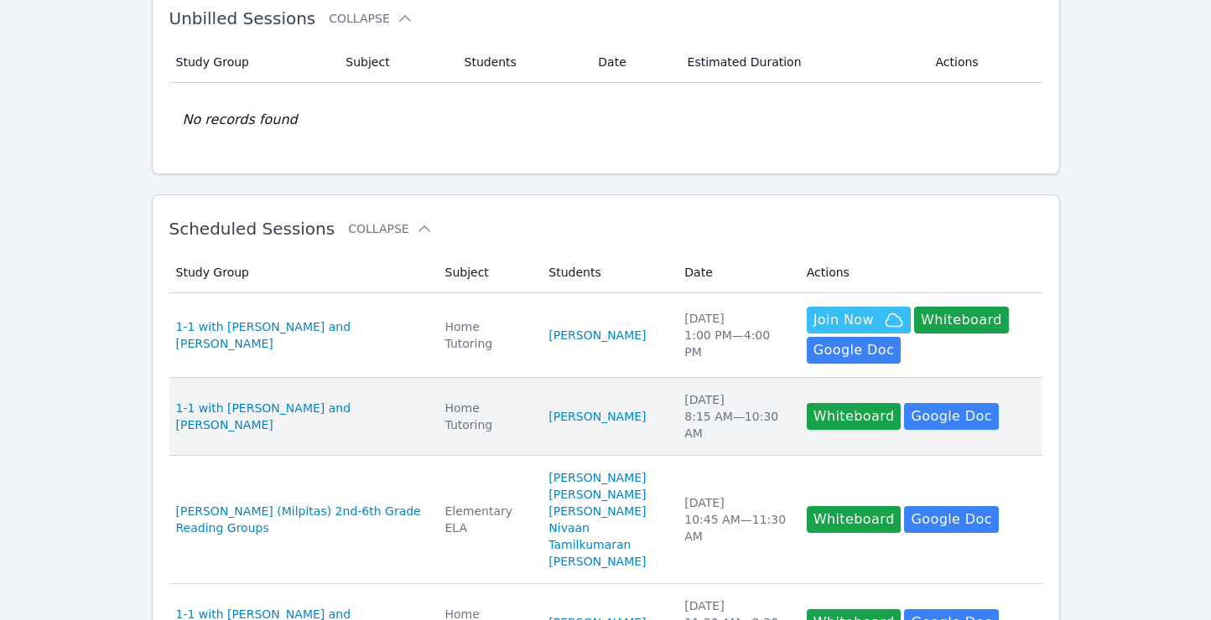
click at [313, 440] on td "Study Group 1-1 with [PERSON_NAME] and [PERSON_NAME]" at bounding box center [302, 417] width 266 height 78
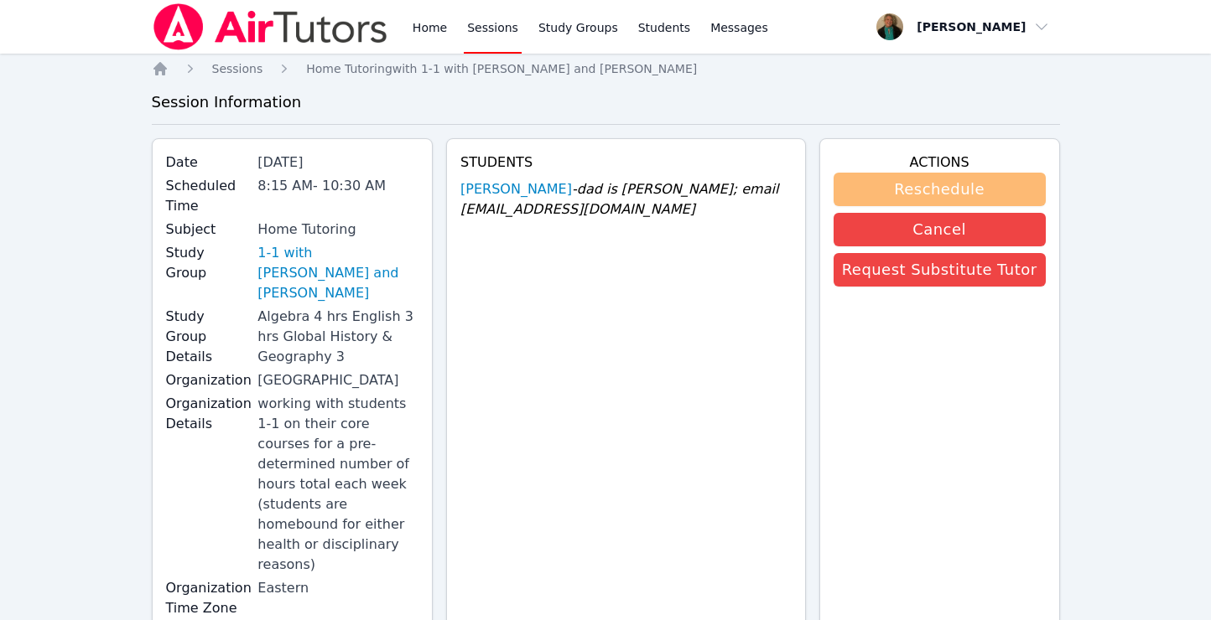
click at [969, 193] on button "Reschedule" at bounding box center [939, 190] width 212 height 34
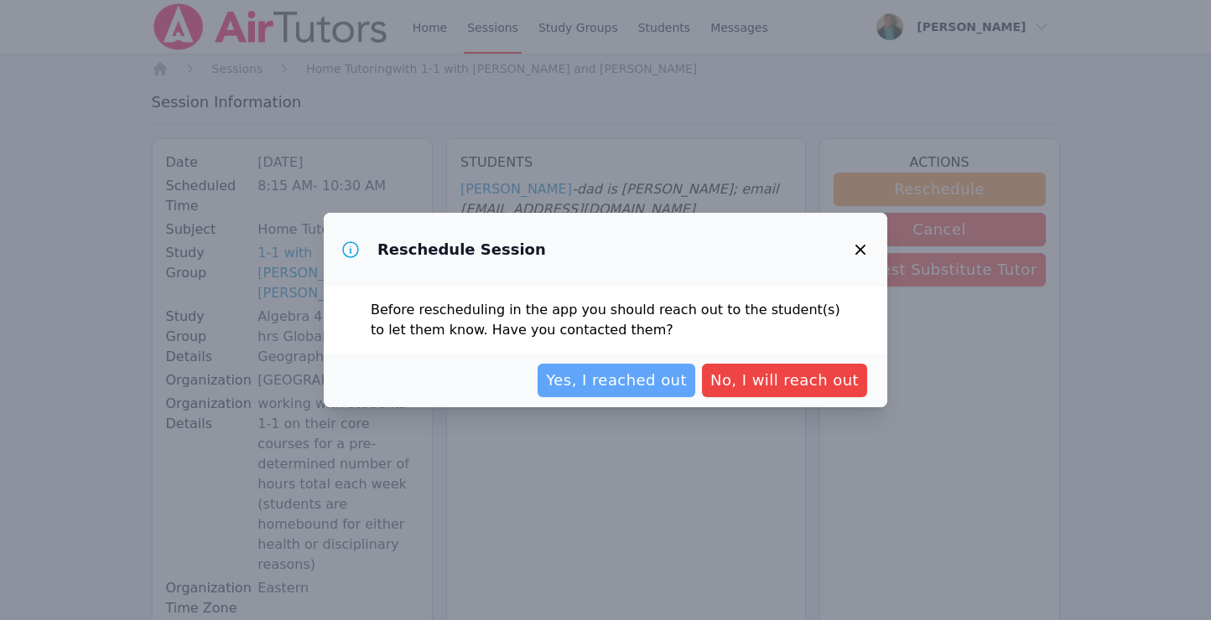
click at [671, 380] on span "Yes, I reached out" at bounding box center [616, 380] width 141 height 23
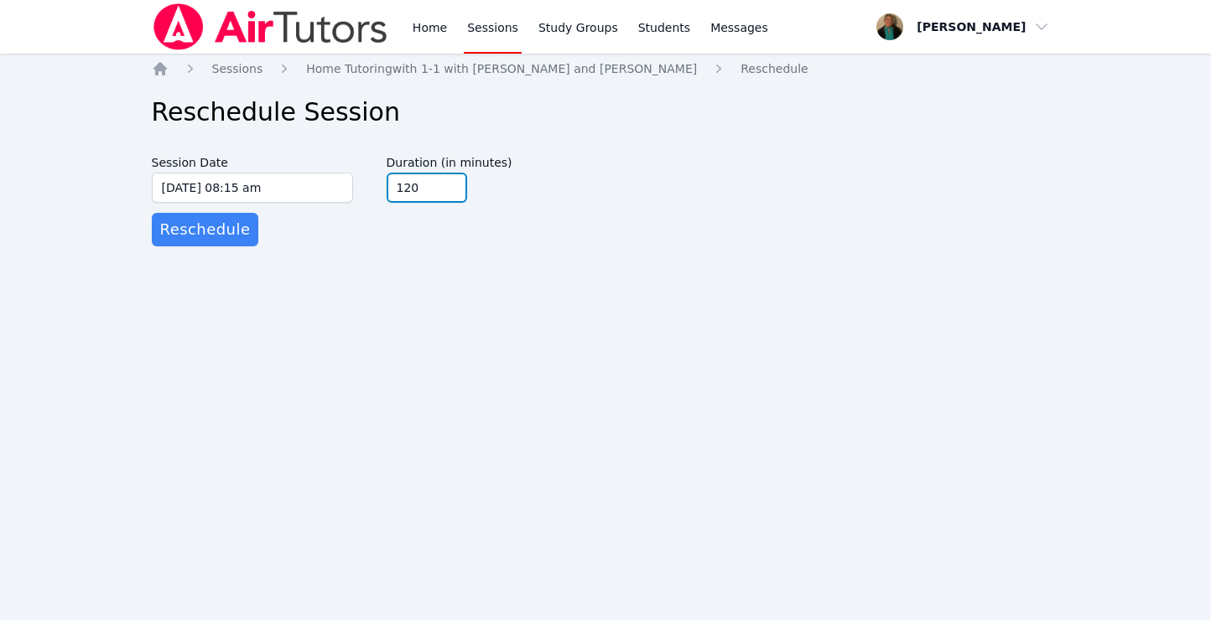
type input "120"
click at [451, 196] on input "120" at bounding box center [426, 188] width 80 height 30
click at [222, 238] on span "Reschedule" at bounding box center [205, 229] width 91 height 23
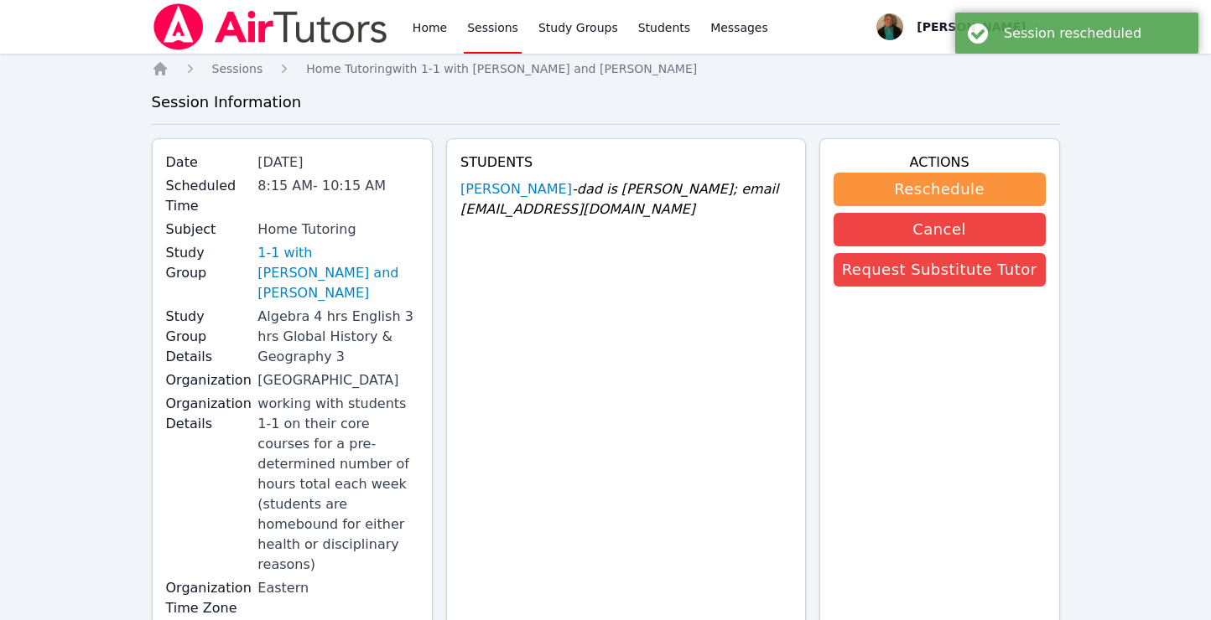
click at [492, 34] on link "Sessions" at bounding box center [493, 27] width 58 height 54
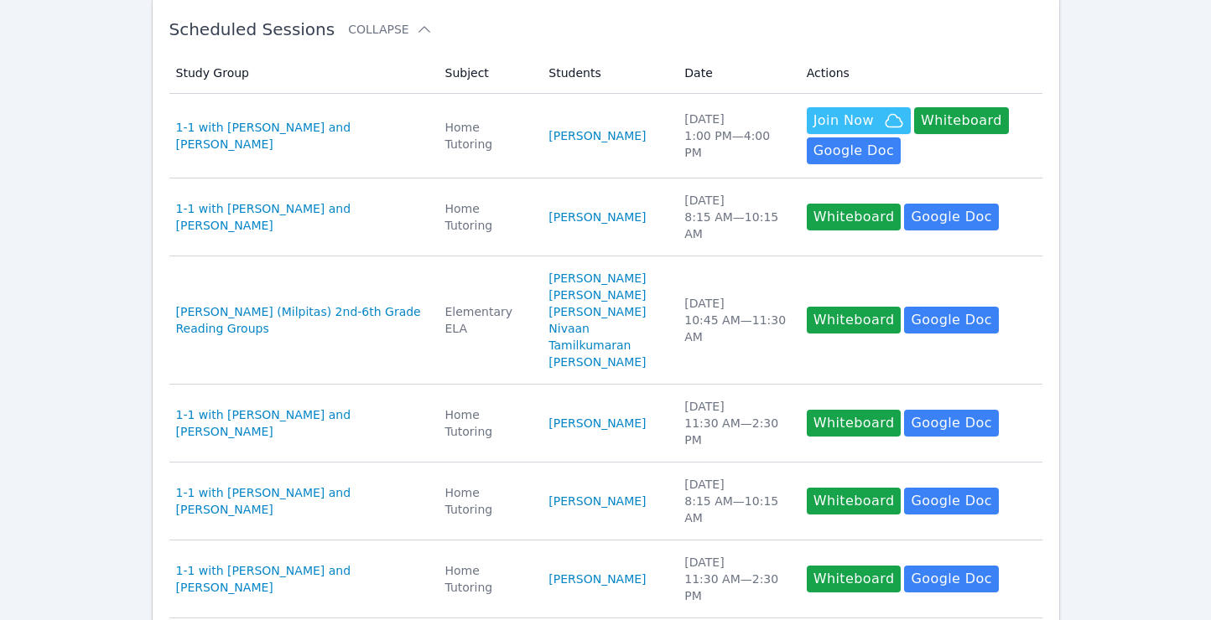
scroll to position [310, 0]
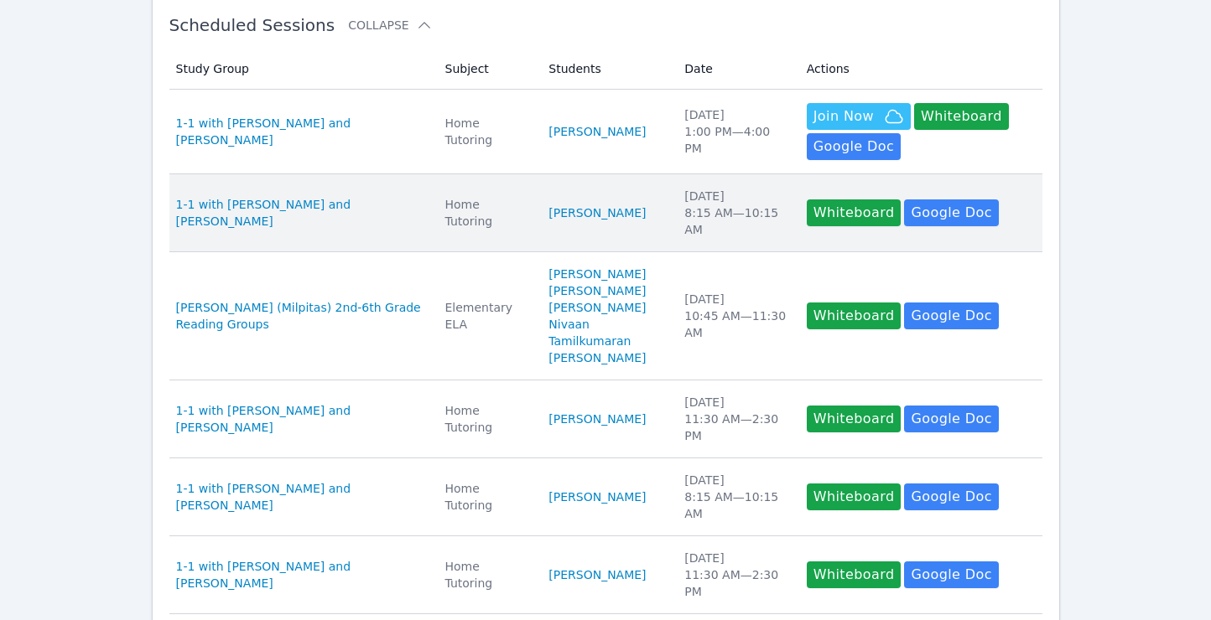
click at [402, 228] on td "Study Group 1-1 with [PERSON_NAME] and [PERSON_NAME]" at bounding box center [302, 213] width 266 height 78
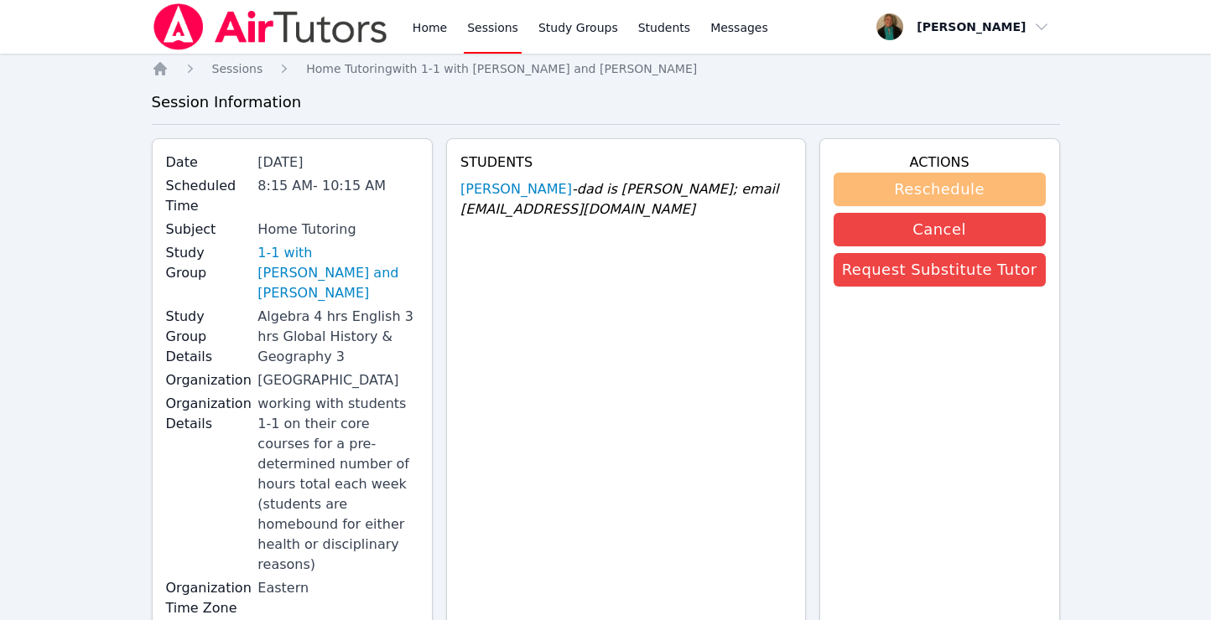
click at [984, 184] on button "Reschedule" at bounding box center [939, 190] width 212 height 34
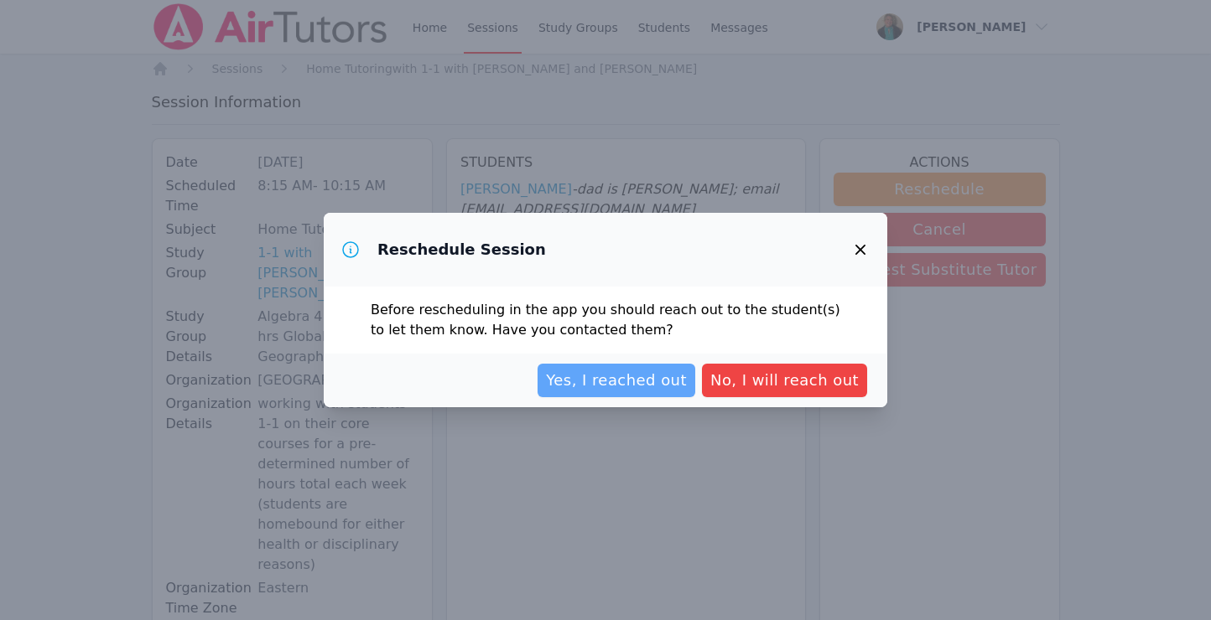
click at [650, 383] on span "Yes, I reached out" at bounding box center [616, 380] width 141 height 23
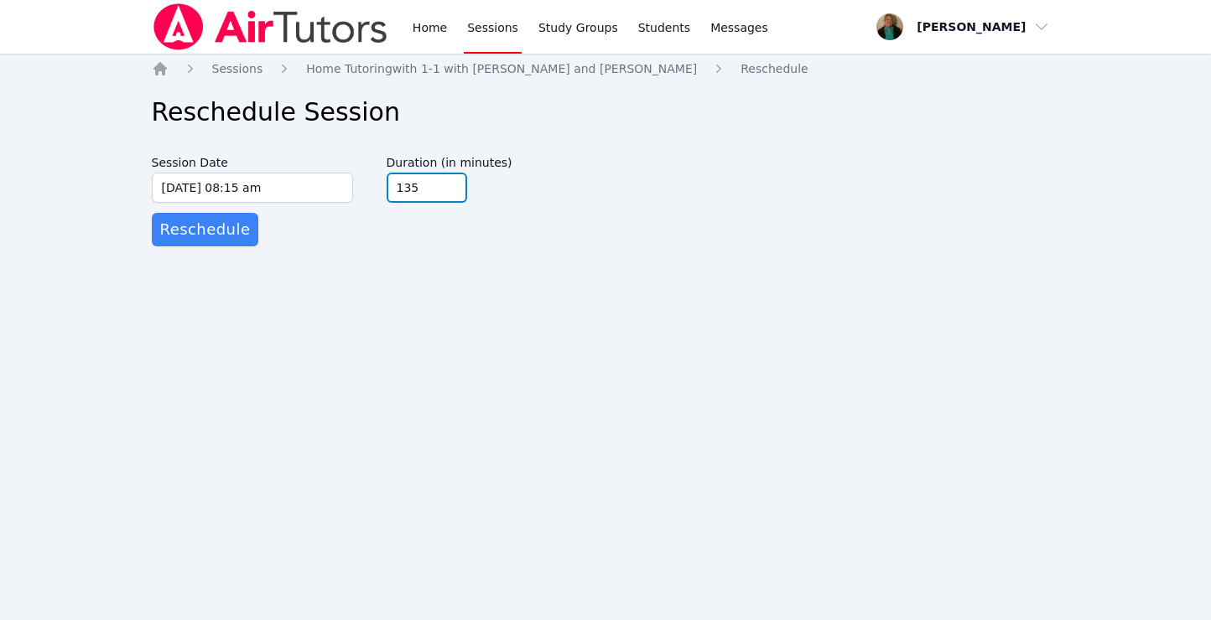
type input "135"
click at [450, 184] on input "135" at bounding box center [426, 188] width 80 height 30
click at [180, 239] on span "Reschedule" at bounding box center [205, 229] width 91 height 23
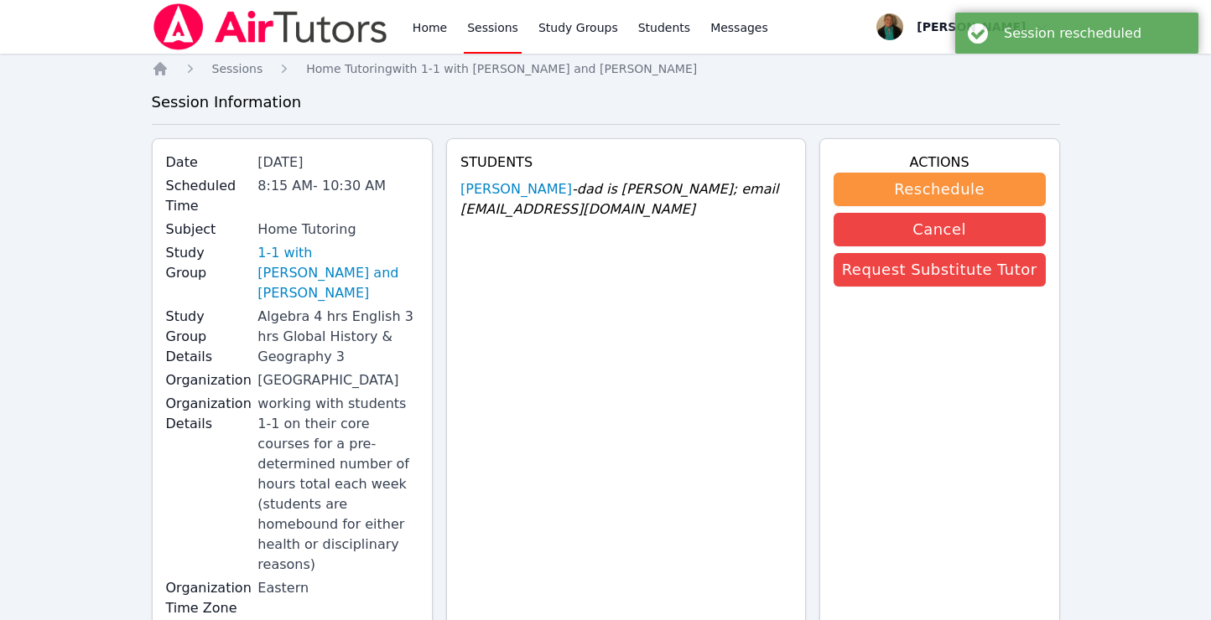
click at [487, 22] on link "Sessions" at bounding box center [493, 27] width 58 height 54
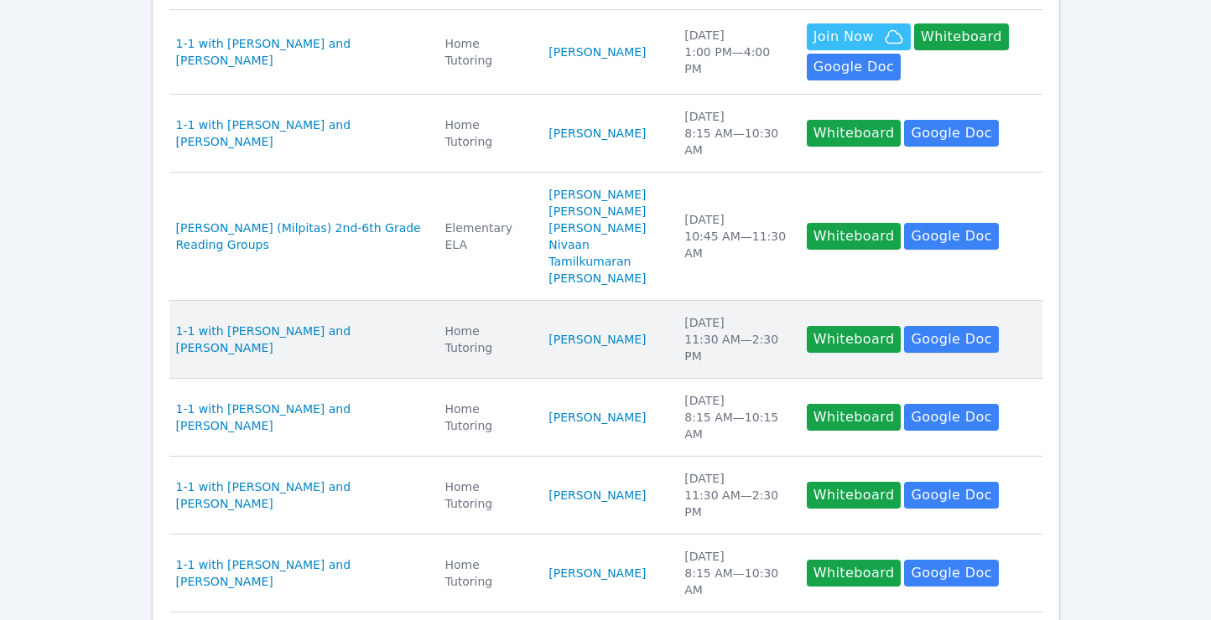
scroll to position [389, 0]
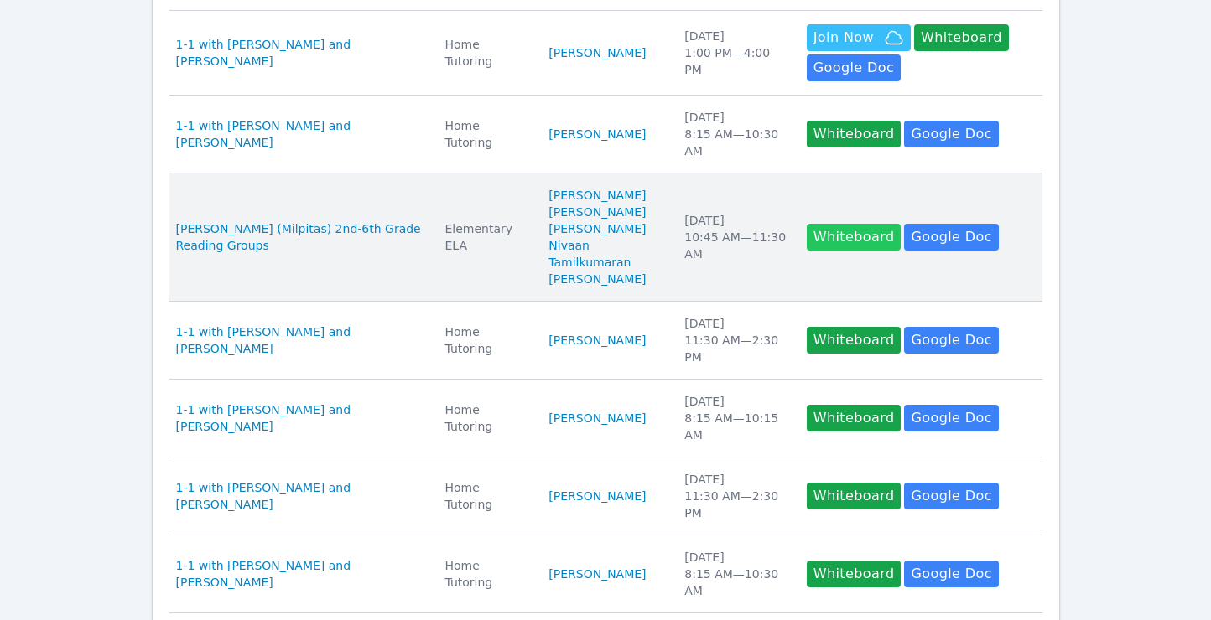
click at [827, 242] on button "Whiteboard" at bounding box center [853, 237] width 95 height 27
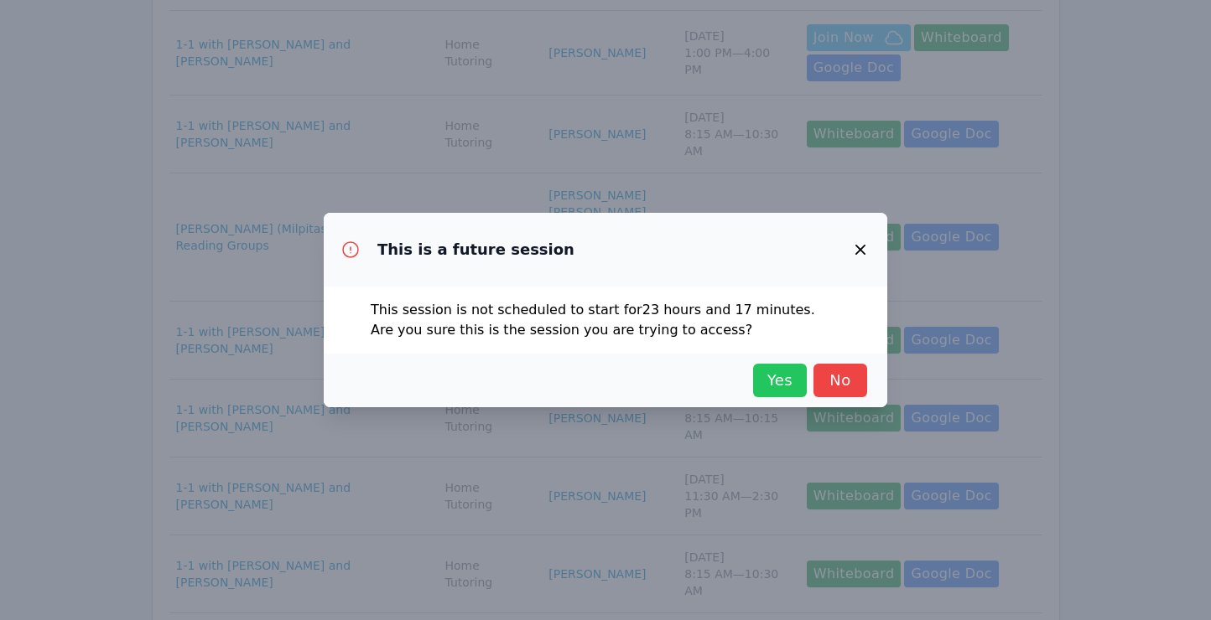
click at [768, 379] on span "Yes" at bounding box center [779, 380] width 37 height 23
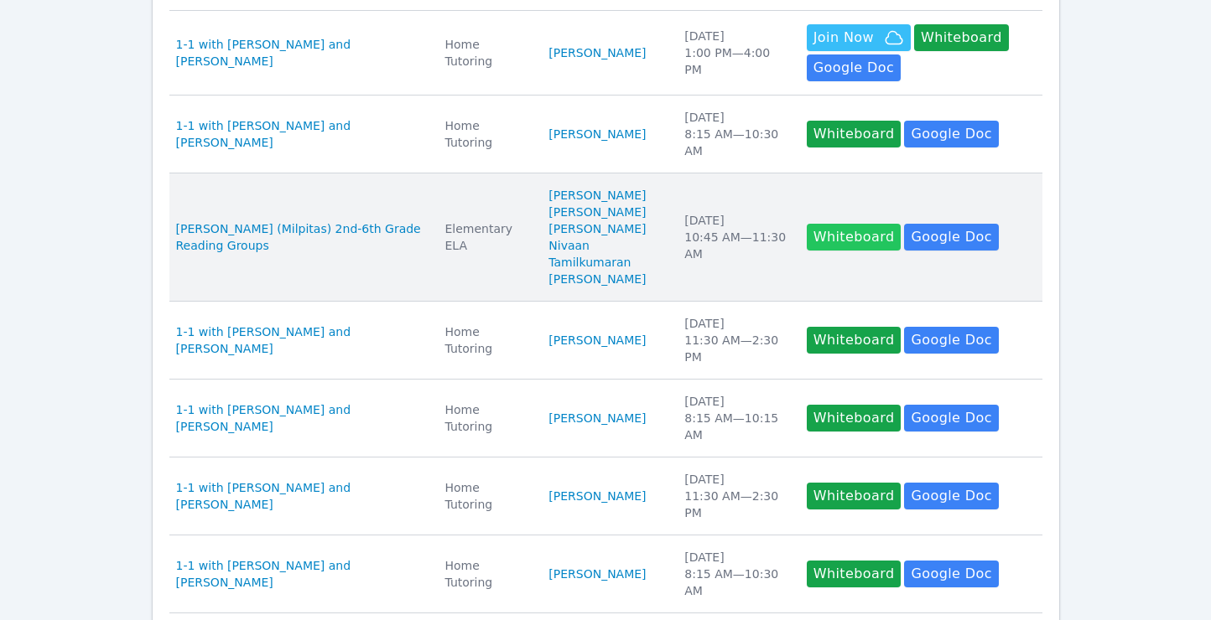
click at [821, 231] on button "Whiteboard" at bounding box center [853, 237] width 95 height 27
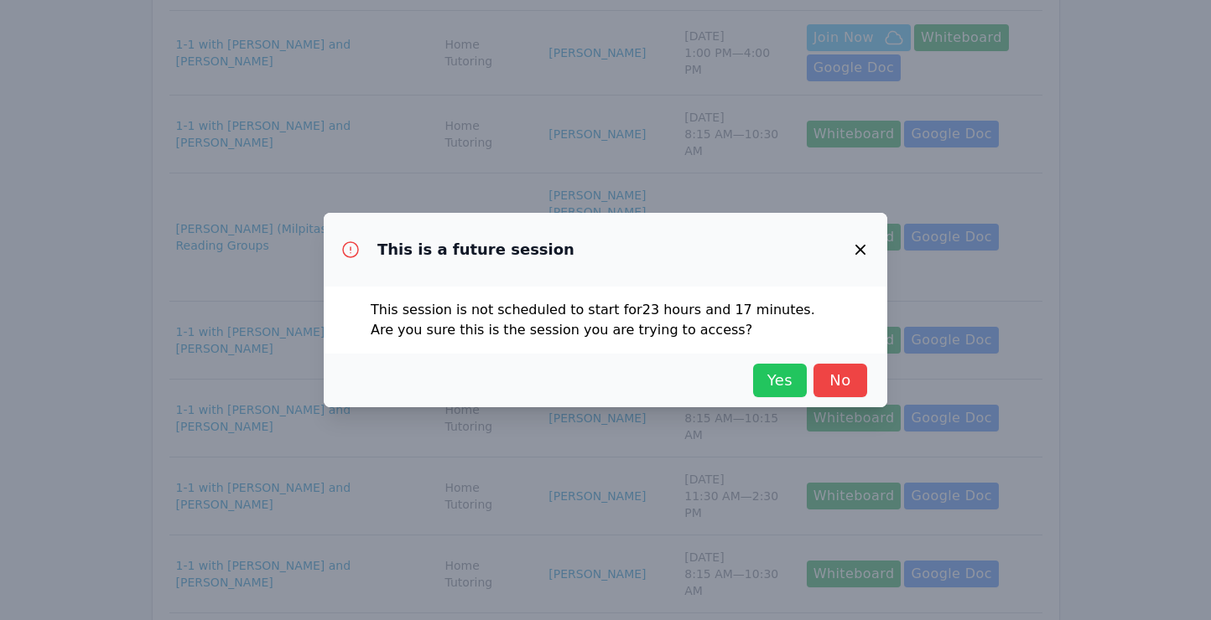
click at [765, 379] on span "Yes" at bounding box center [779, 380] width 37 height 23
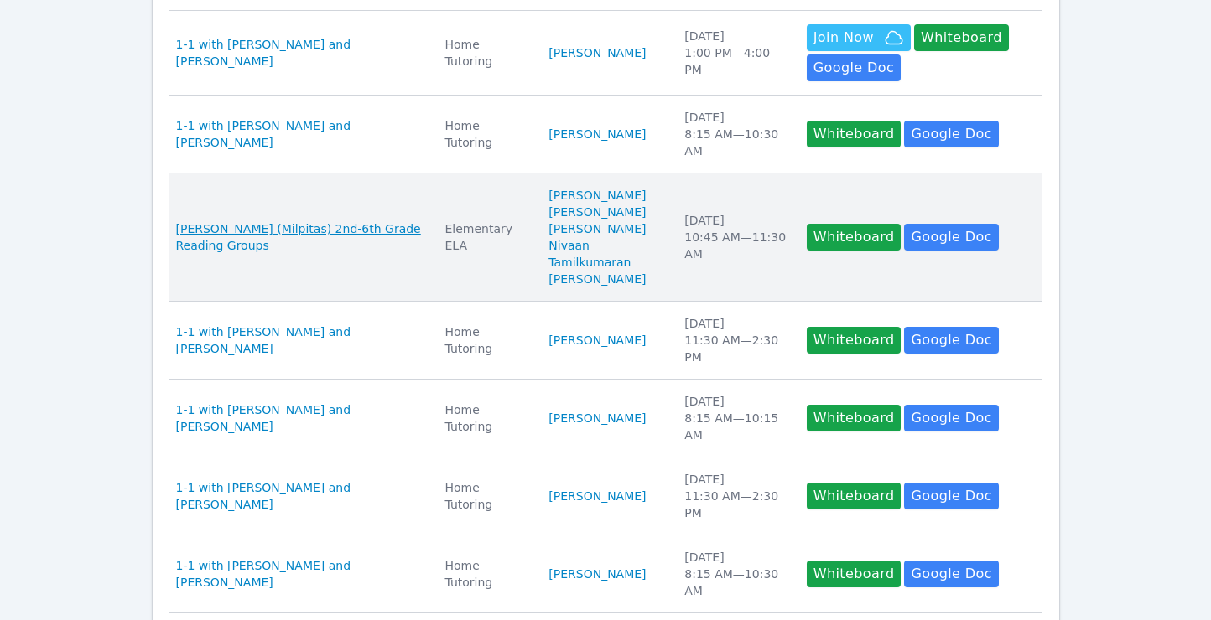
click at [380, 225] on span "[PERSON_NAME] (Milpitas) 2nd-6th Grade Reading Groups" at bounding box center [300, 237] width 249 height 34
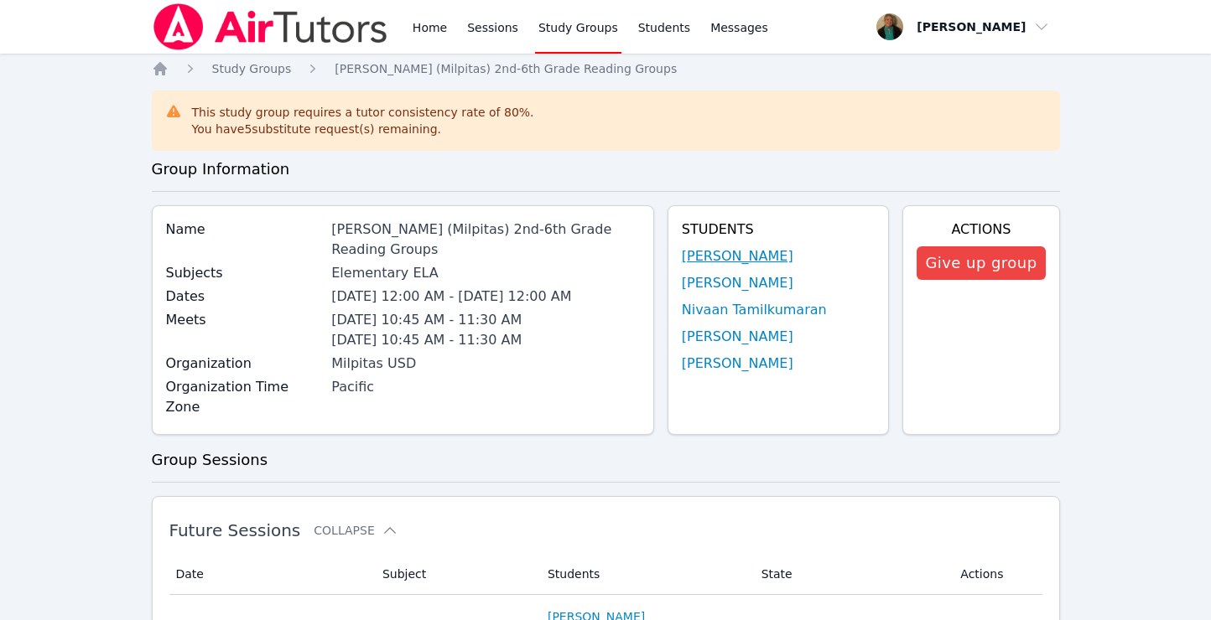
click at [721, 258] on link "[PERSON_NAME]" at bounding box center [737, 256] width 111 height 20
click at [718, 283] on link "[PERSON_NAME]" at bounding box center [737, 283] width 111 height 20
click at [723, 310] on link "Nivaan Tamilkumaran" at bounding box center [754, 310] width 145 height 20
click at [763, 345] on link "[PERSON_NAME]" at bounding box center [737, 337] width 111 height 20
click at [729, 366] on link "[PERSON_NAME]" at bounding box center [737, 364] width 111 height 20
